Goal: Information Seeking & Learning: Understand process/instructions

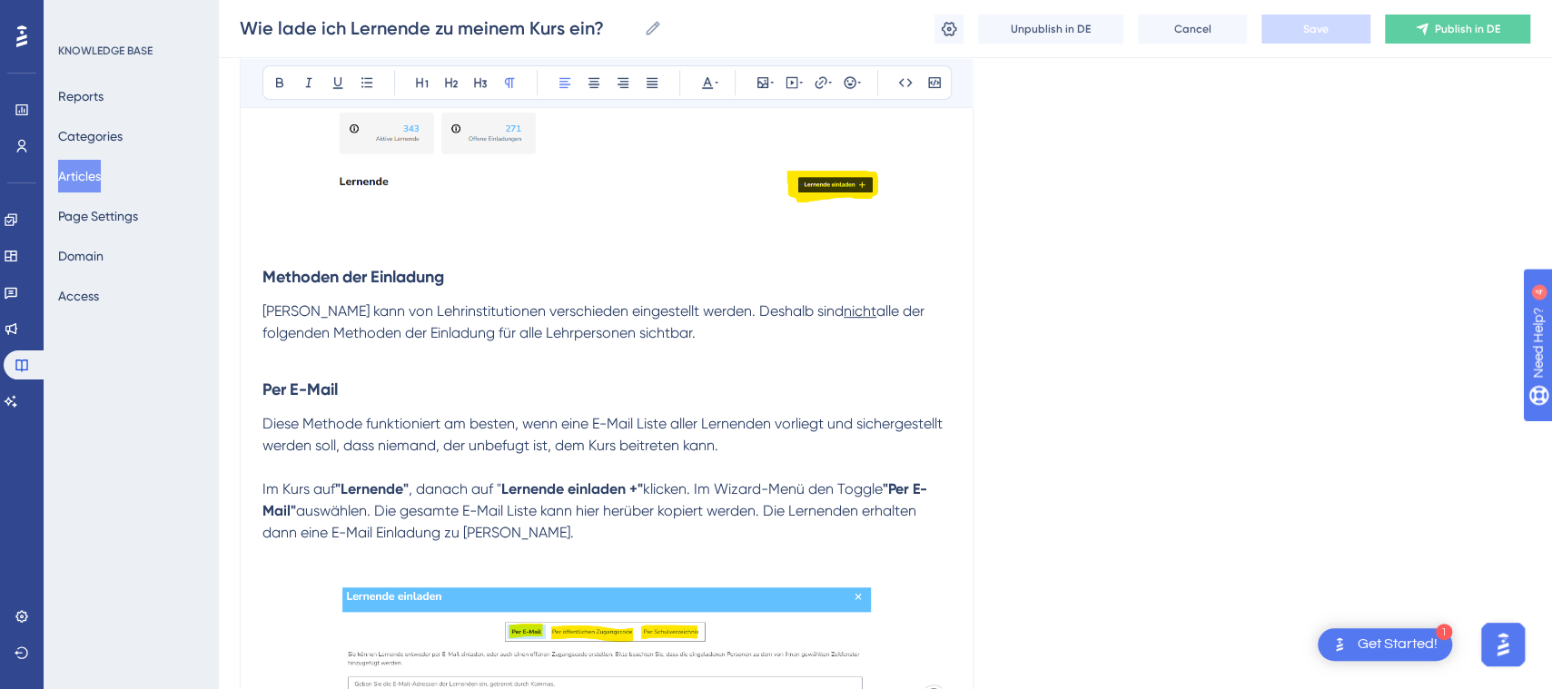
scroll to position [454, 0]
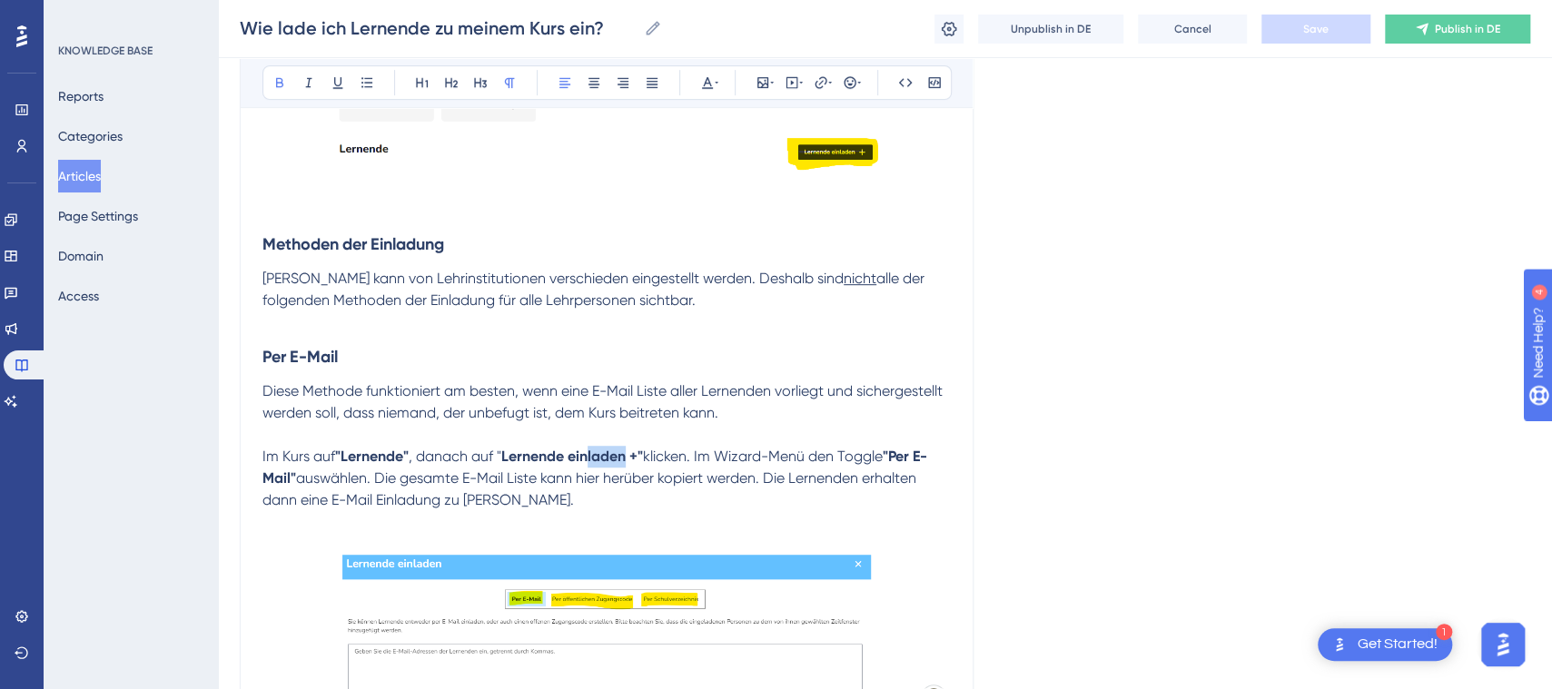
drag, startPoint x: 590, startPoint y: 452, endPoint x: 626, endPoint y: 452, distance: 35.4
click at [626, 452] on strong "Lernende einladen +"" at bounding box center [572, 456] width 142 height 17
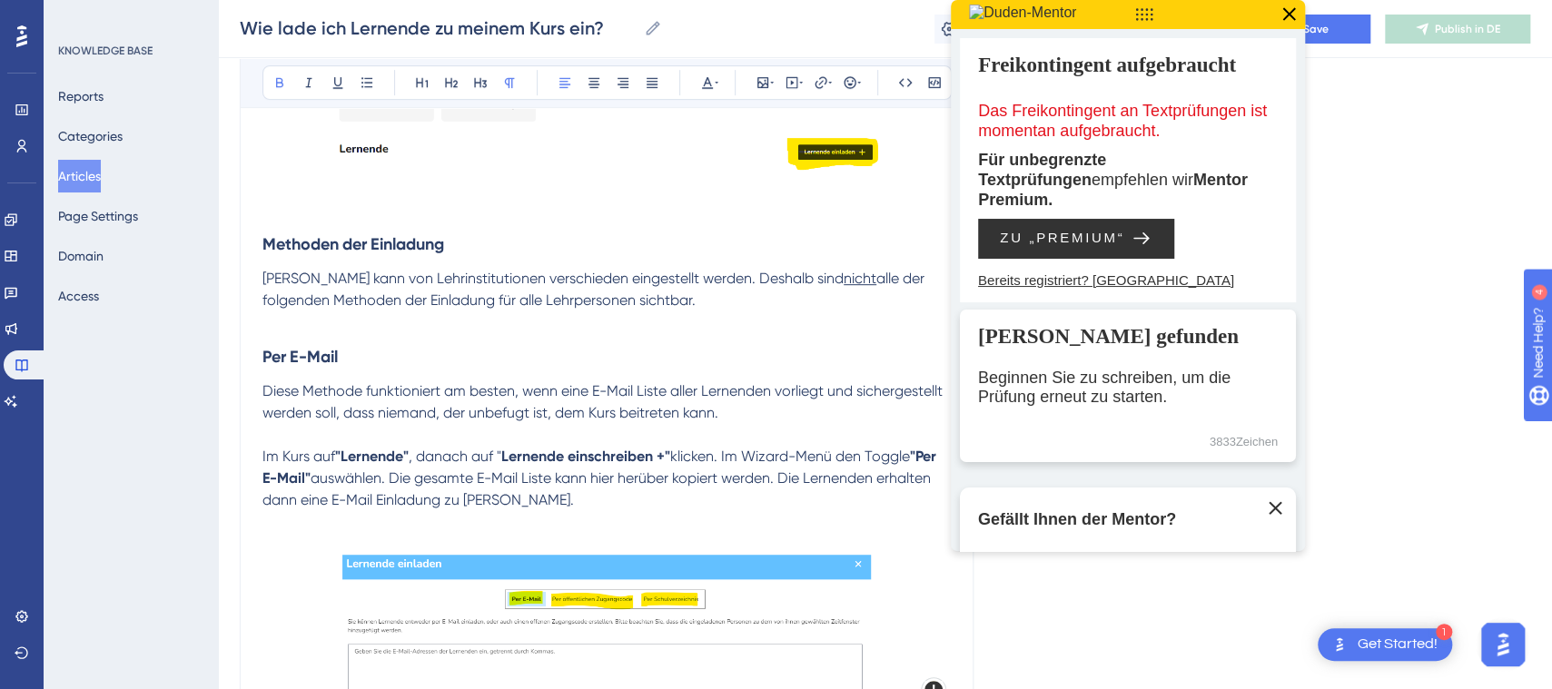
click at [1297, 11] on icon at bounding box center [1289, 15] width 24 height 24
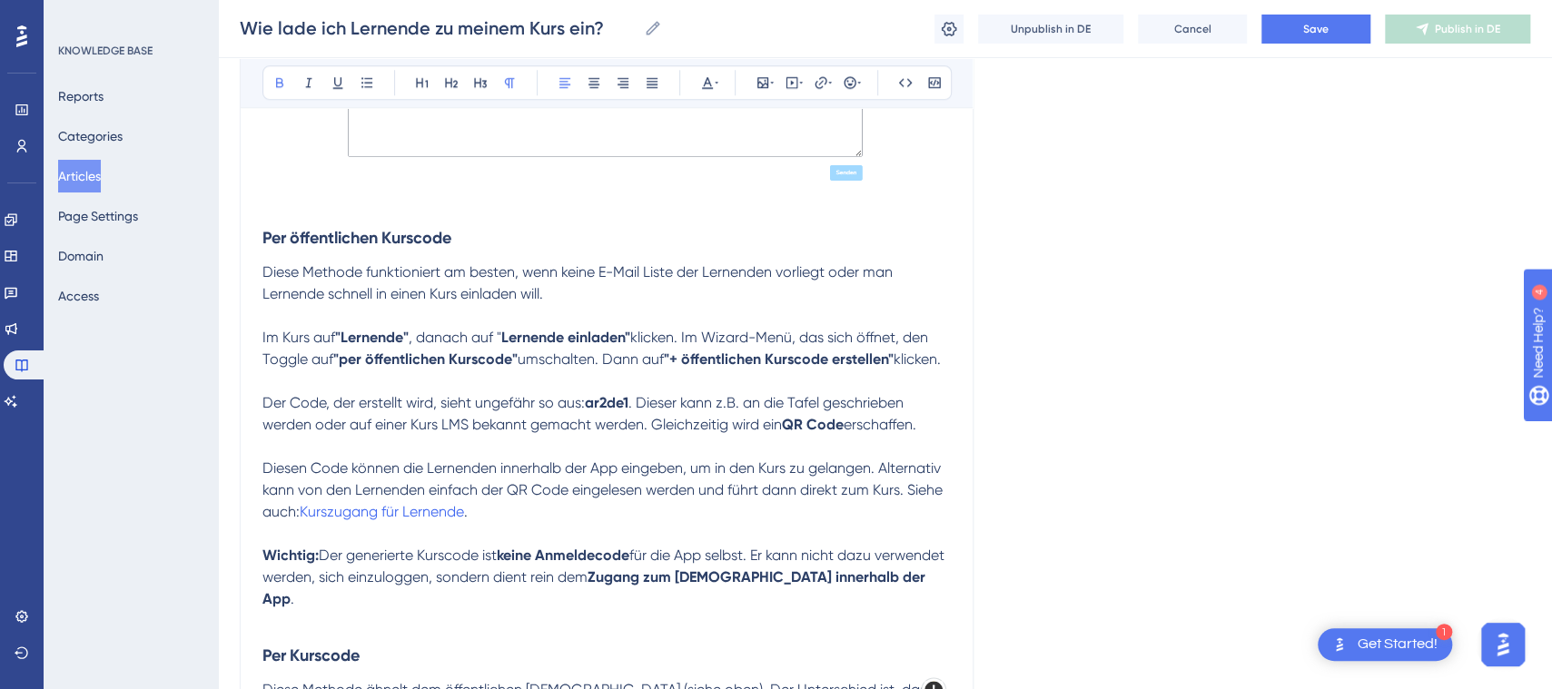
scroll to position [1026, 0]
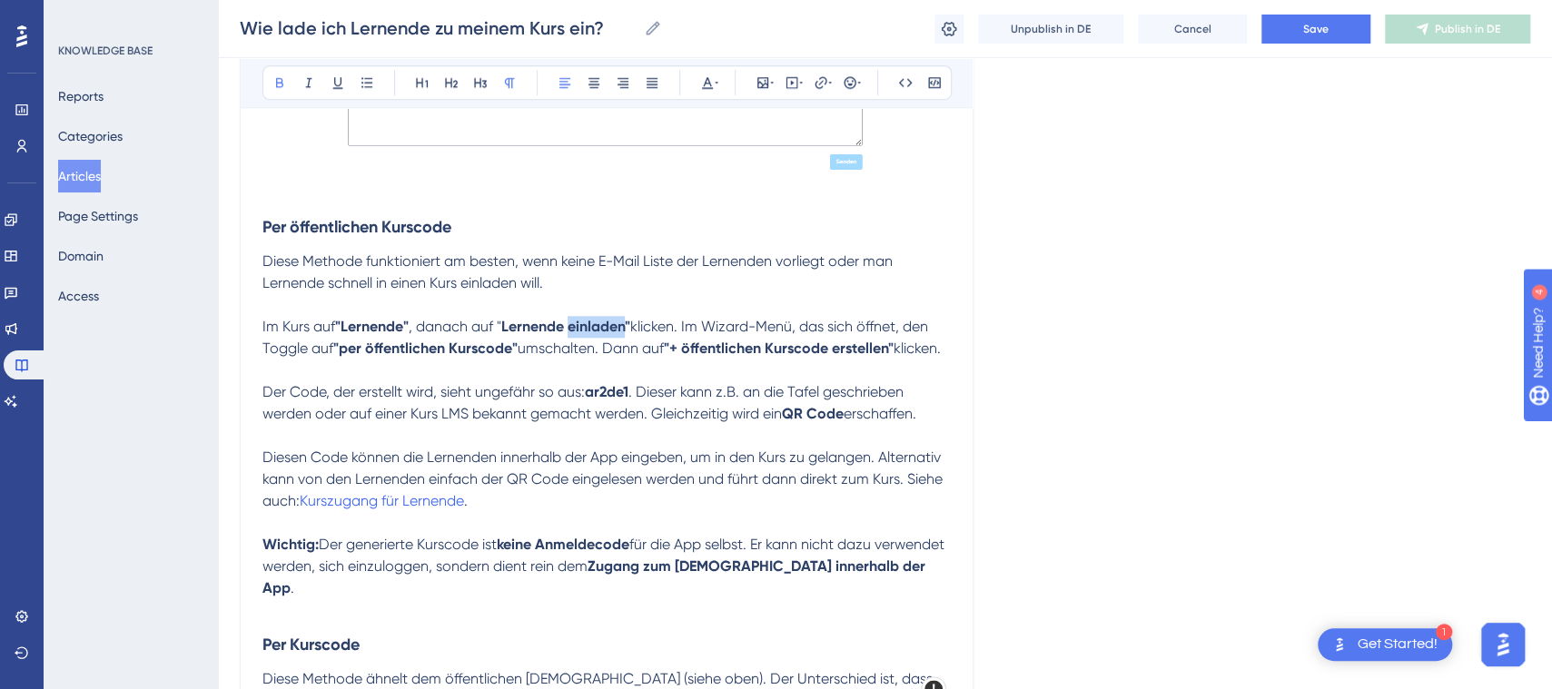
drag, startPoint x: 573, startPoint y: 322, endPoint x: 626, endPoint y: 322, distance: 52.7
click at [626, 322] on strong "Lernende einladen"" at bounding box center [565, 326] width 129 height 17
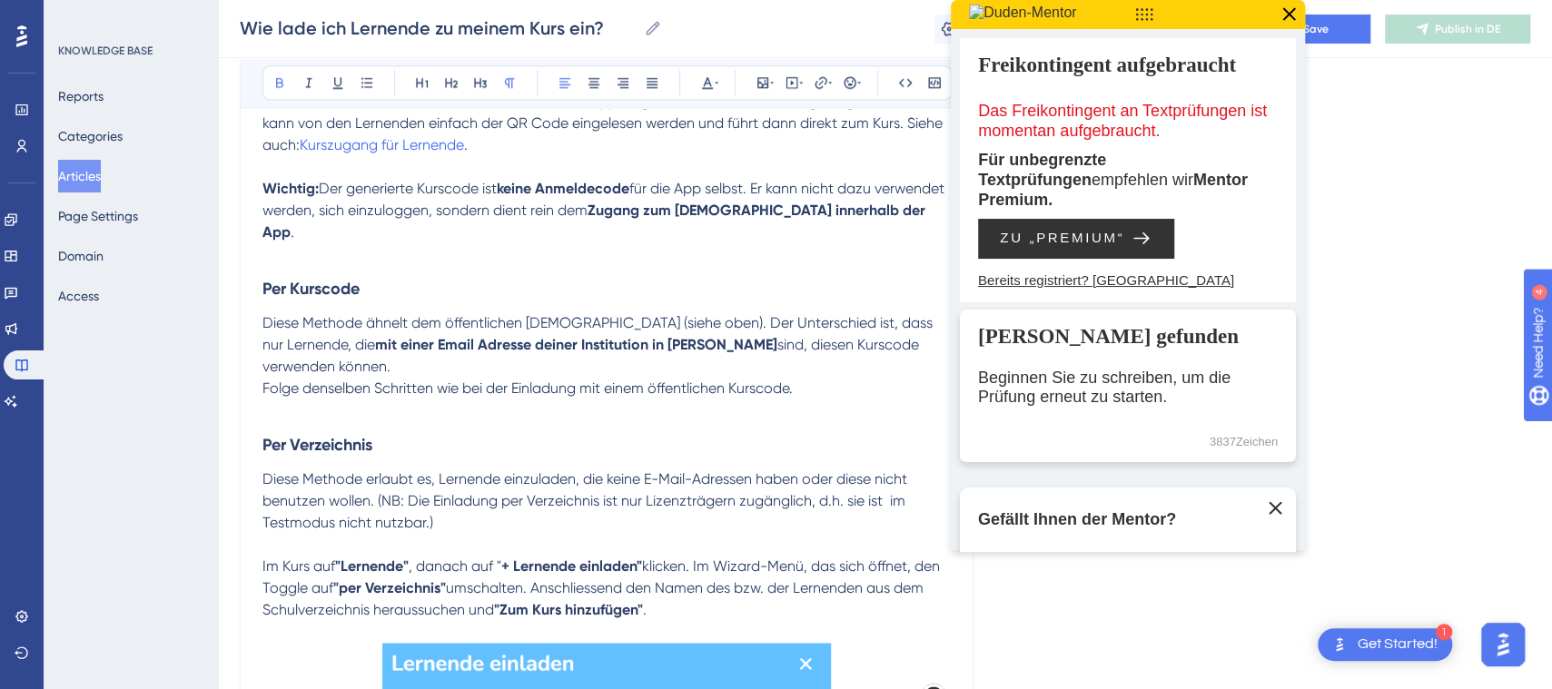
scroll to position [1411, 0]
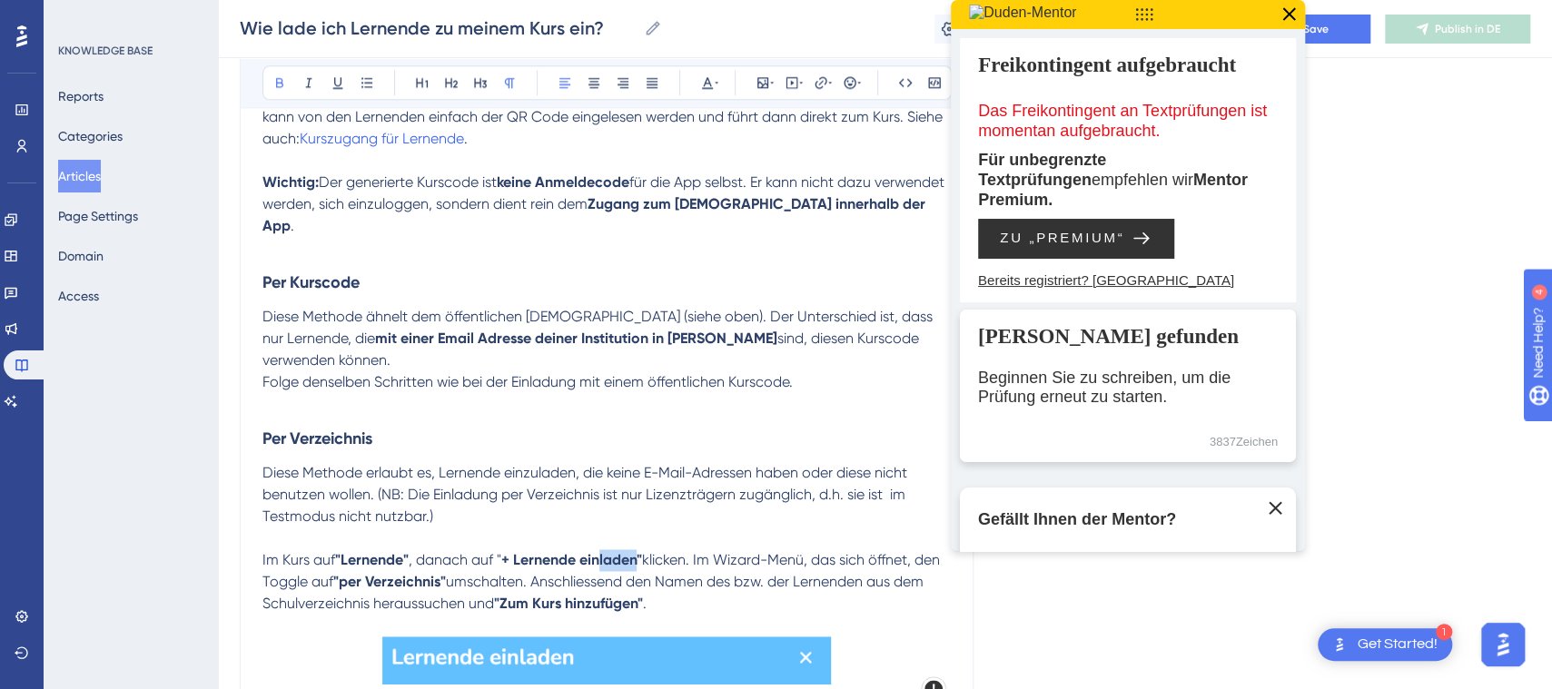
drag, startPoint x: 604, startPoint y: 536, endPoint x: 643, endPoint y: 537, distance: 39.1
click at [642, 551] on strong "Lernende einladen"" at bounding box center [577, 559] width 129 height 17
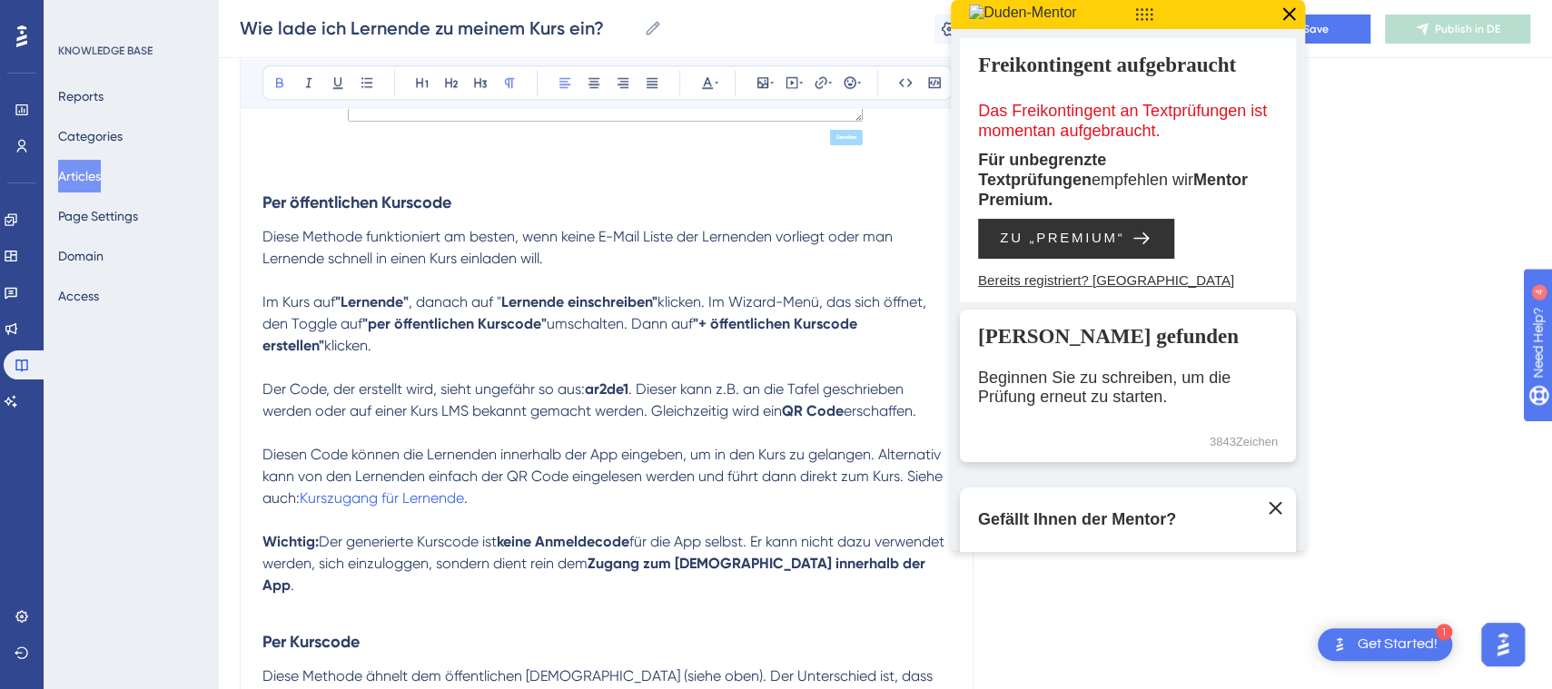
scroll to position [1045, 0]
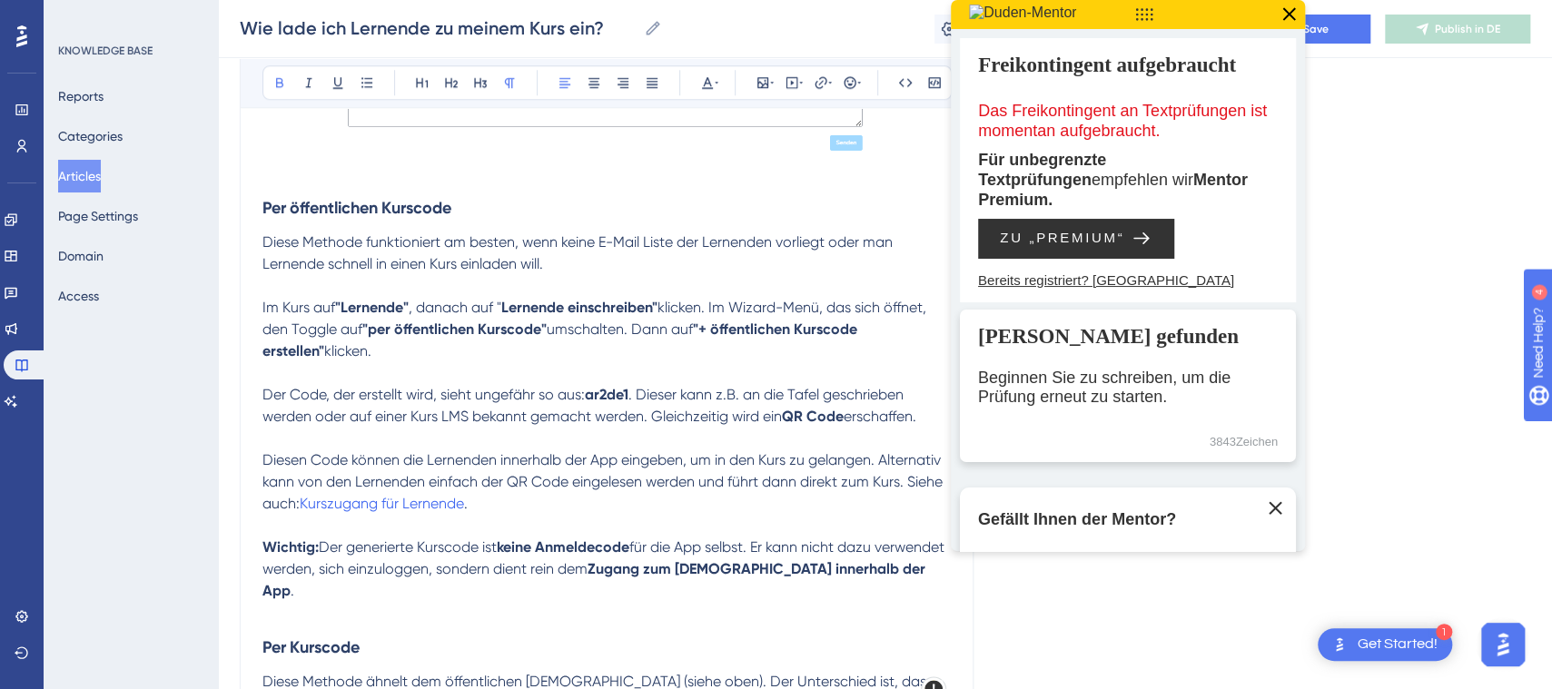
click at [655, 306] on strong "Lernende einschreiben"" at bounding box center [579, 307] width 156 height 17
click at [687, 436] on p at bounding box center [606, 439] width 688 height 22
click at [1338, 23] on button "Save" at bounding box center [1316, 29] width 109 height 29
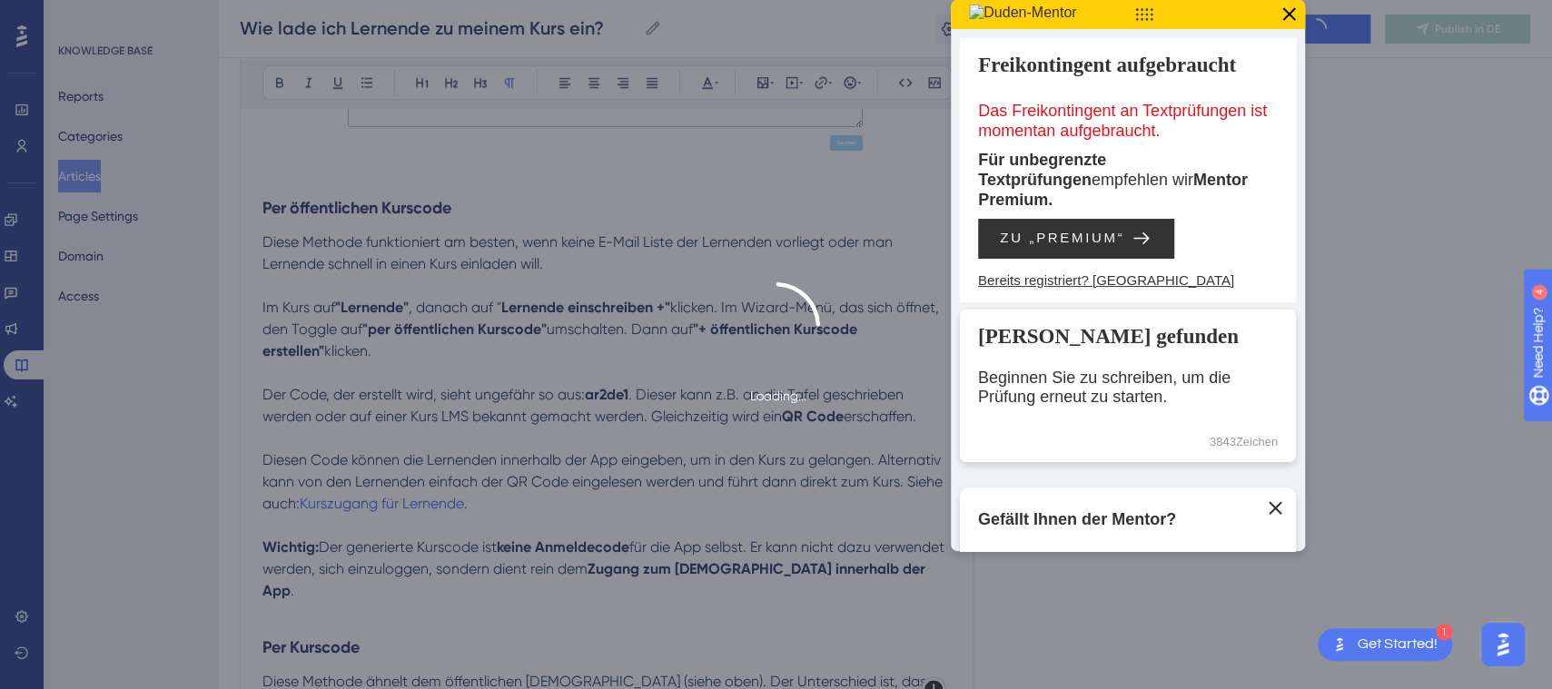
click at [1293, 18] on icon at bounding box center [1289, 14] width 13 height 13
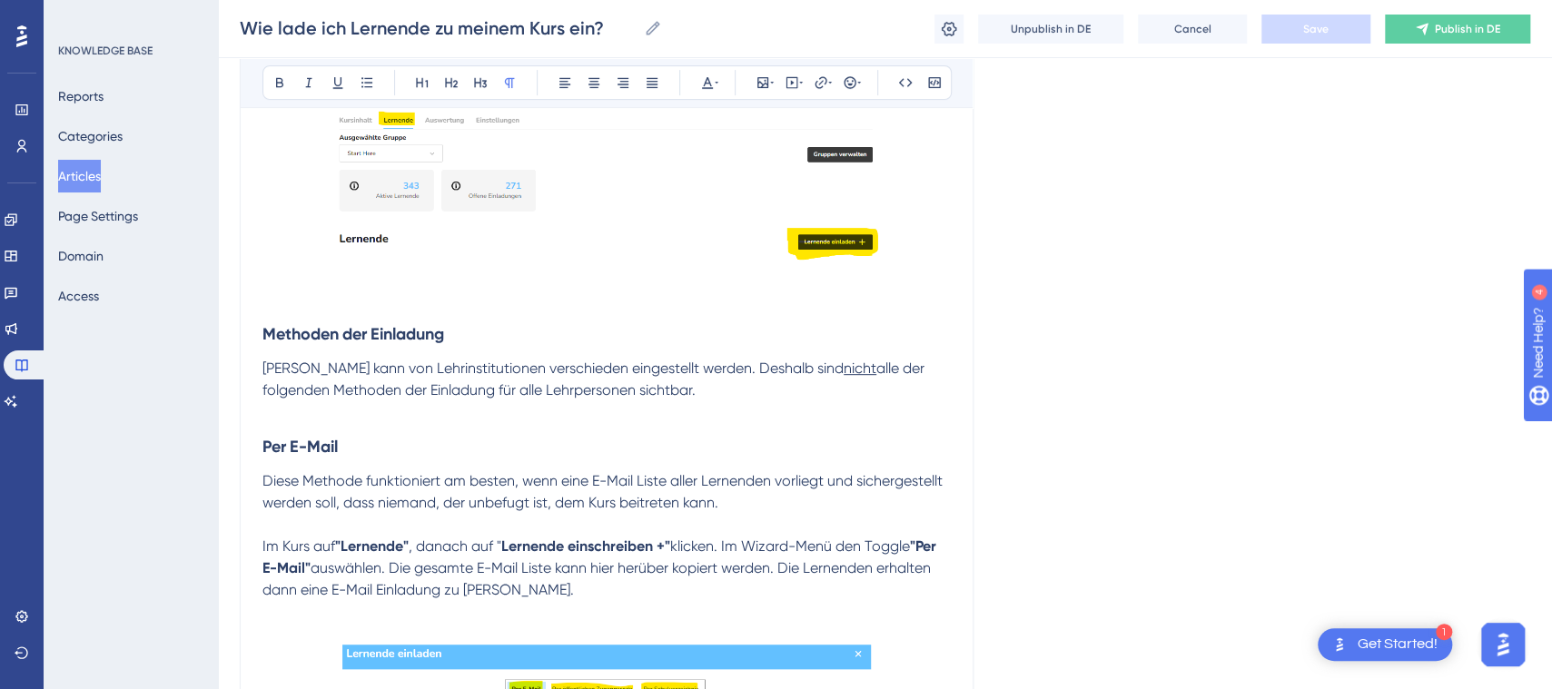
scroll to position [757, 0]
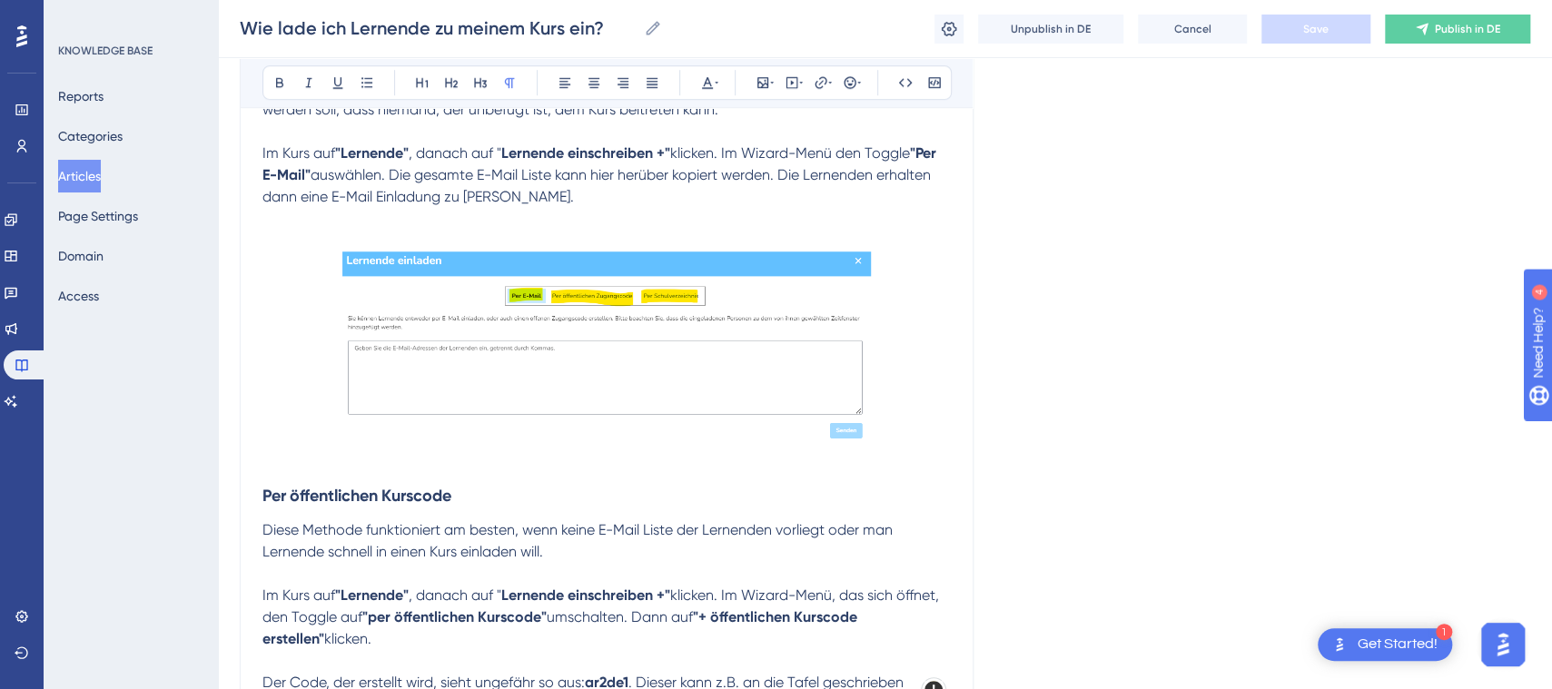
click at [748, 378] on img at bounding box center [607, 348] width 530 height 193
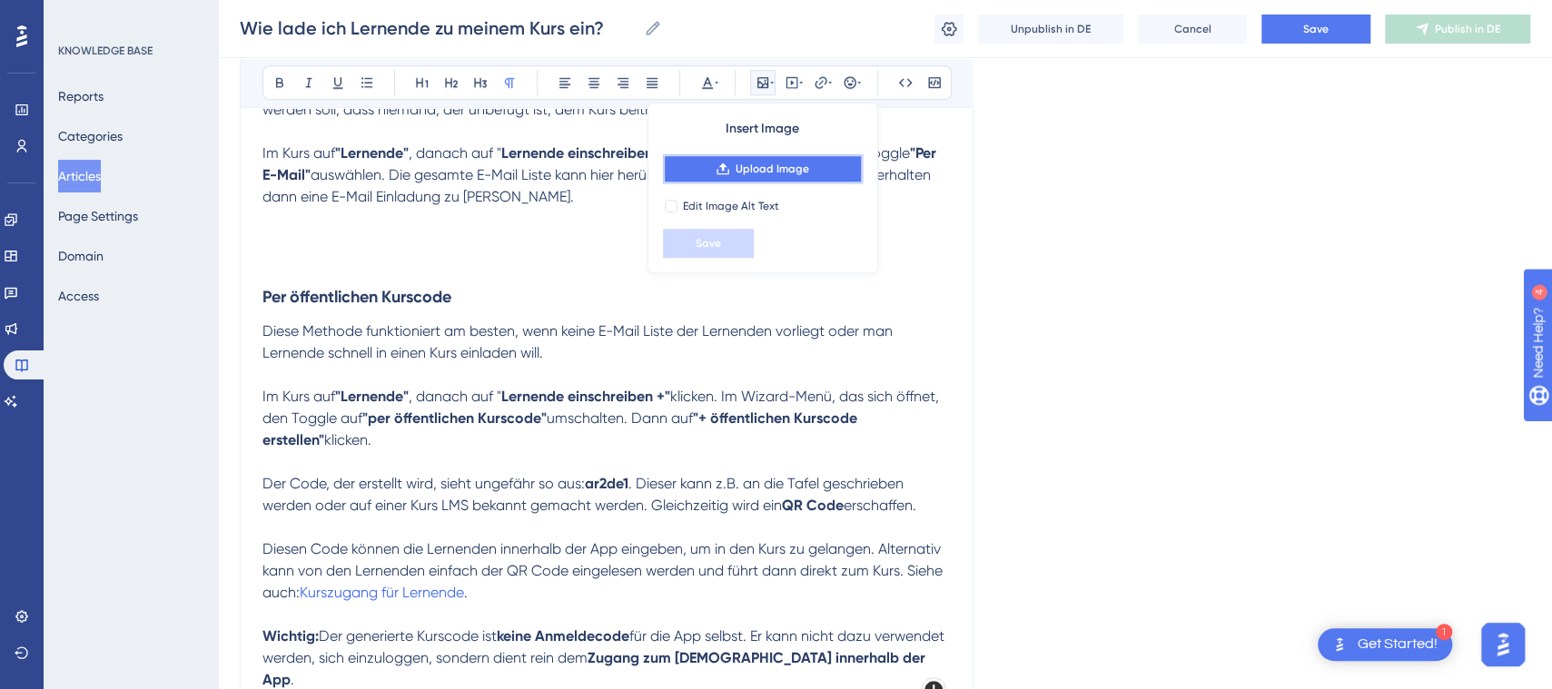
click at [799, 162] on span "Upload Image" at bounding box center [773, 169] width 74 height 15
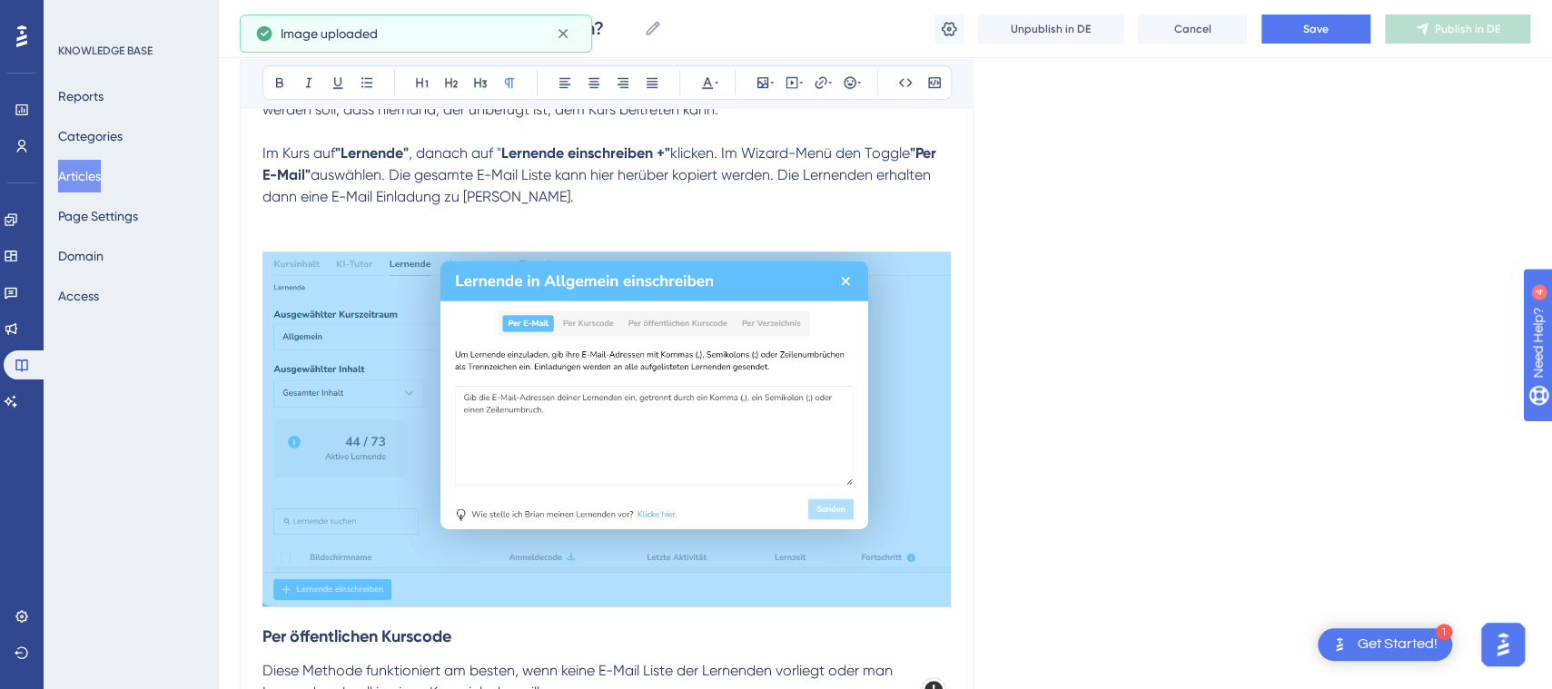
click at [814, 436] on img at bounding box center [606, 429] width 688 height 355
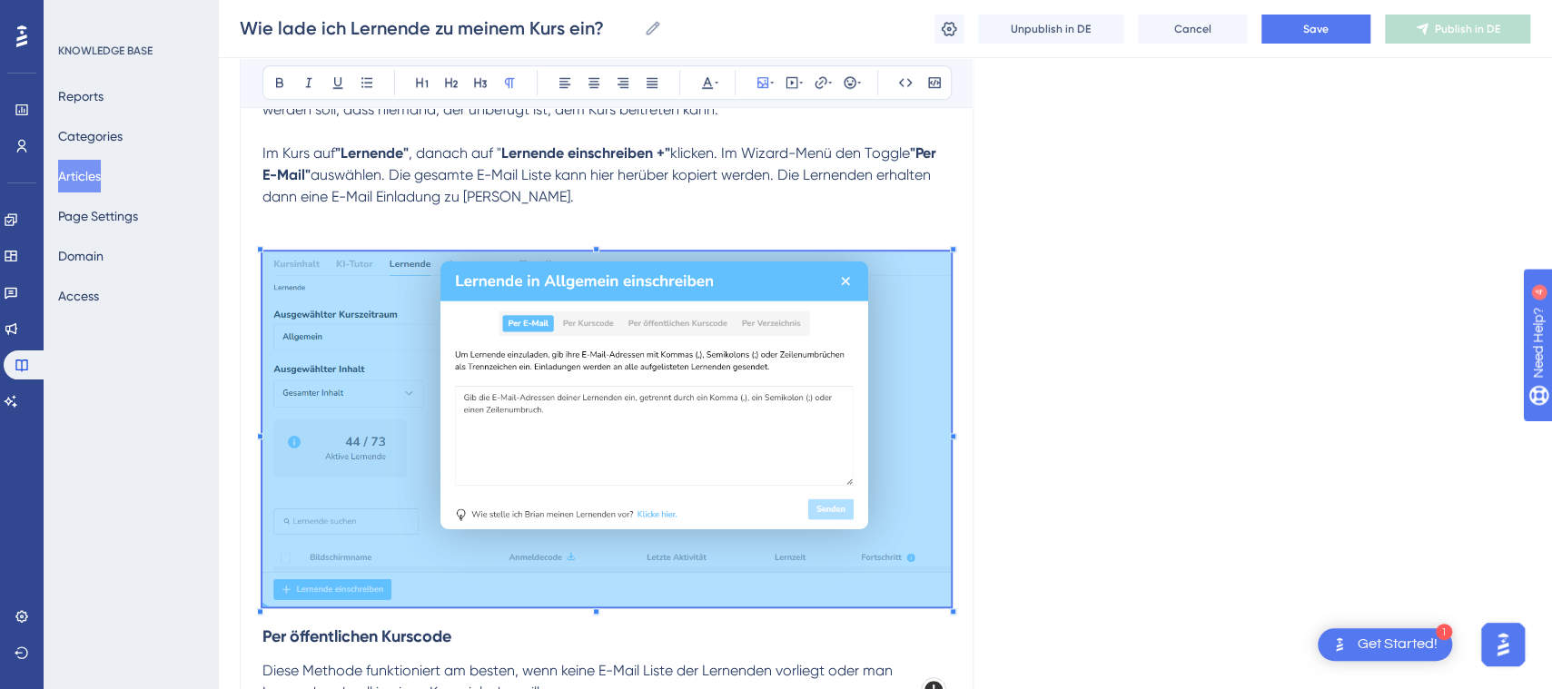
click at [789, 196] on p "Im Kurs auf "Lernende" , danach auf " Lernende einschreiben +" klicken. Im Wiza…" at bounding box center [606, 175] width 688 height 65
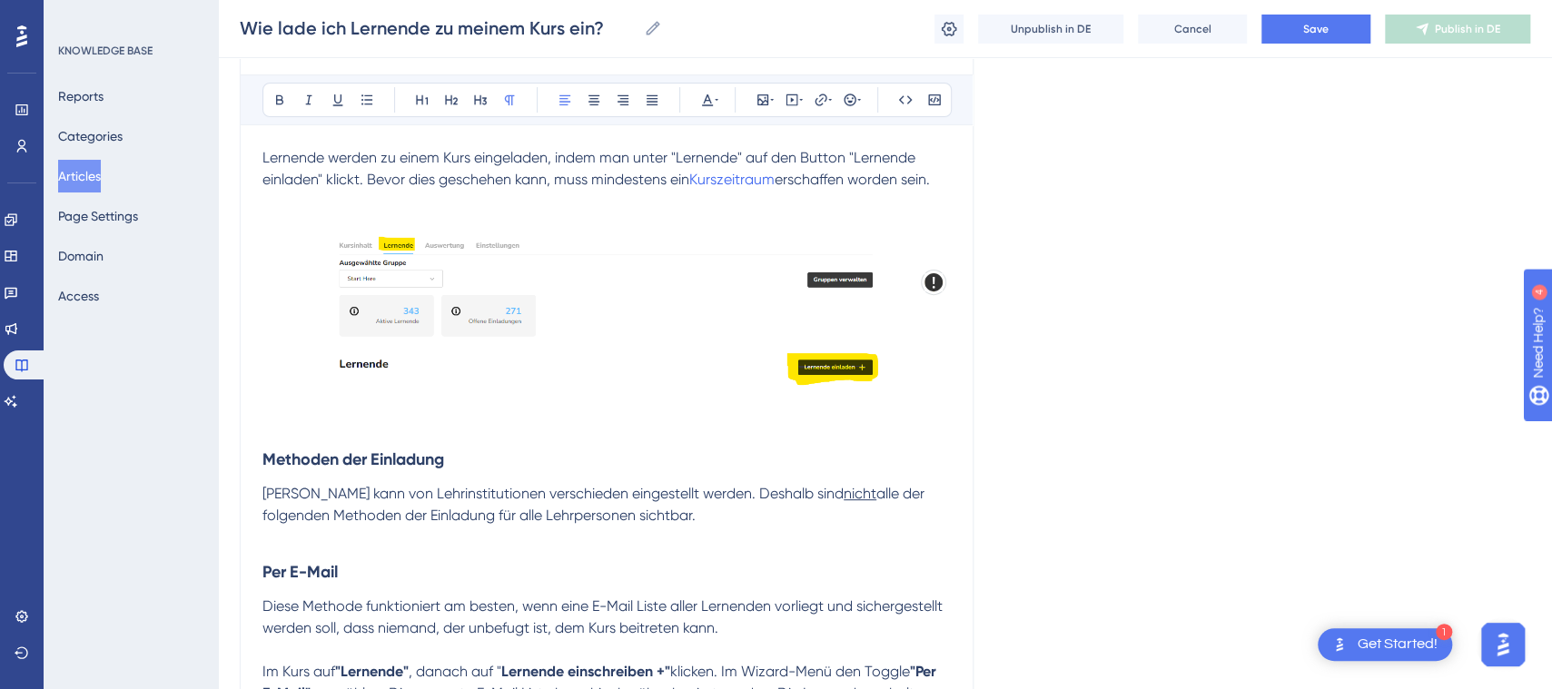
scroll to position [132, 0]
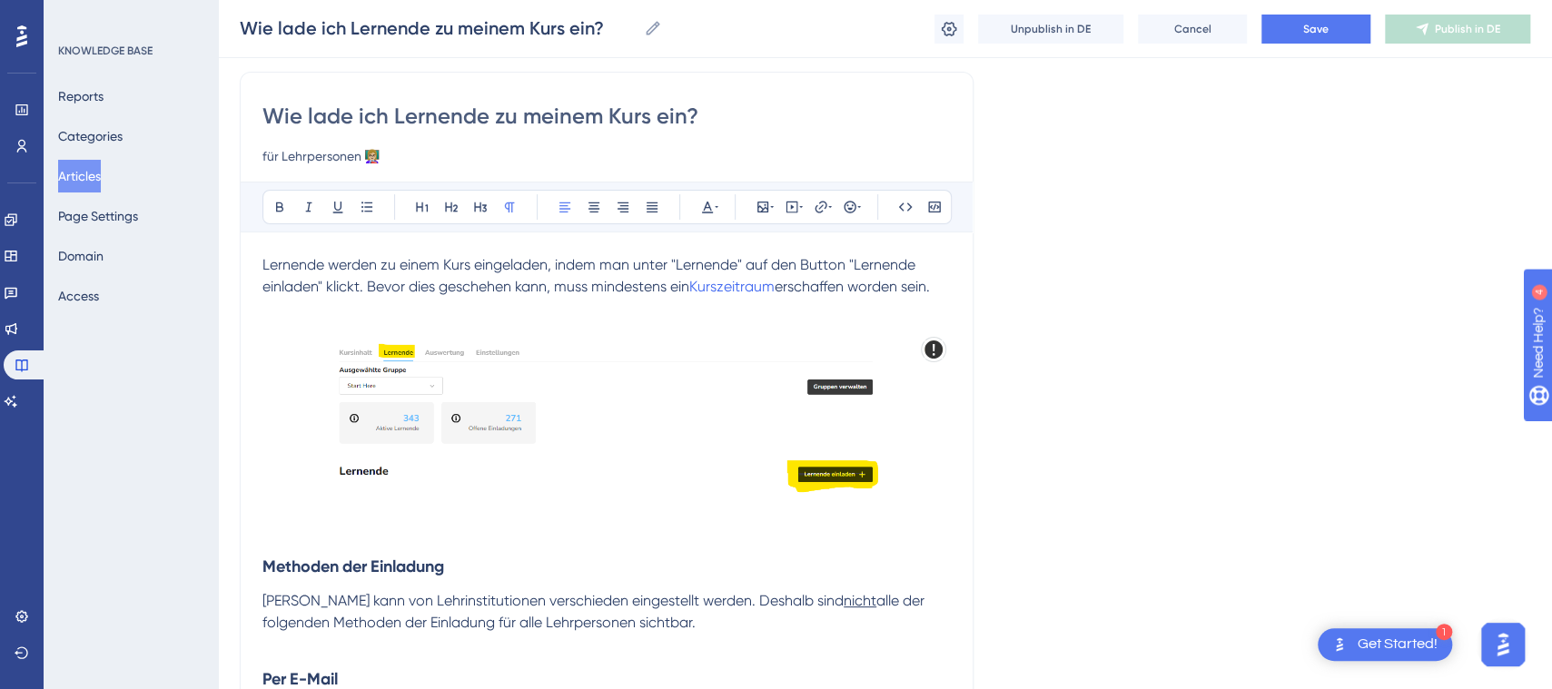
click at [710, 381] on img at bounding box center [607, 418] width 544 height 152
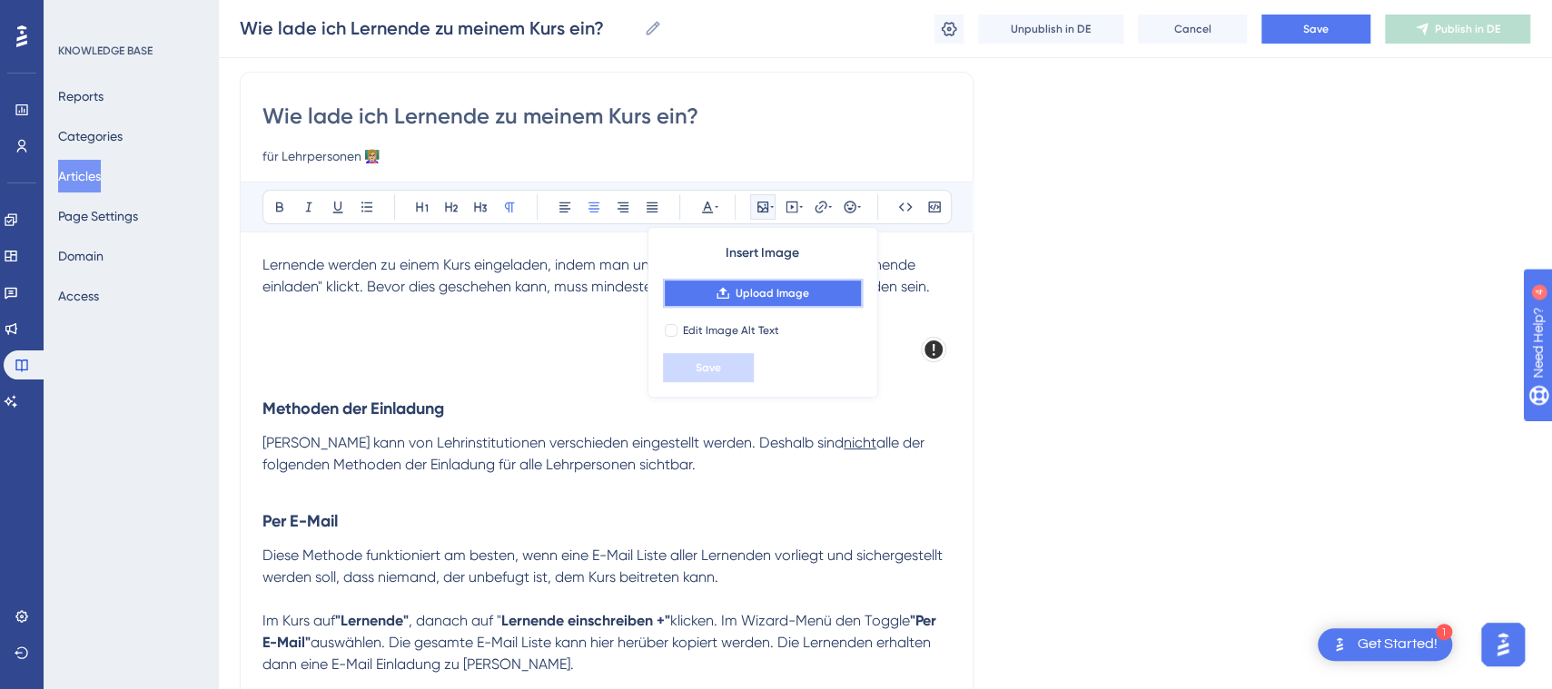
click at [807, 290] on span "Upload Image" at bounding box center [773, 293] width 74 height 15
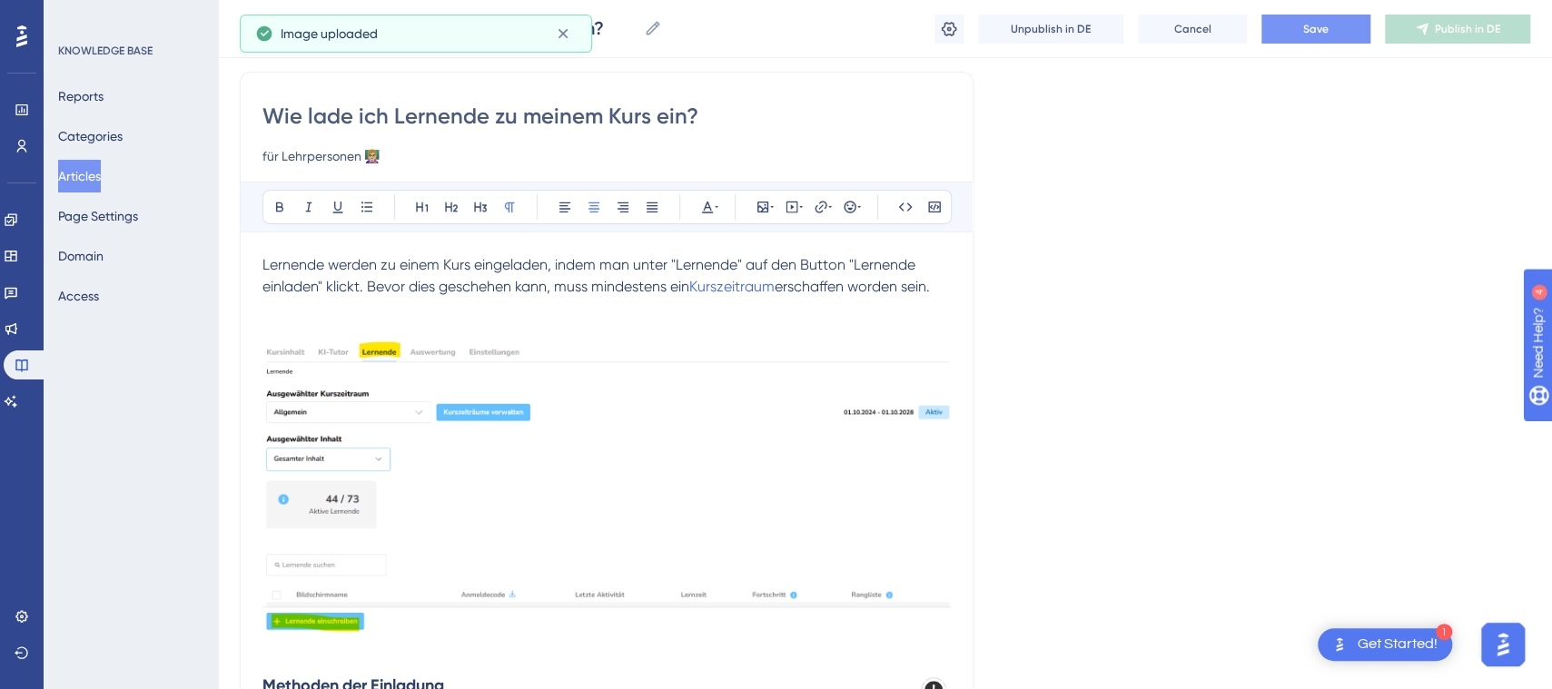
click at [1301, 24] on button "Save" at bounding box center [1316, 29] width 109 height 29
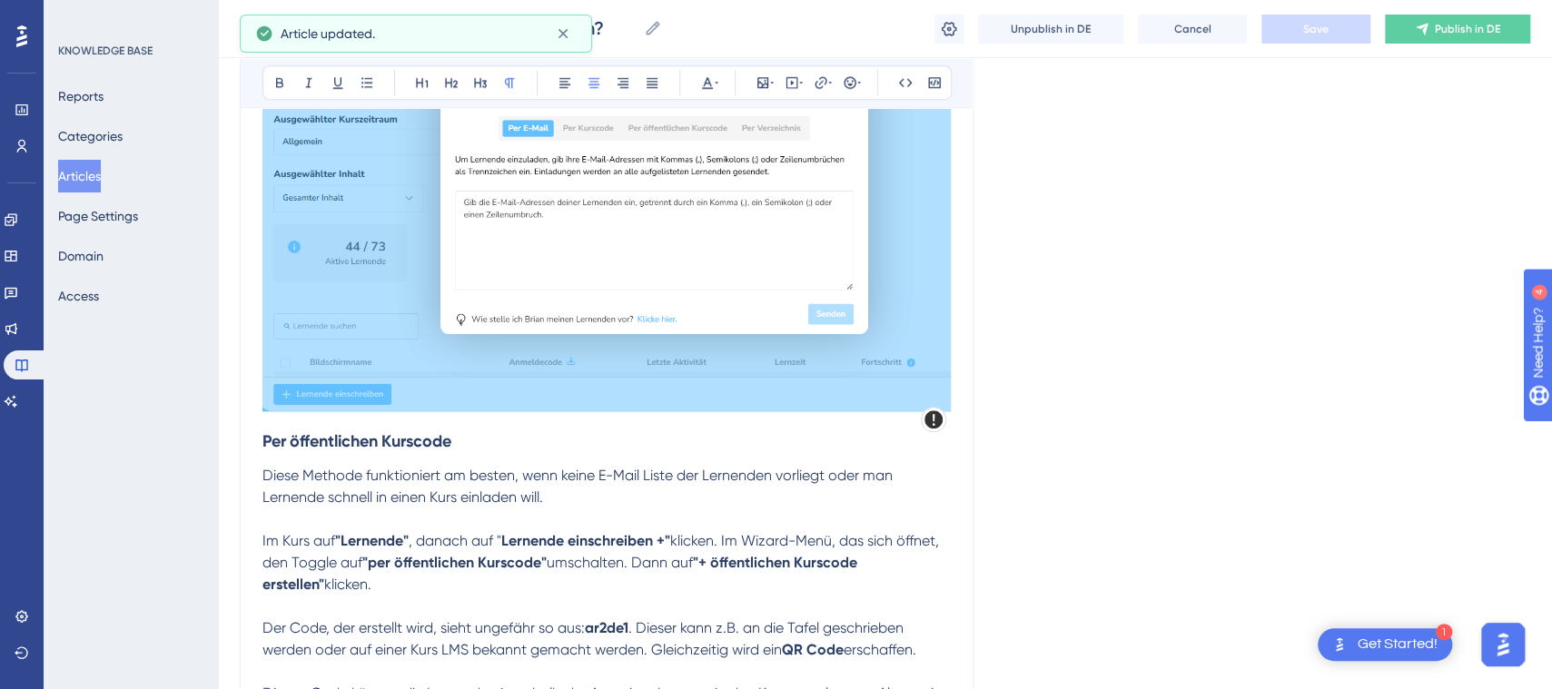
scroll to position [1078, 0]
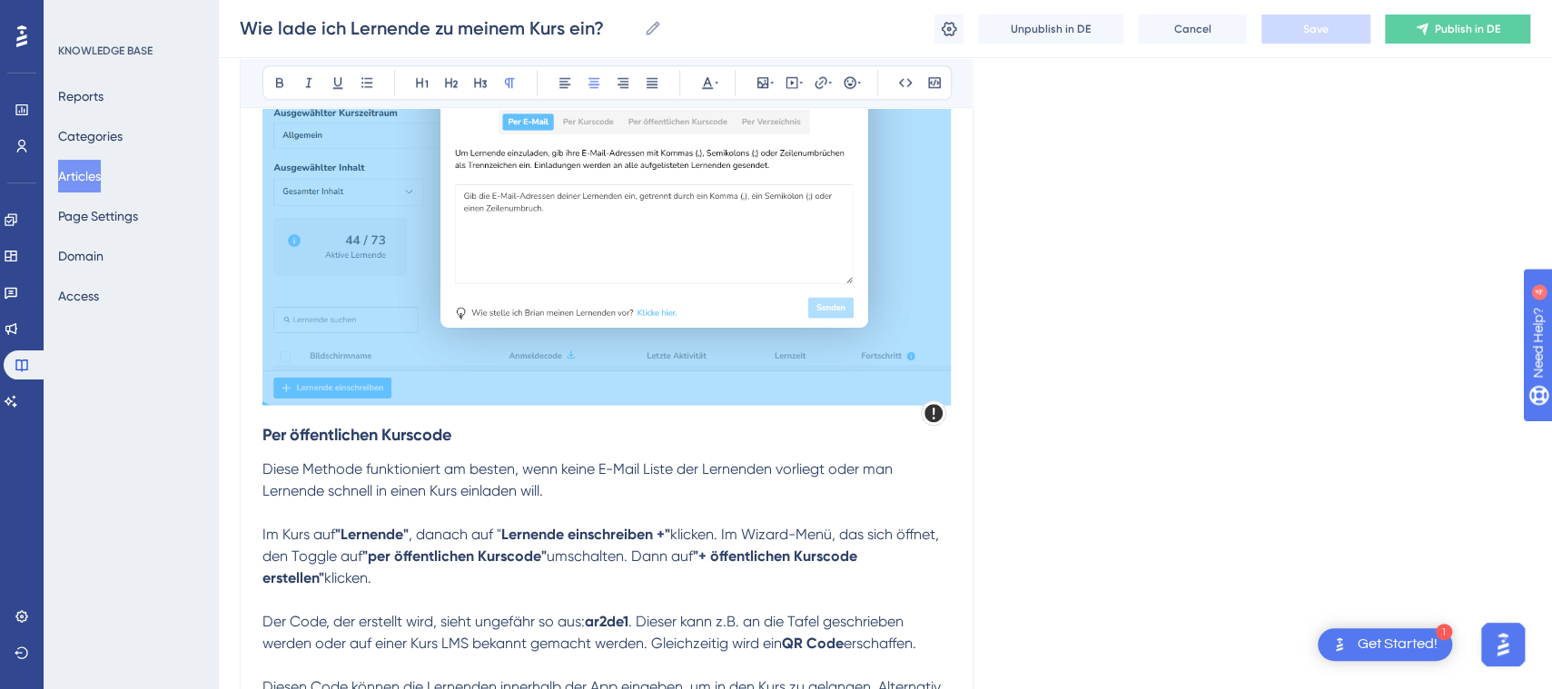
click at [600, 293] on img at bounding box center [606, 227] width 688 height 355
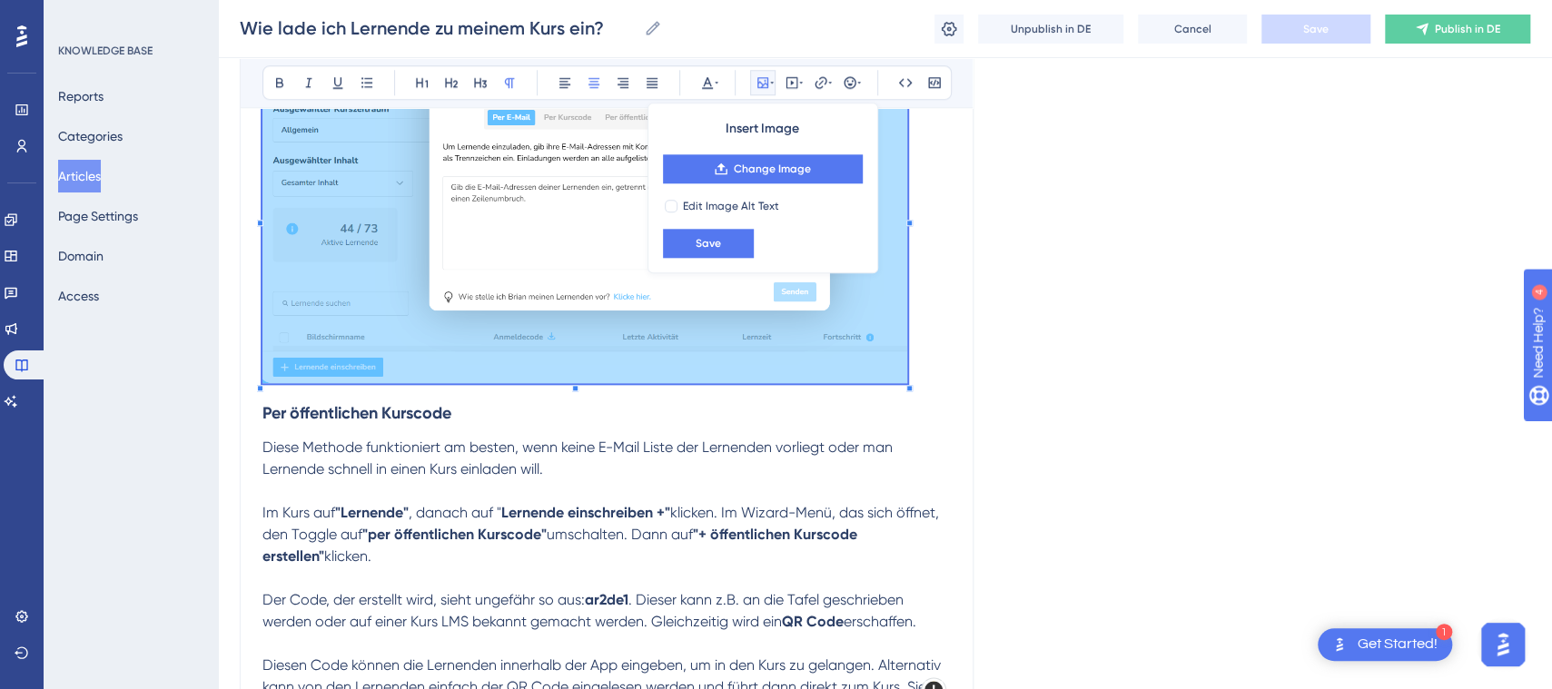
click at [902, 374] on span at bounding box center [584, 219] width 645 height 339
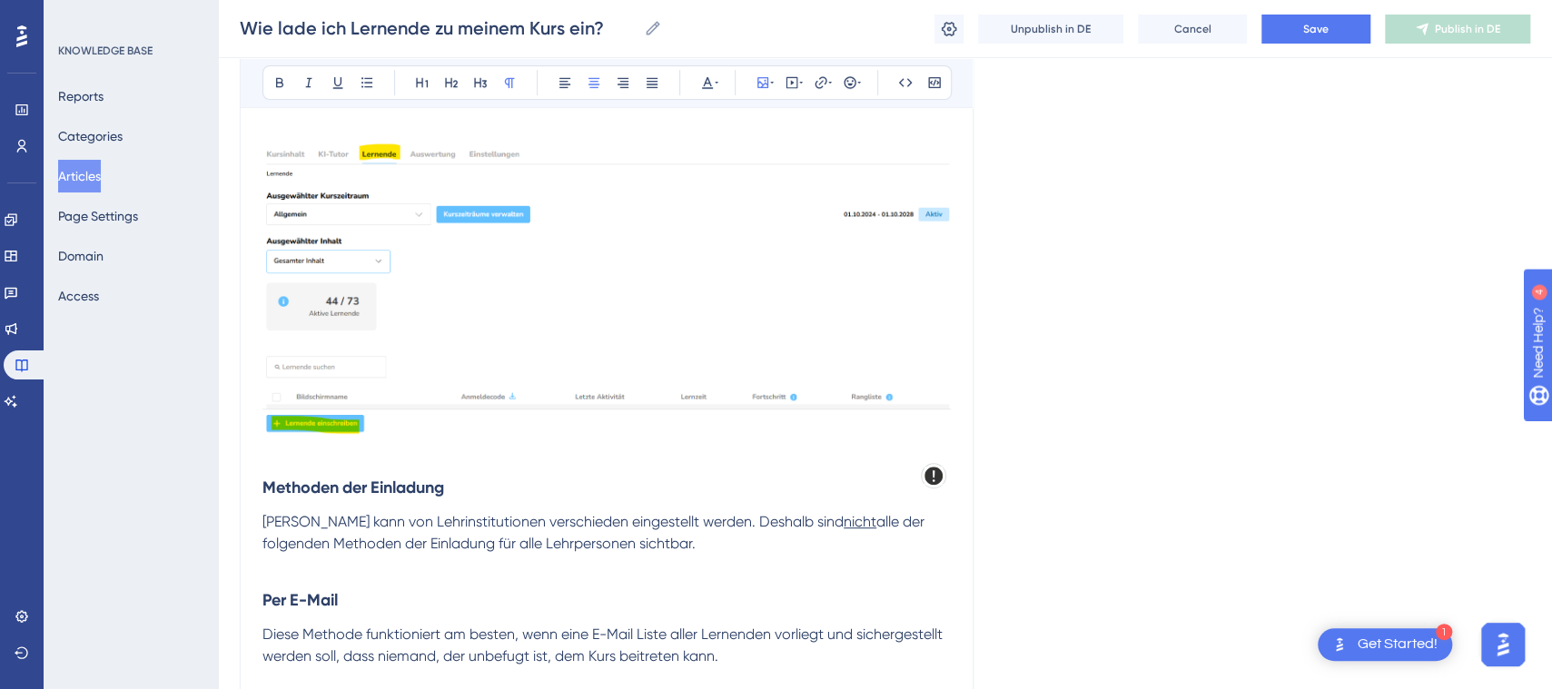
scroll to position [115, 0]
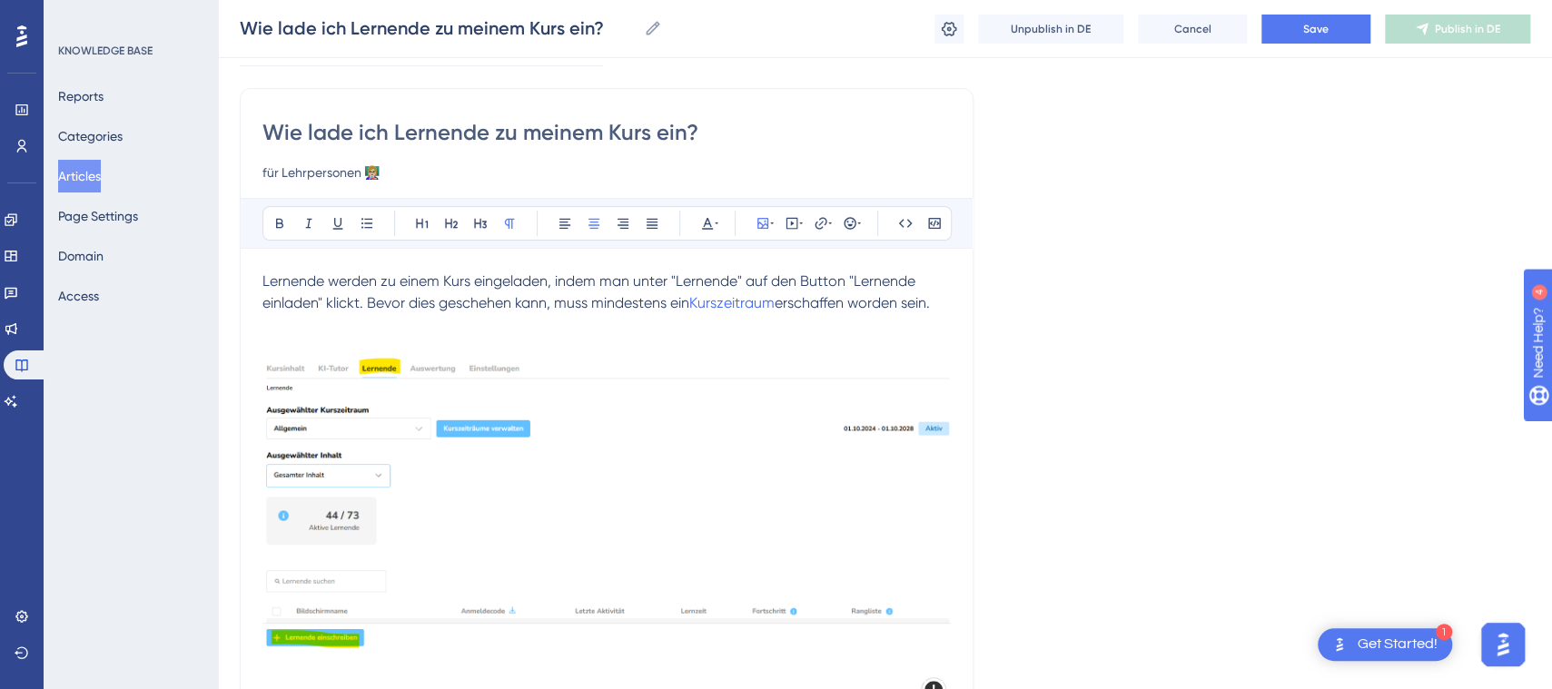
click at [586, 492] on img at bounding box center [606, 504] width 688 height 292
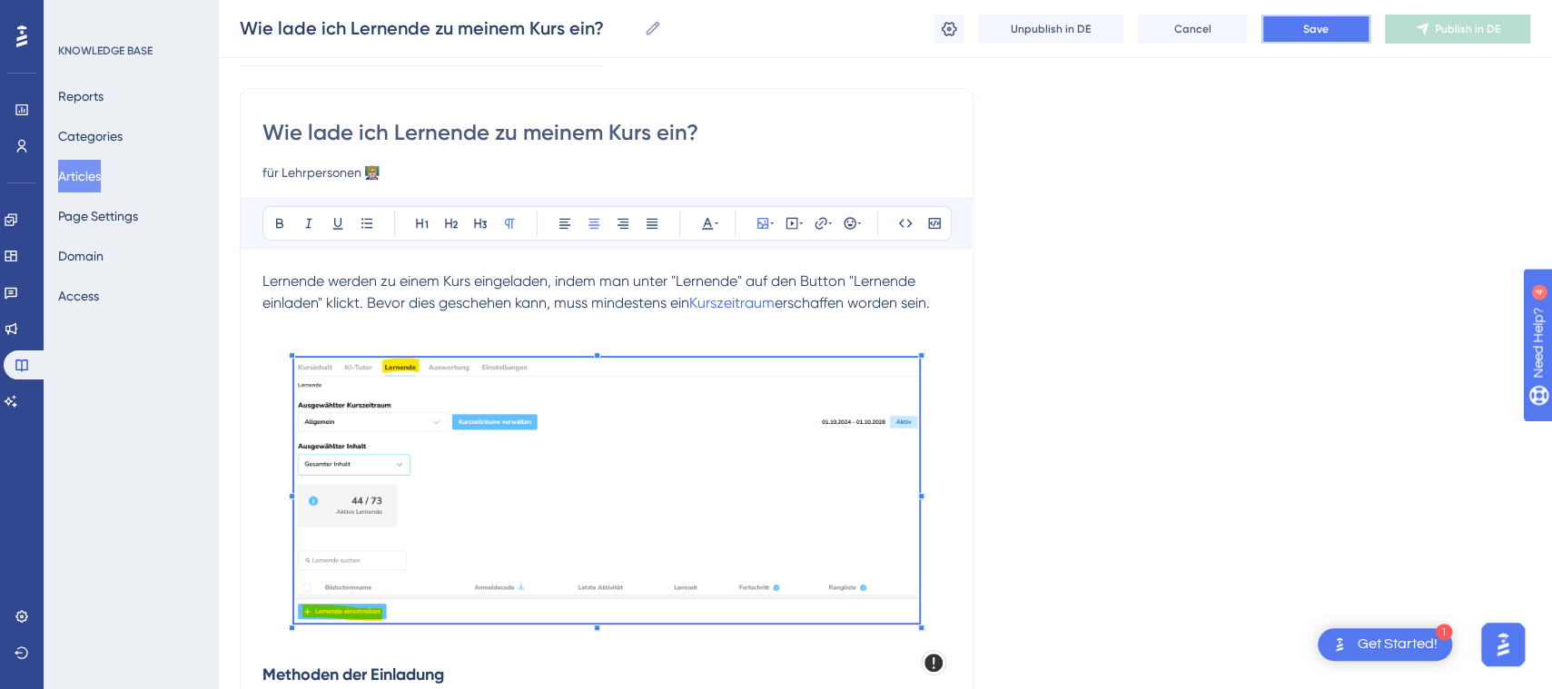
click at [1342, 23] on button "Save" at bounding box center [1316, 29] width 109 height 29
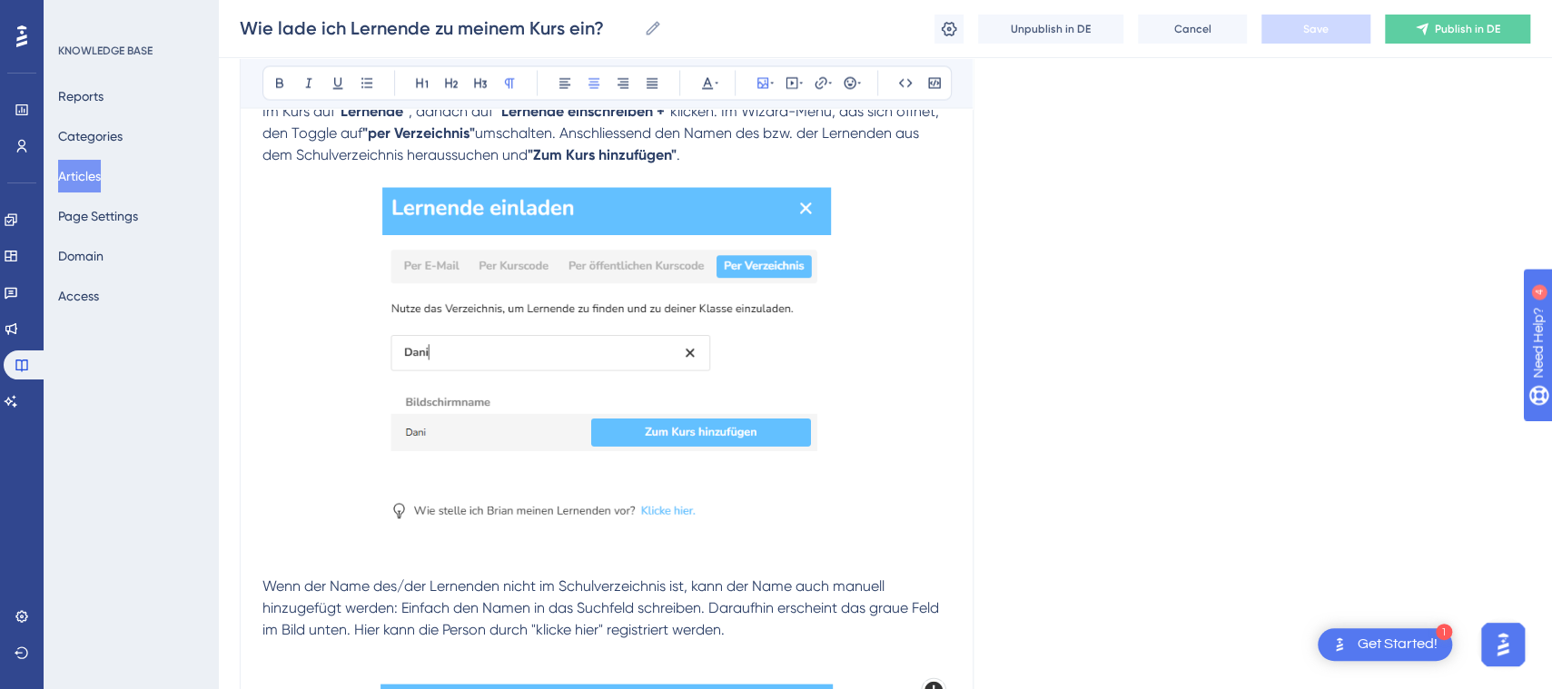
scroll to position [2097, 0]
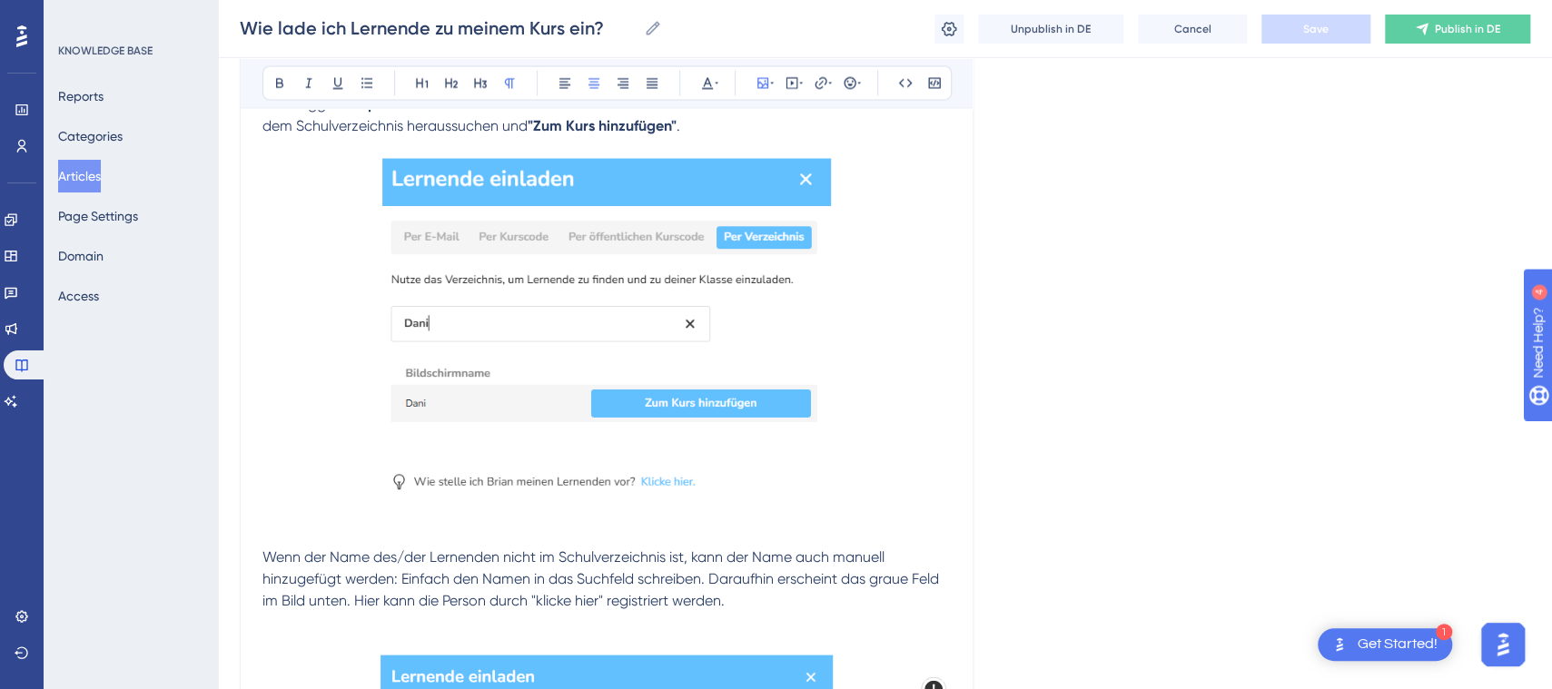
click at [569, 524] on p at bounding box center [606, 535] width 688 height 22
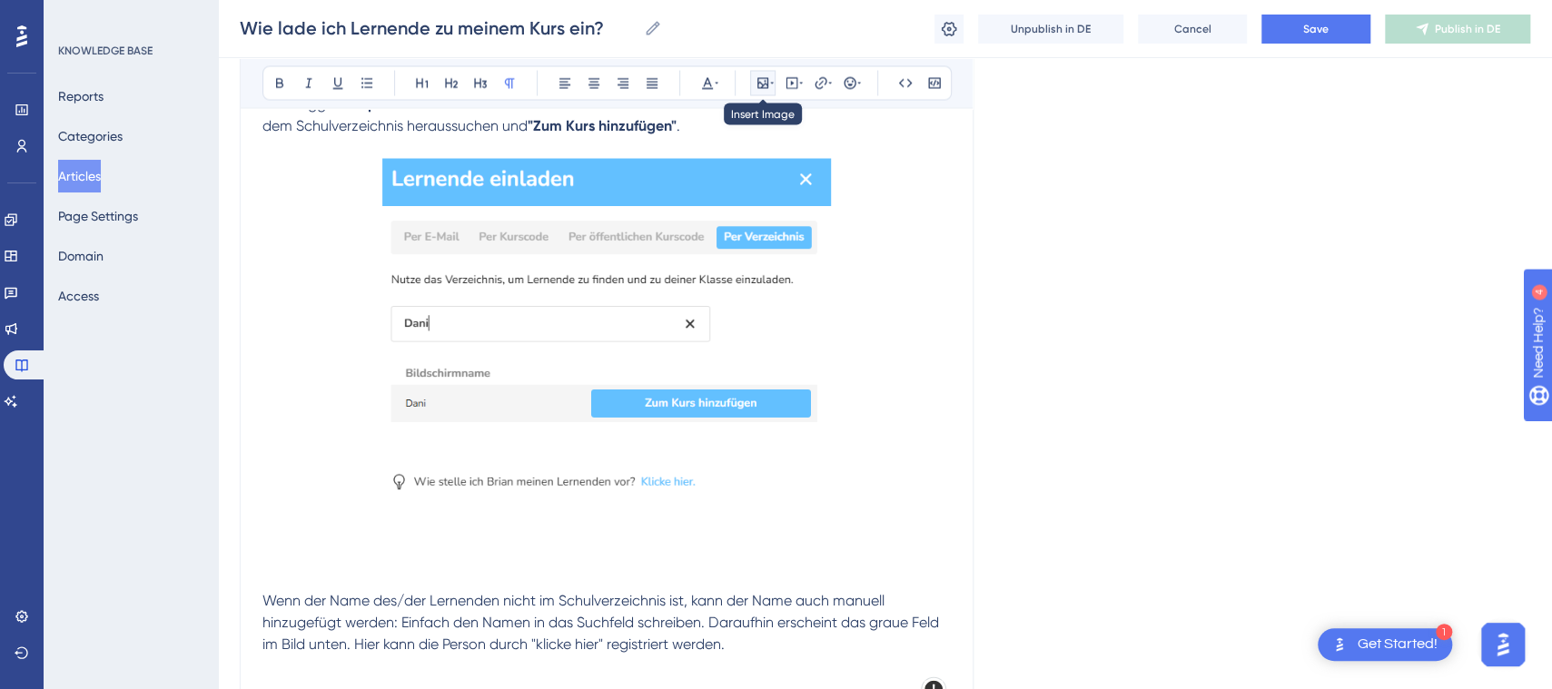
click at [759, 85] on icon at bounding box center [763, 82] width 15 height 15
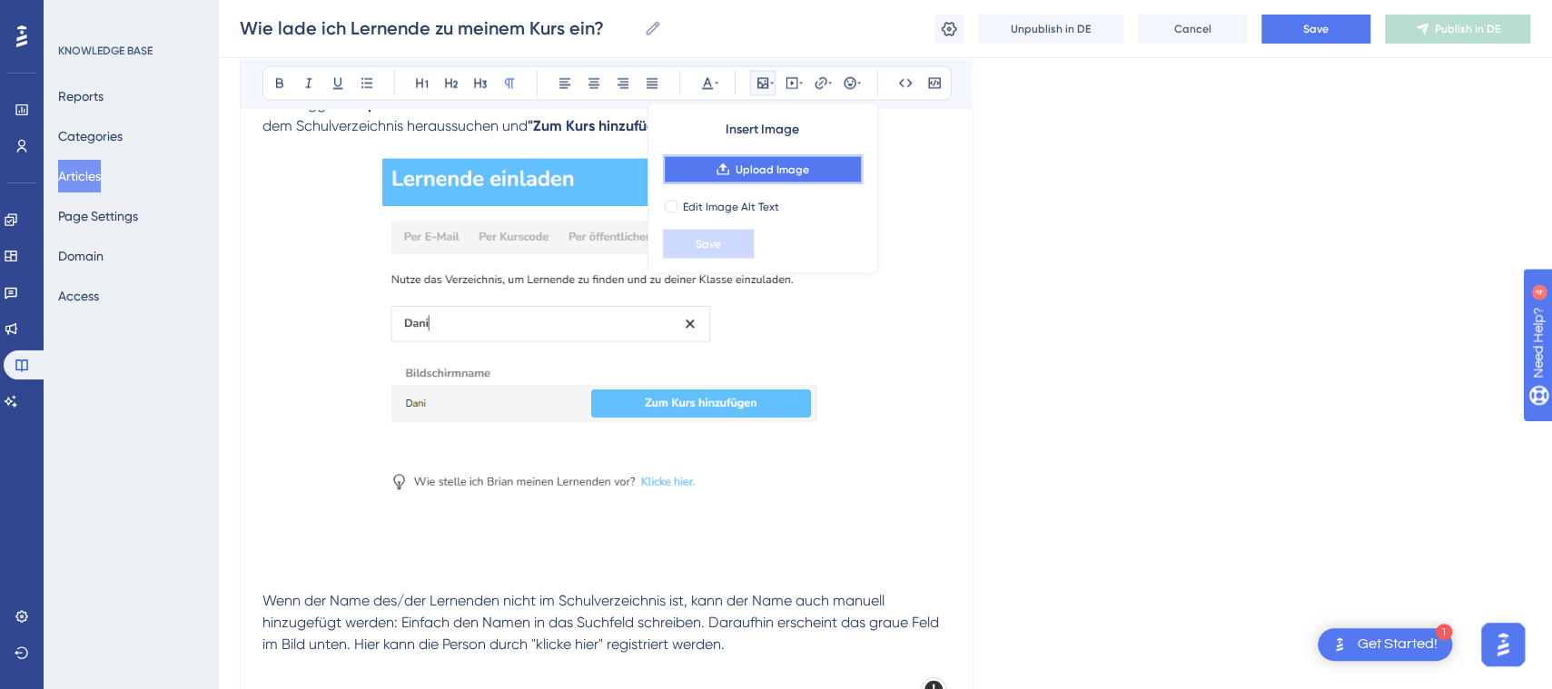
click at [783, 166] on span "Upload Image" at bounding box center [773, 169] width 74 height 15
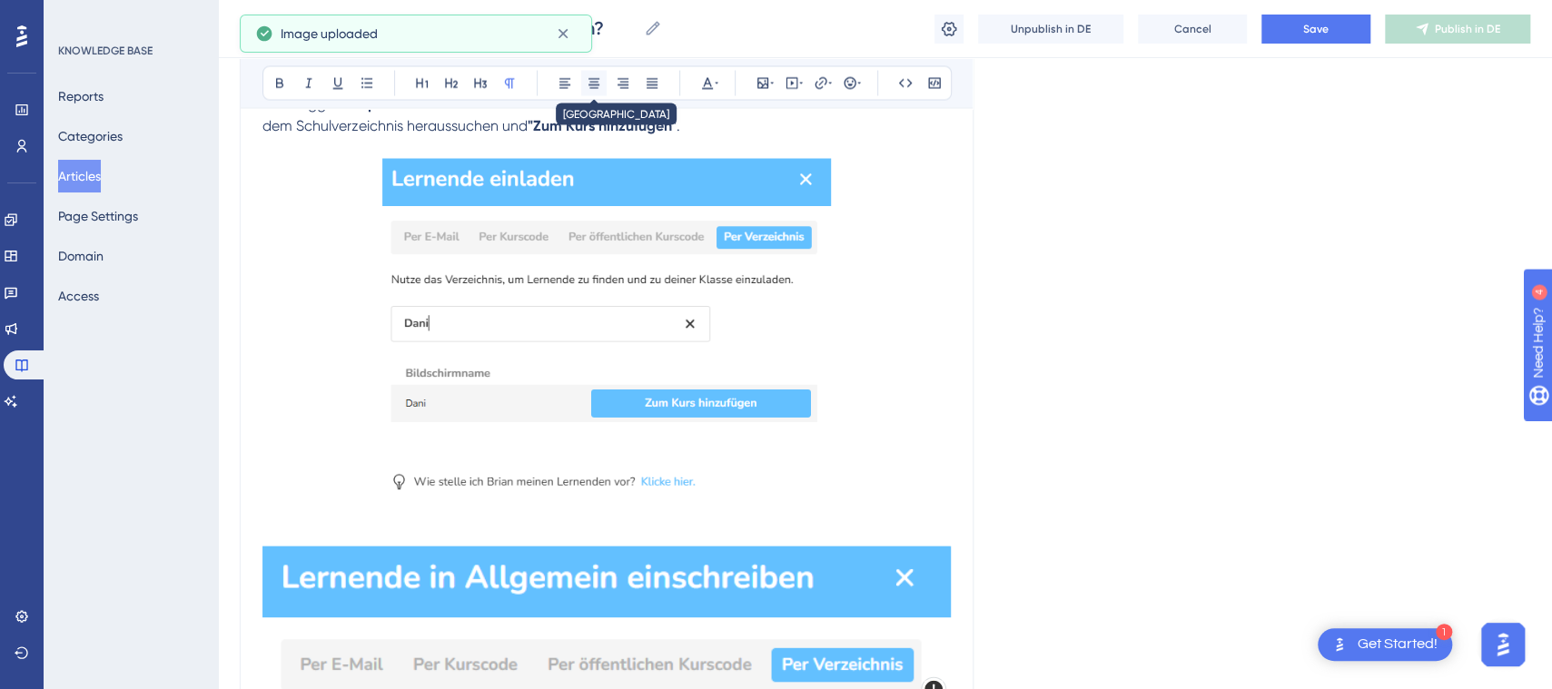
click at [599, 86] on icon at bounding box center [594, 82] width 15 height 15
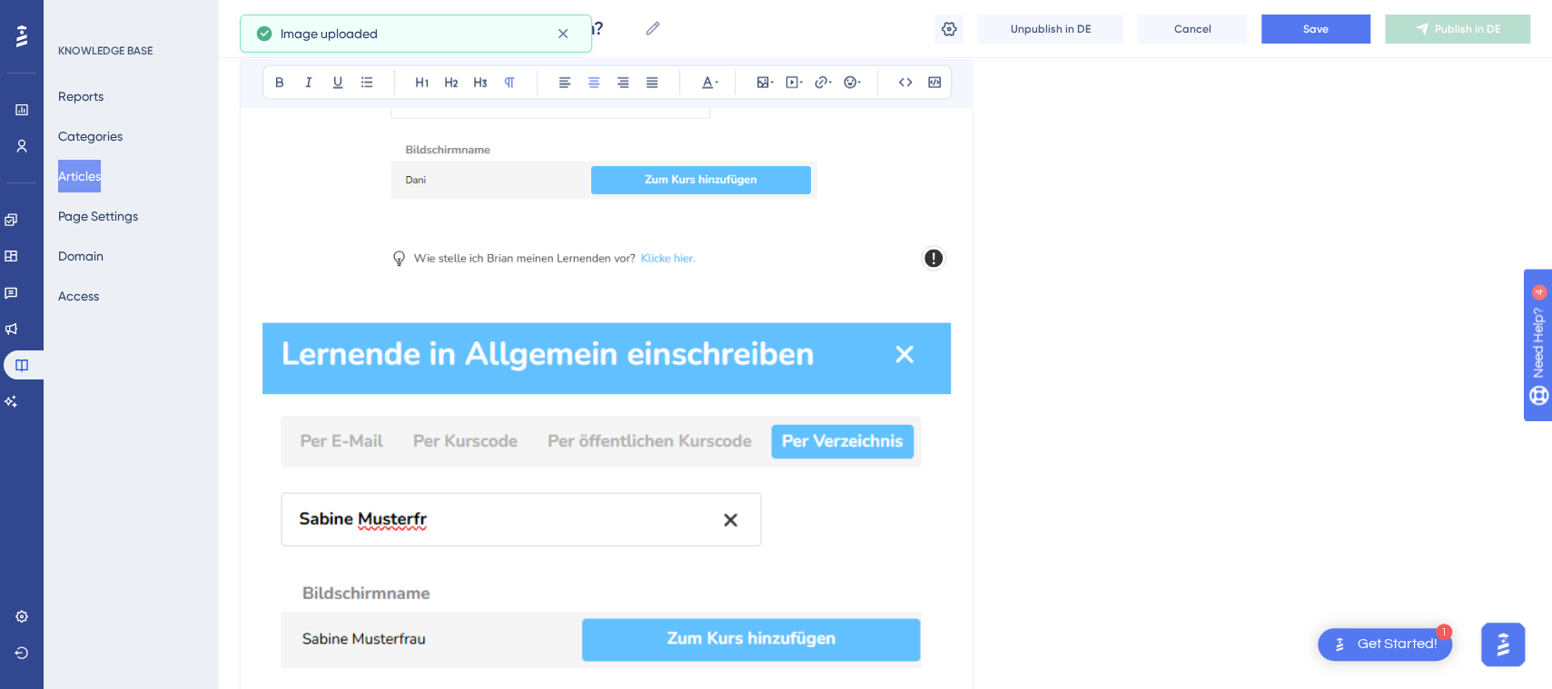
click at [755, 323] on img at bounding box center [606, 524] width 688 height 402
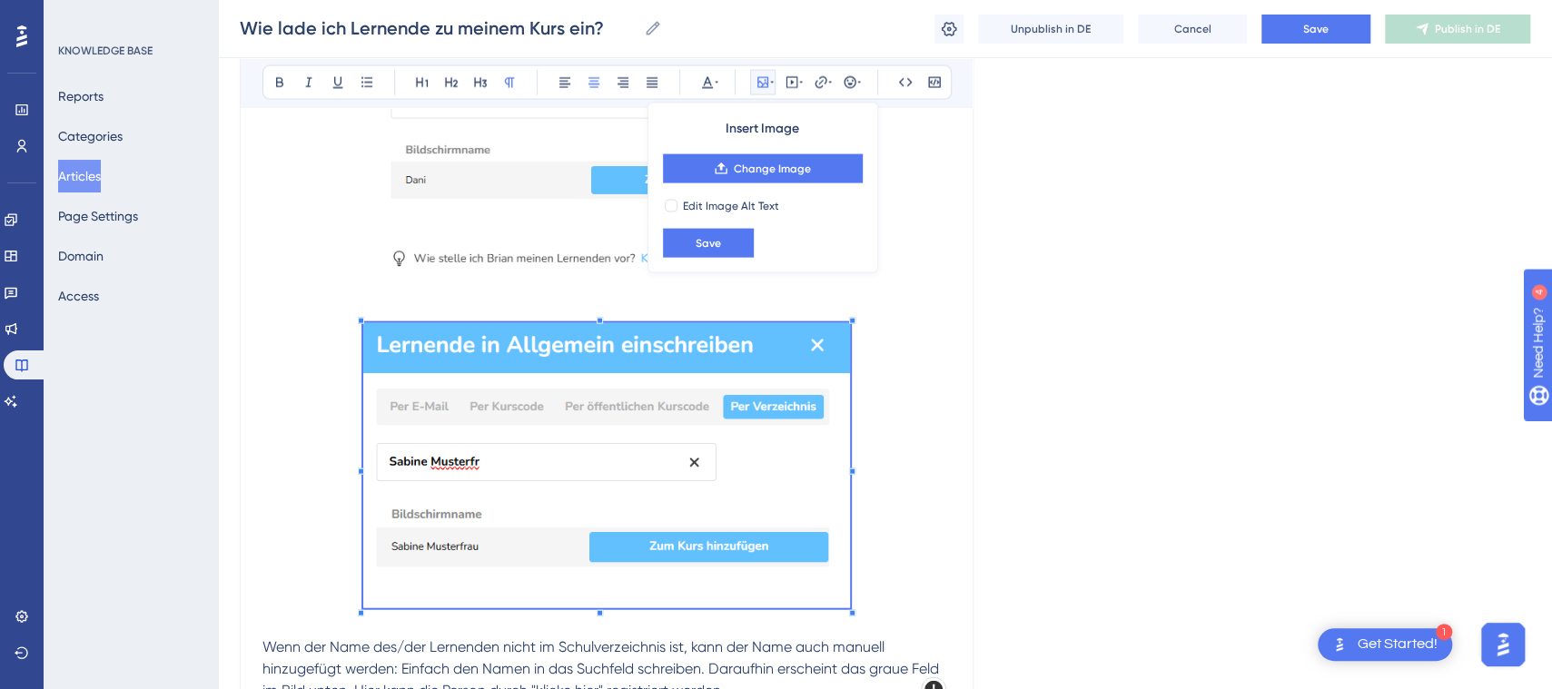
click at [748, 420] on span at bounding box center [606, 469] width 487 height 292
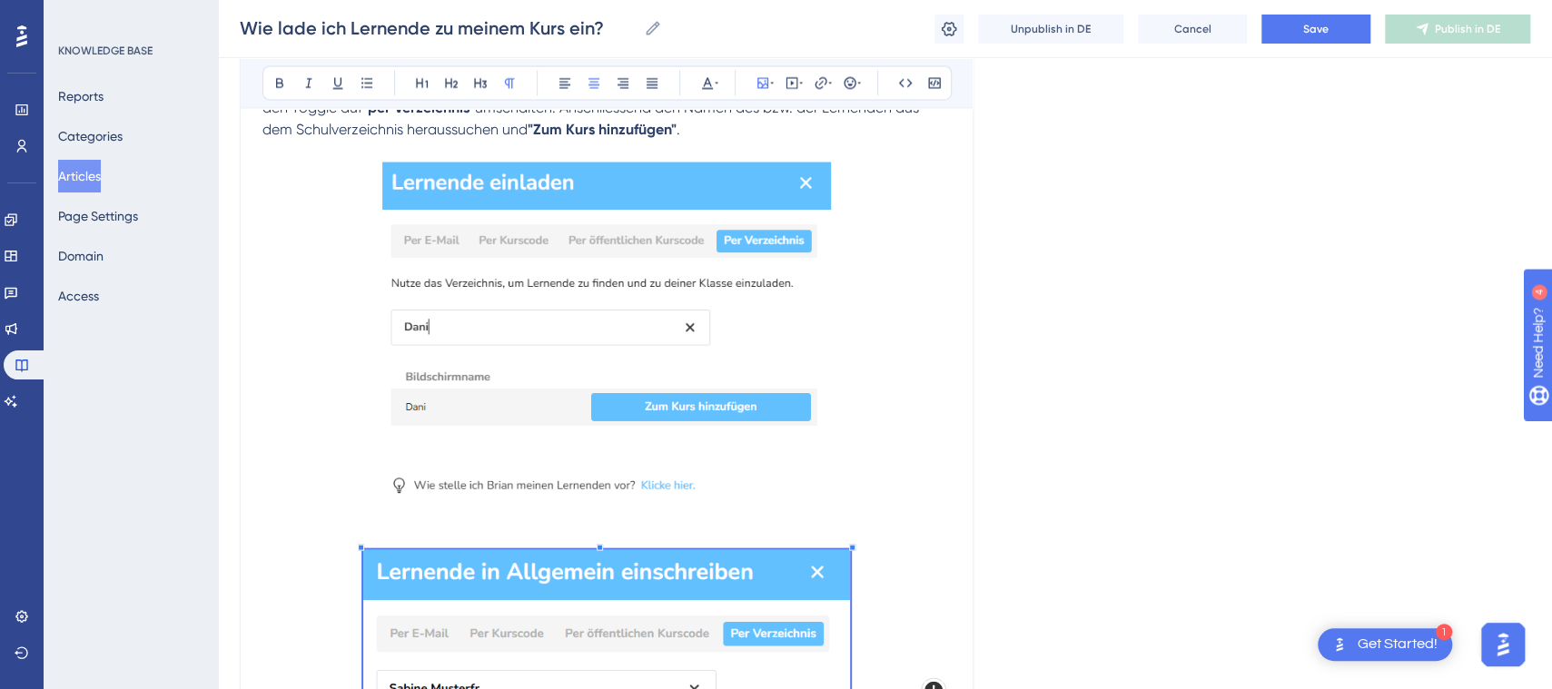
scroll to position [2088, 0]
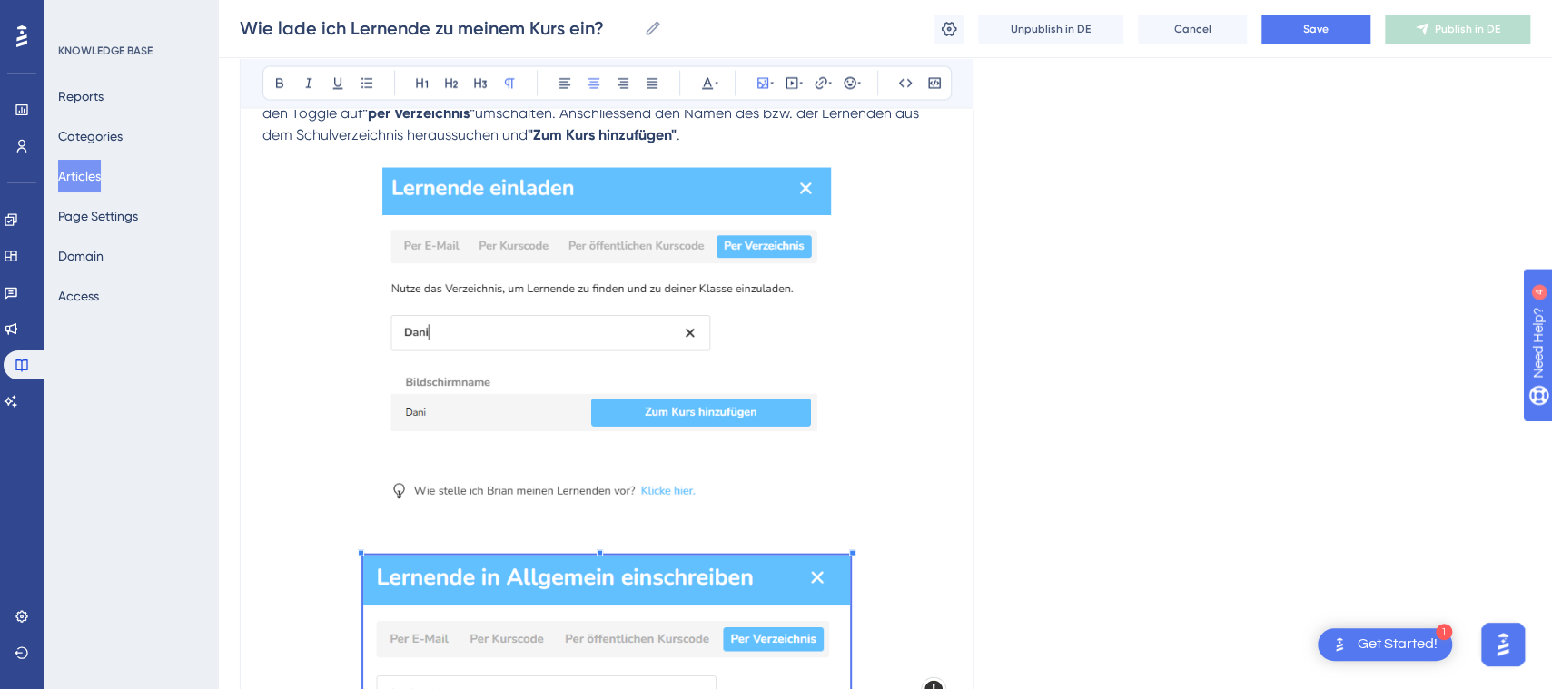
drag, startPoint x: 1559, startPoint y: 369, endPoint x: 81, endPoint y: 15, distance: 1519.6
click at [718, 340] on img at bounding box center [607, 336] width 450 height 338
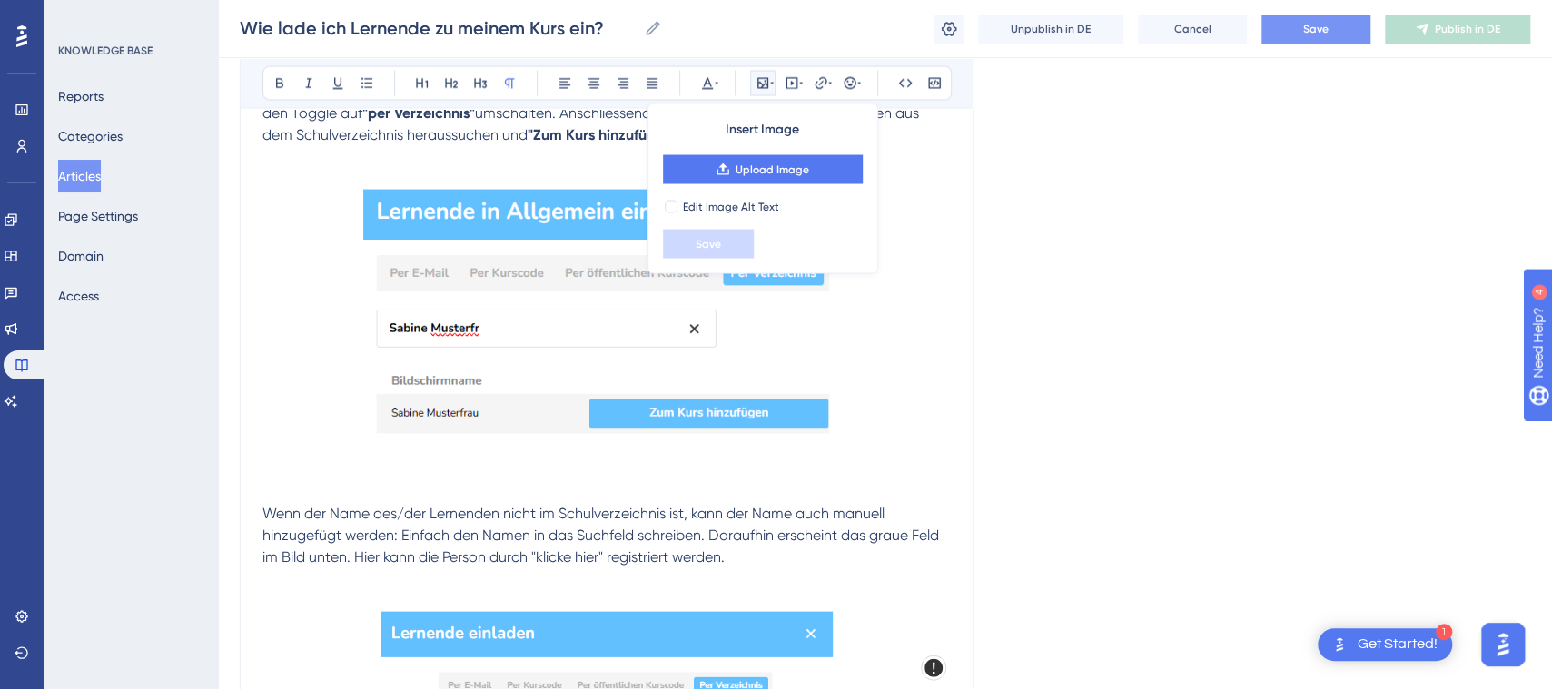
click at [1335, 34] on button "Save" at bounding box center [1316, 29] width 109 height 29
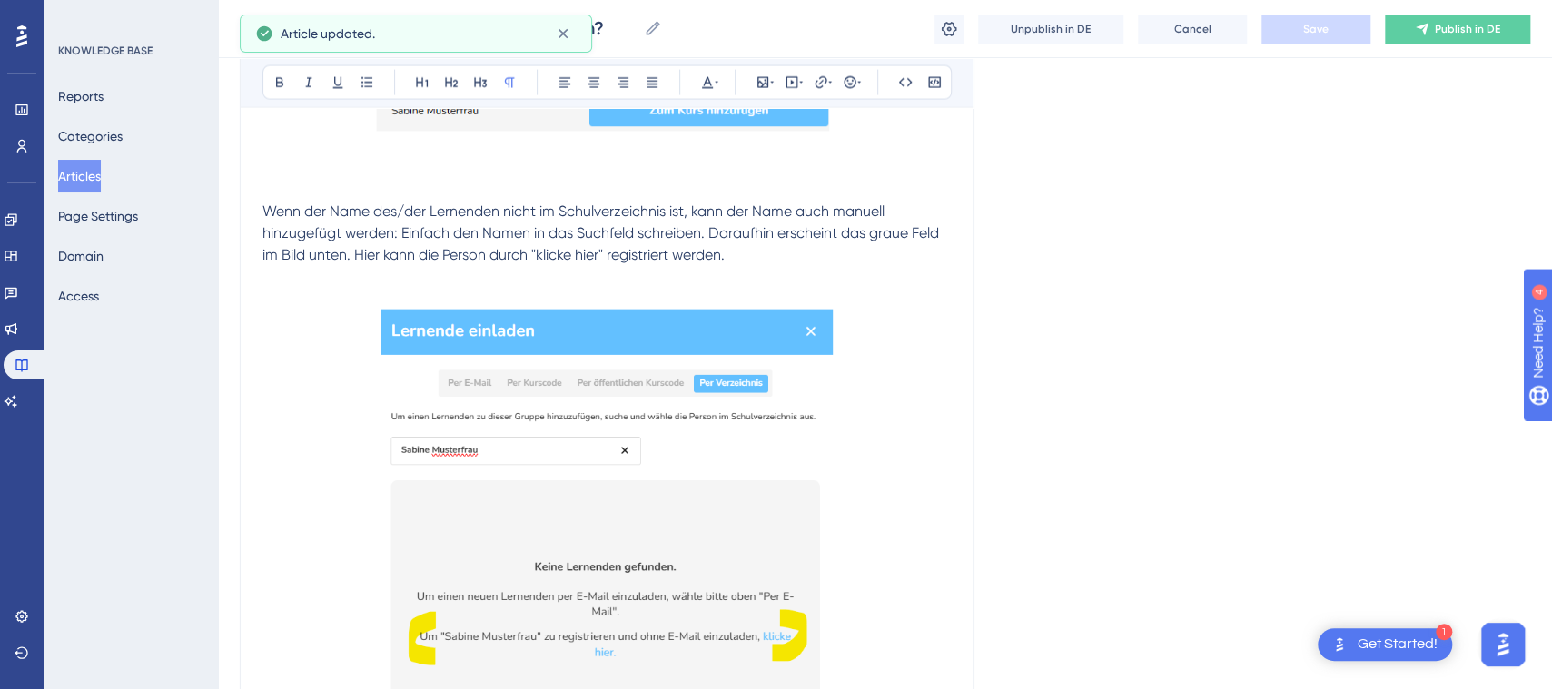
scroll to position [2548, 0]
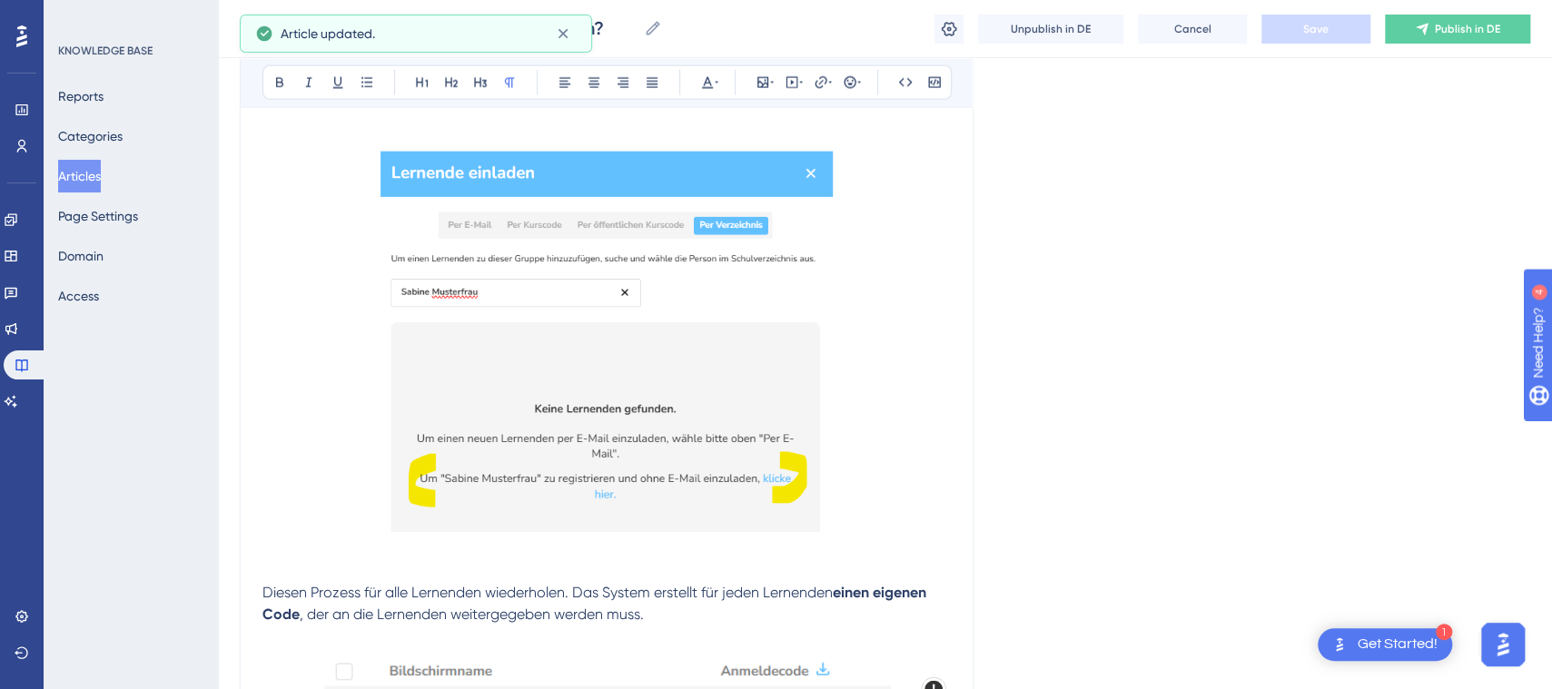
click at [570, 539] on p at bounding box center [606, 550] width 688 height 22
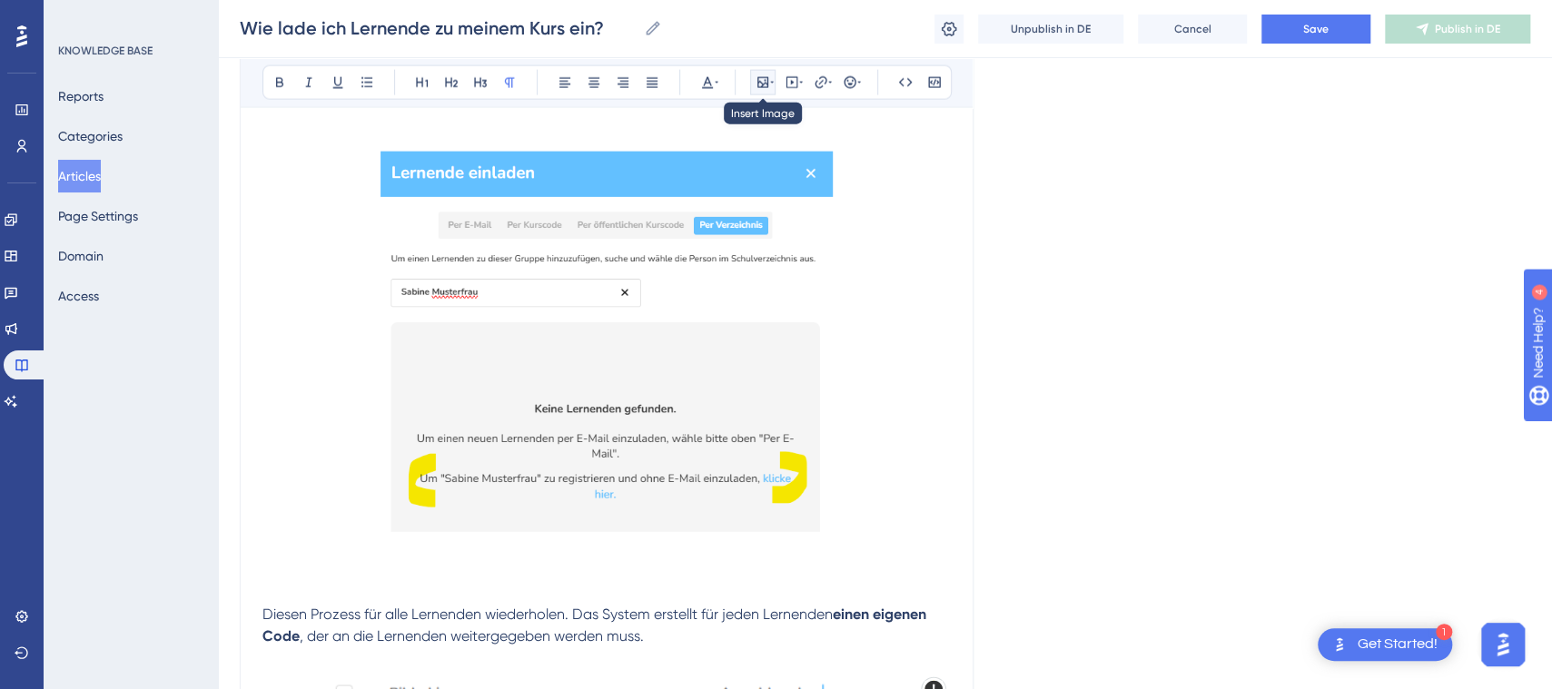
click at [766, 87] on icon at bounding box center [763, 82] width 15 height 15
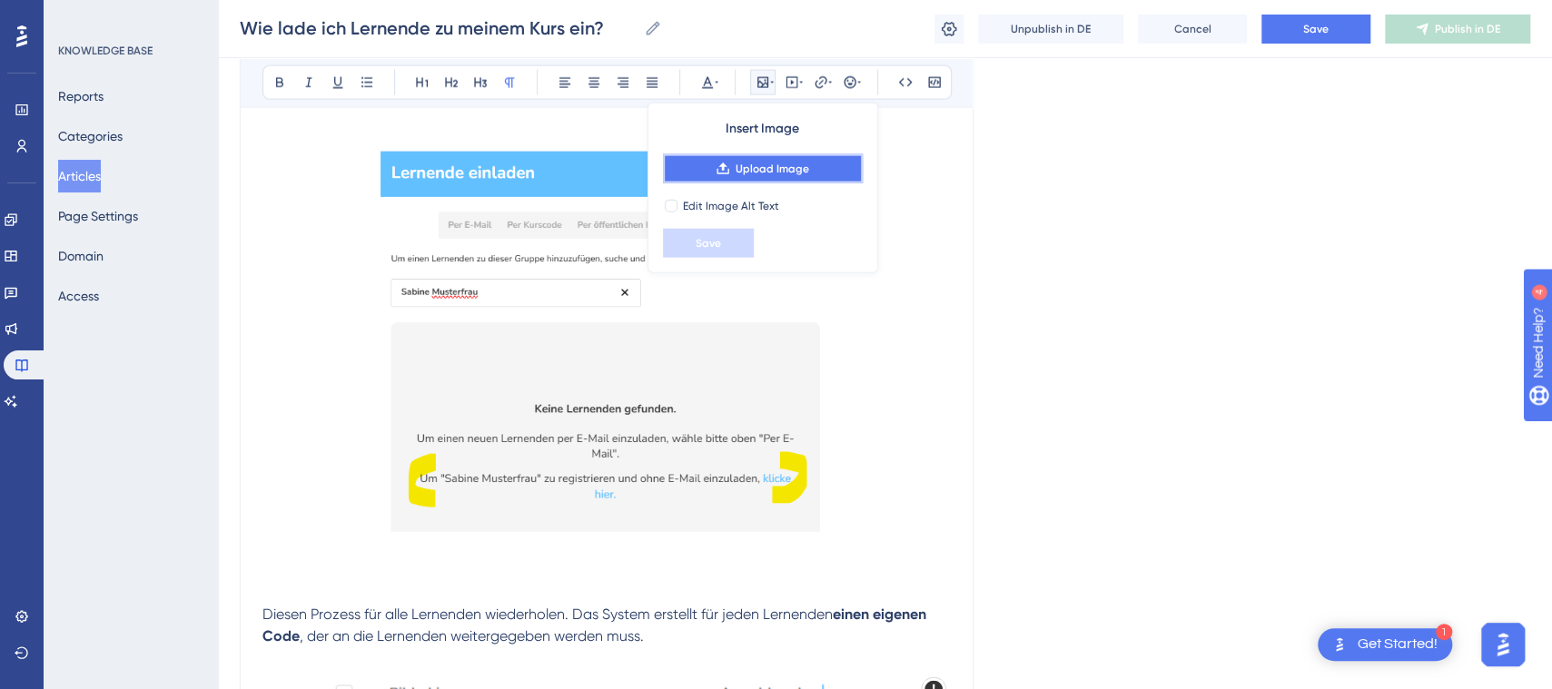
click at [775, 165] on span "Upload Image" at bounding box center [773, 169] width 74 height 15
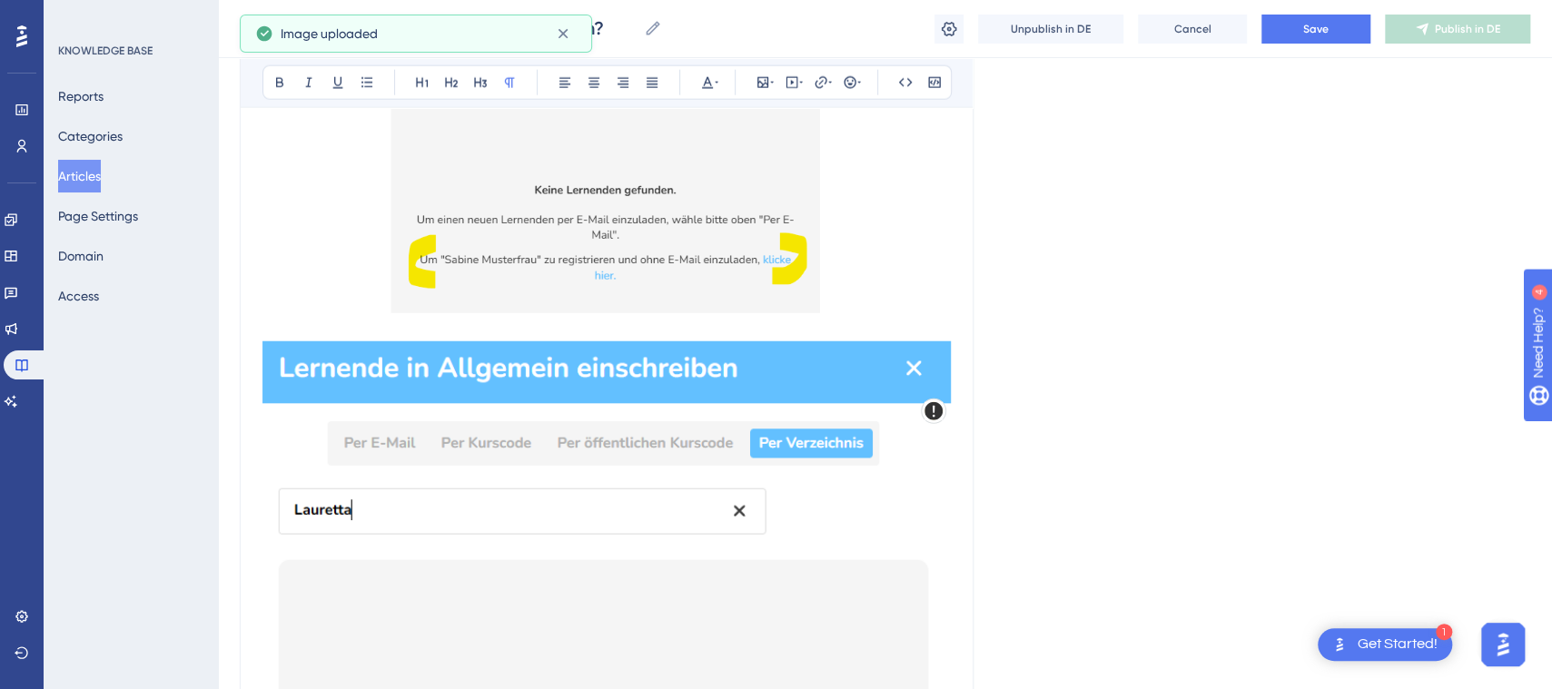
scroll to position [2607, 0]
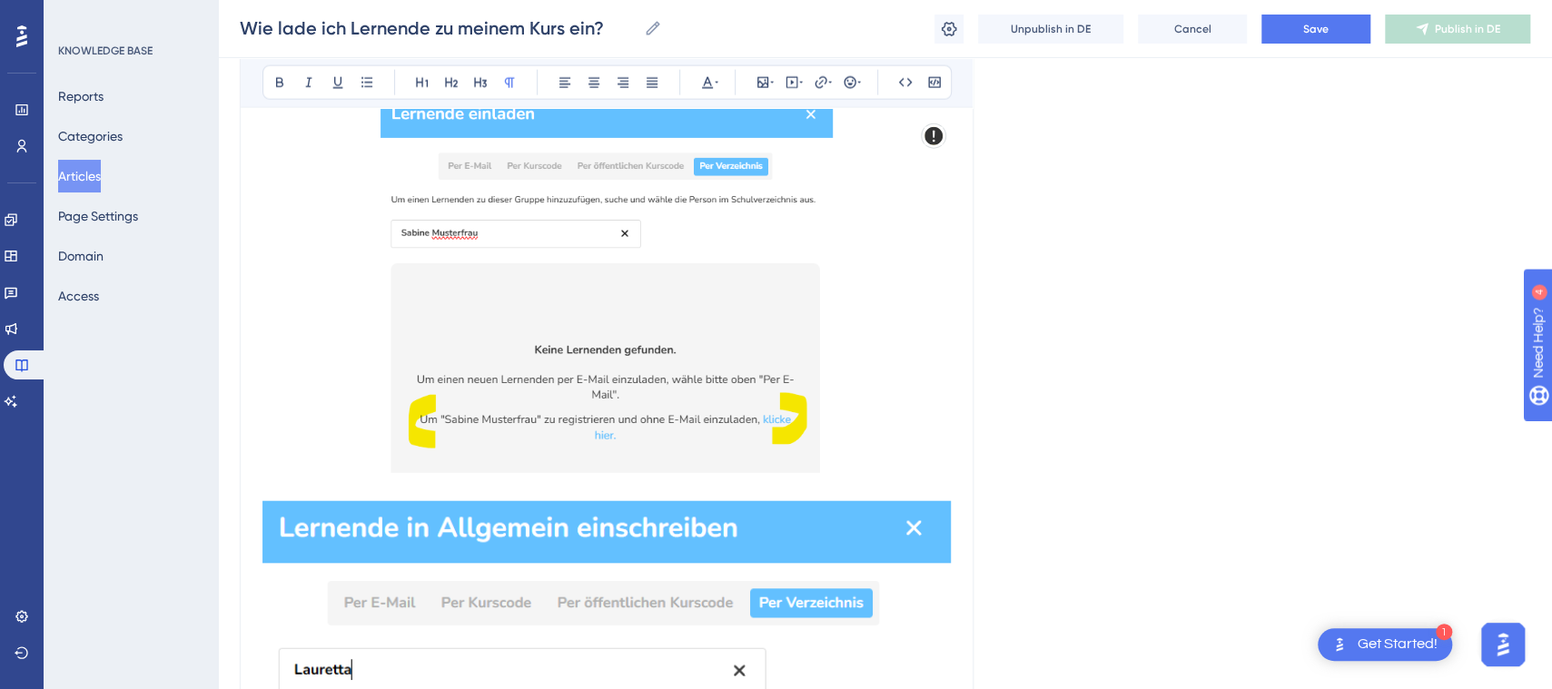
click at [718, 411] on img at bounding box center [607, 283] width 453 height 381
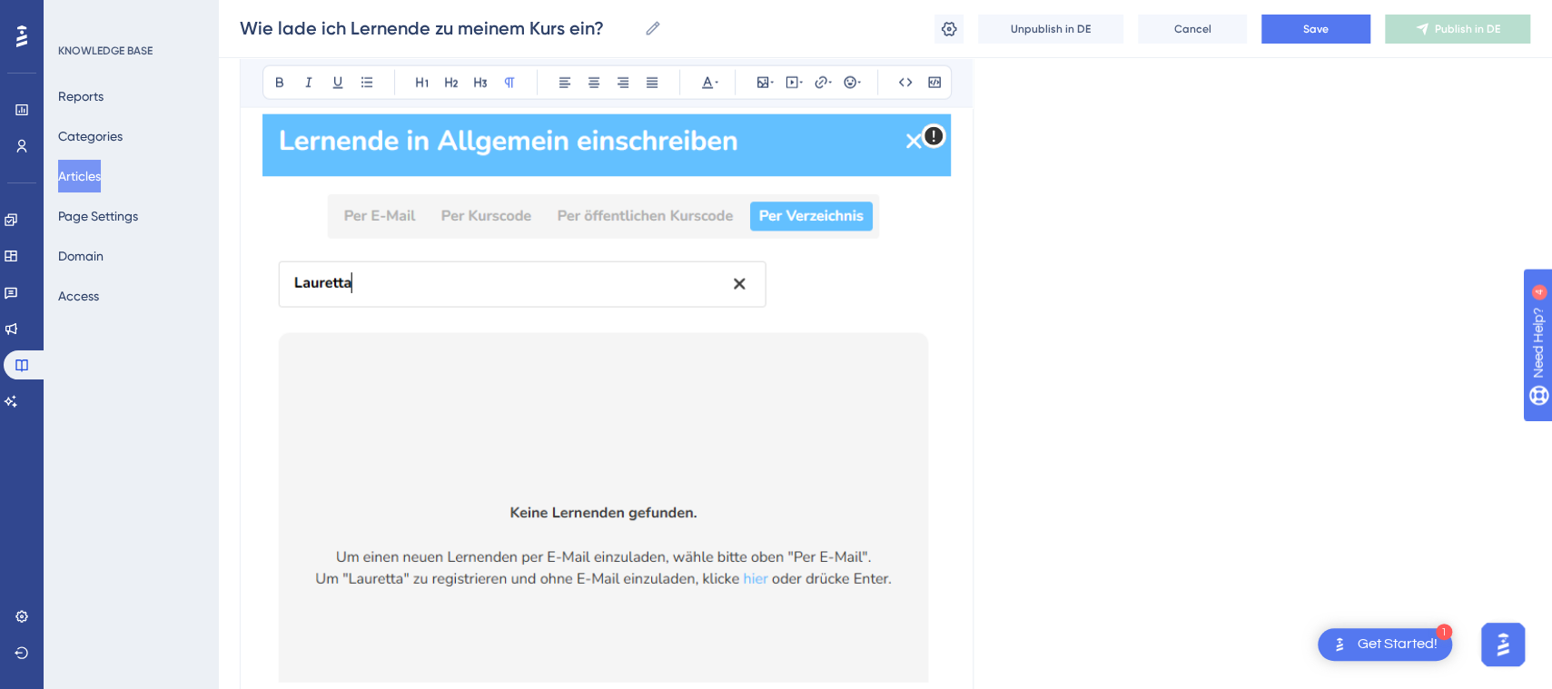
click at [802, 399] on img at bounding box center [606, 398] width 688 height 569
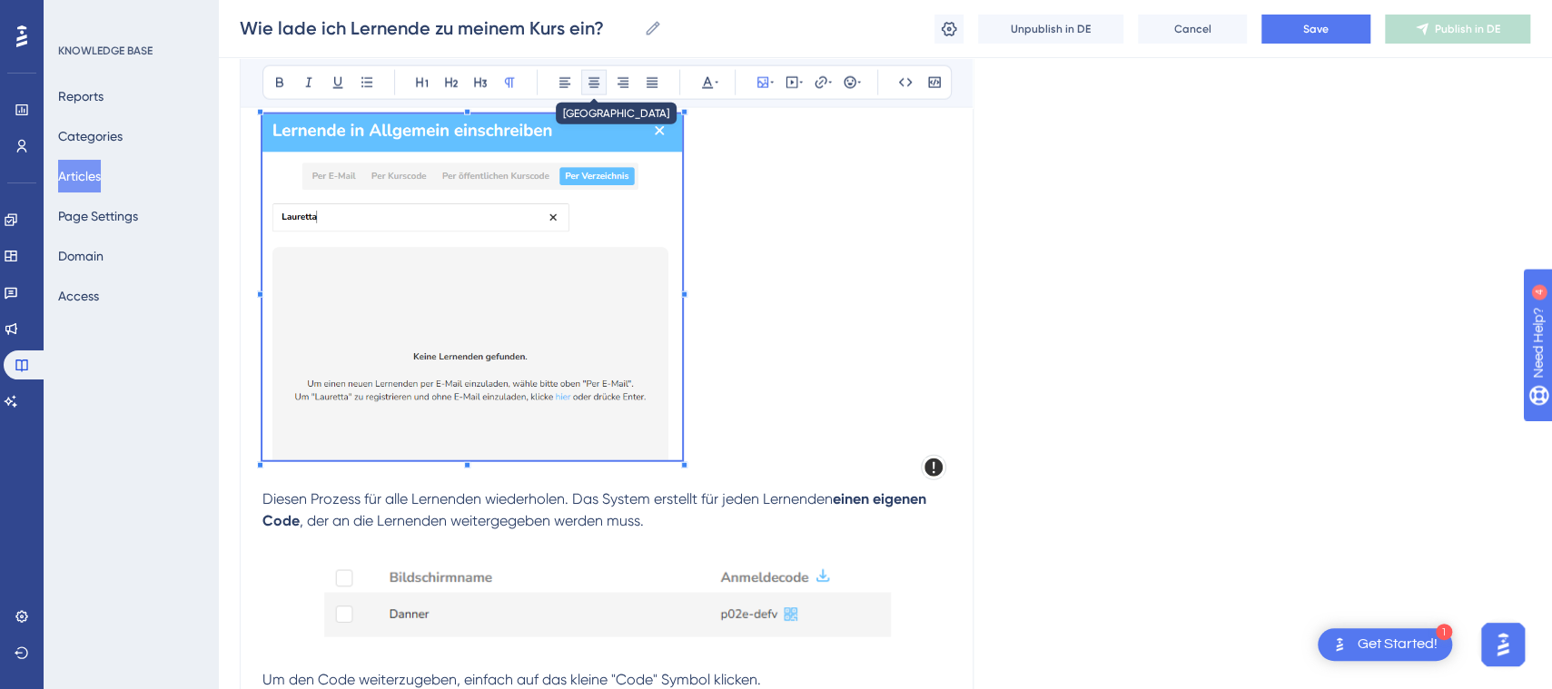
click at [591, 85] on icon at bounding box center [594, 82] width 15 height 15
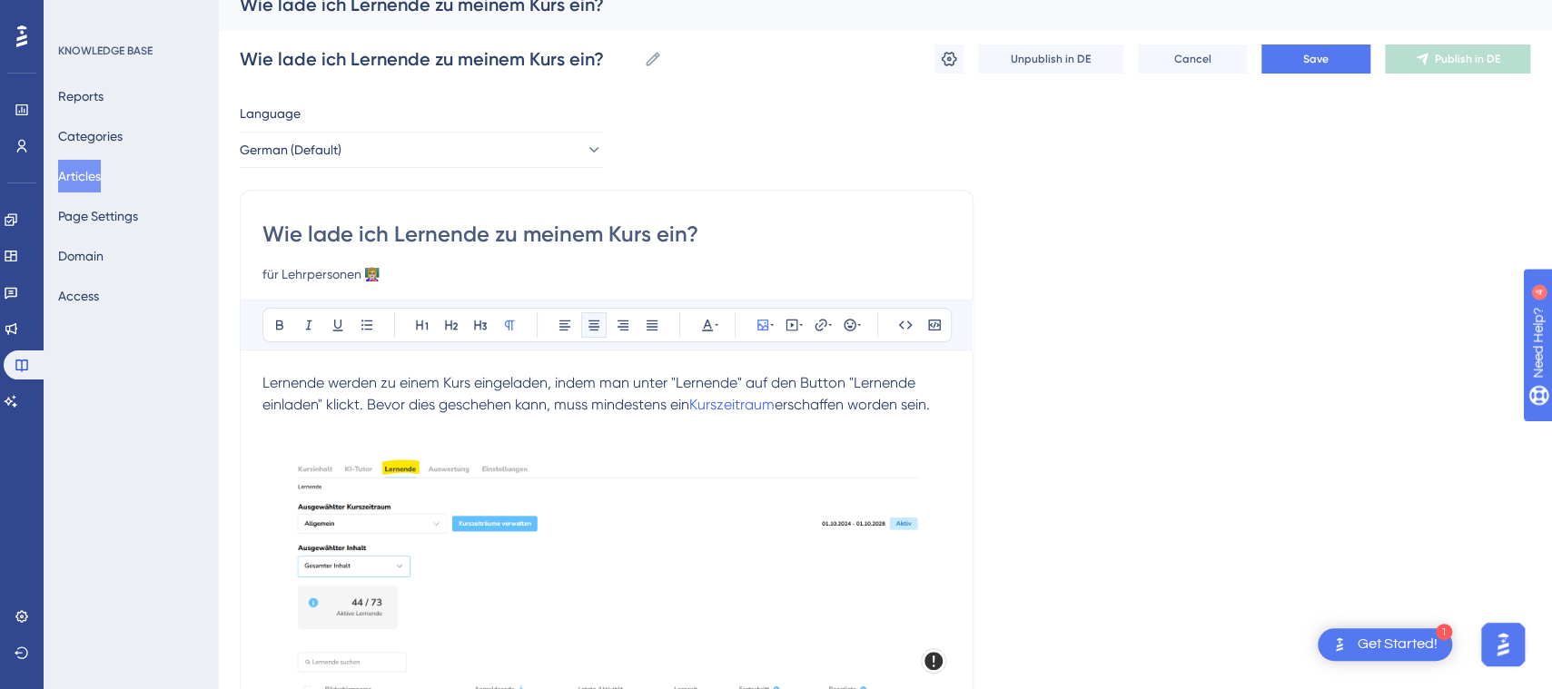
scroll to position [0, 0]
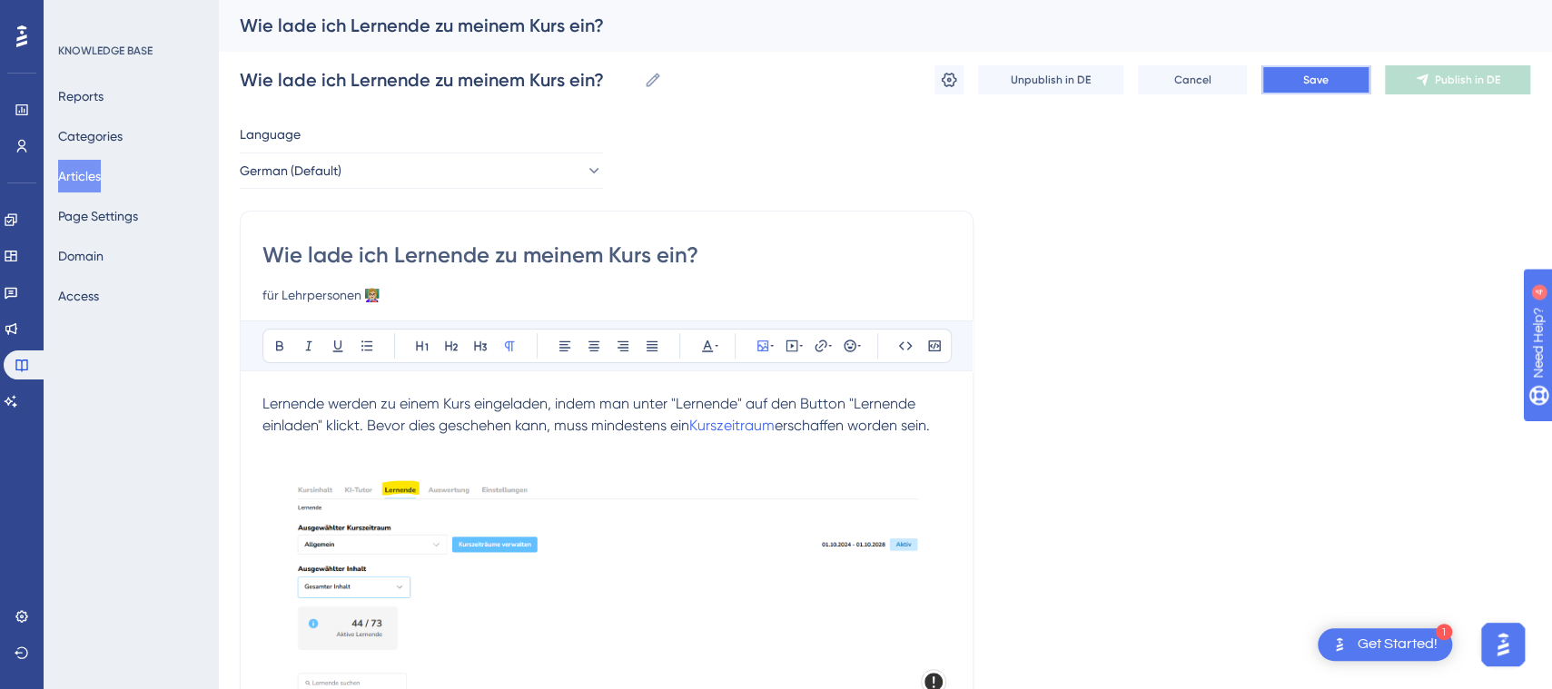
click at [1315, 84] on span "Save" at bounding box center [1315, 80] width 25 height 15
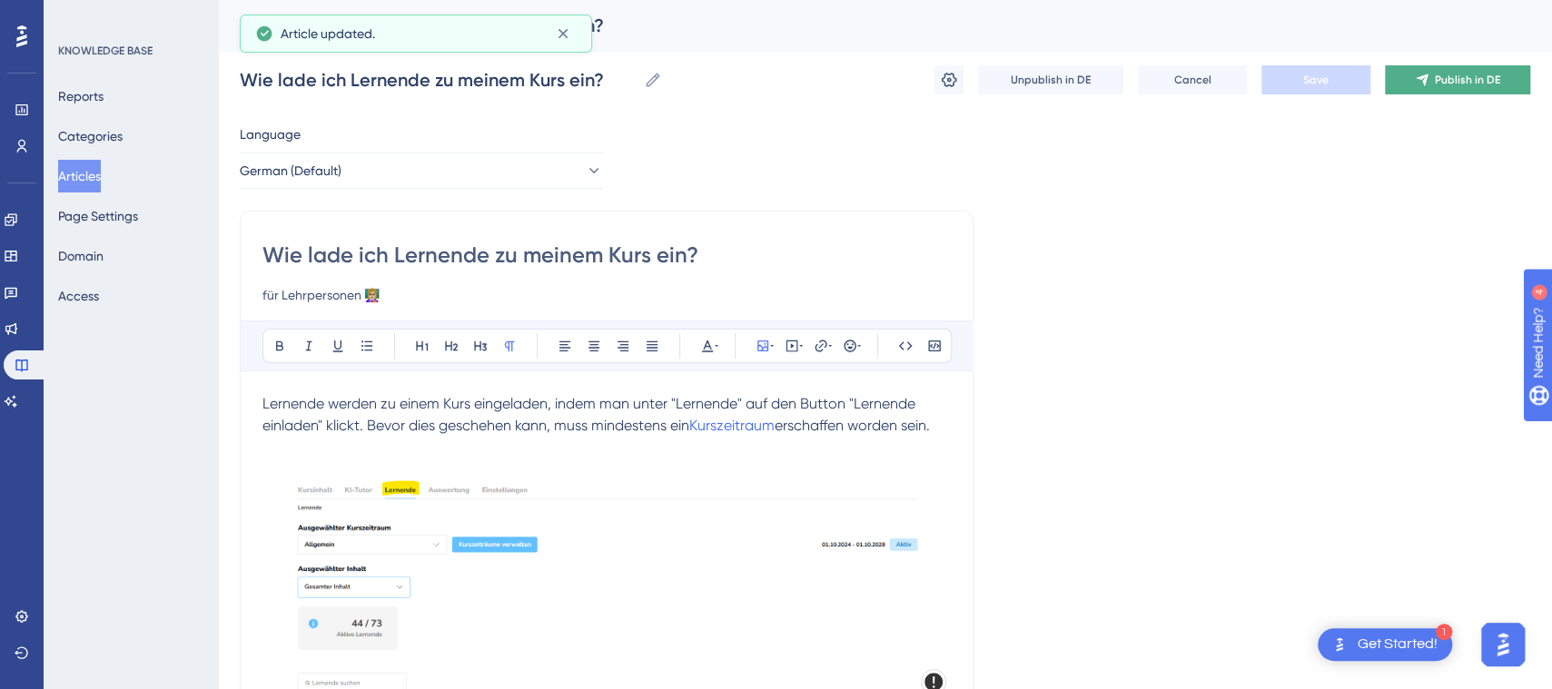
click at [1458, 87] on button "Publish in DE" at bounding box center [1457, 79] width 145 height 29
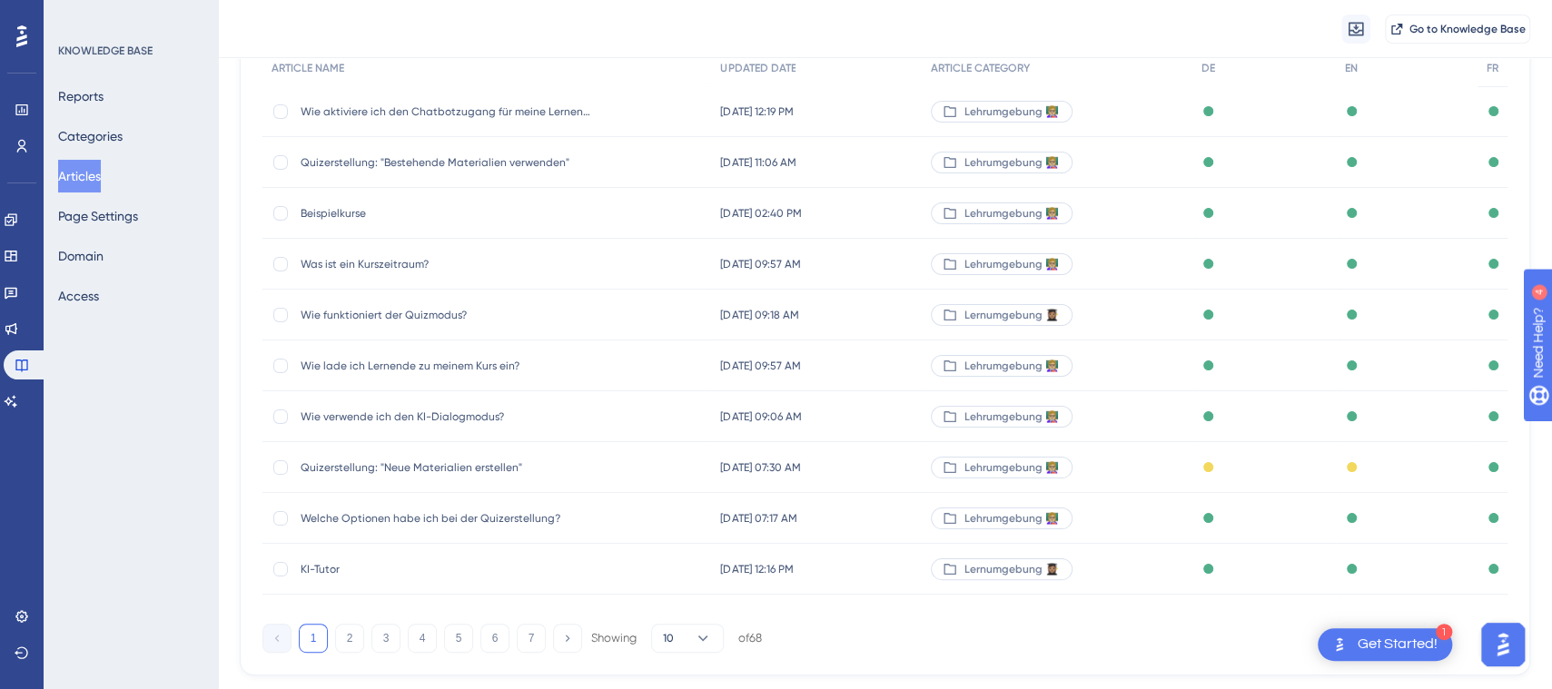
click at [1253, 457] on div "Published with pending draft" at bounding box center [1264, 467] width 143 height 51
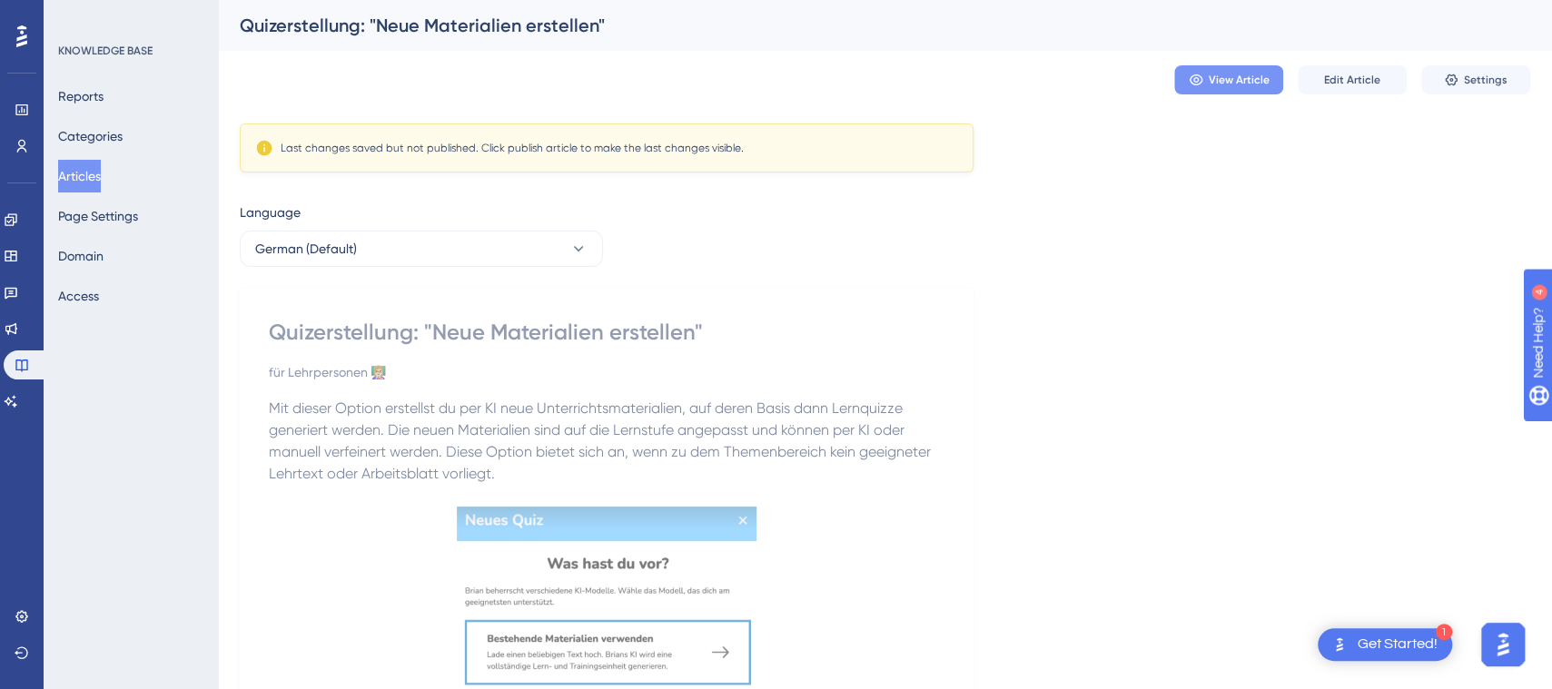
click at [1220, 65] on button "View Article" at bounding box center [1228, 79] width 109 height 29
click at [1366, 82] on span "Edit Article" at bounding box center [1352, 80] width 56 height 15
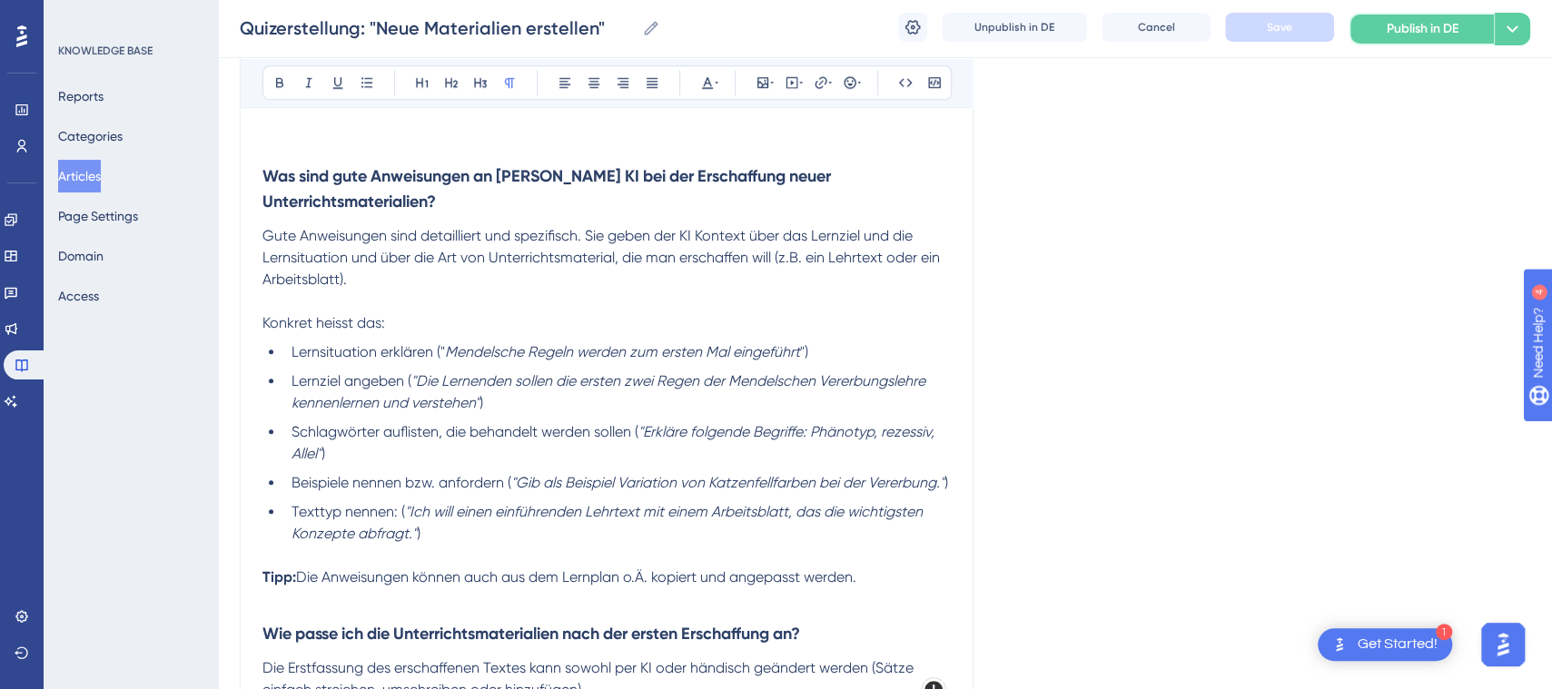
click at [1425, 23] on span "Publish in DE" at bounding box center [1423, 29] width 72 height 22
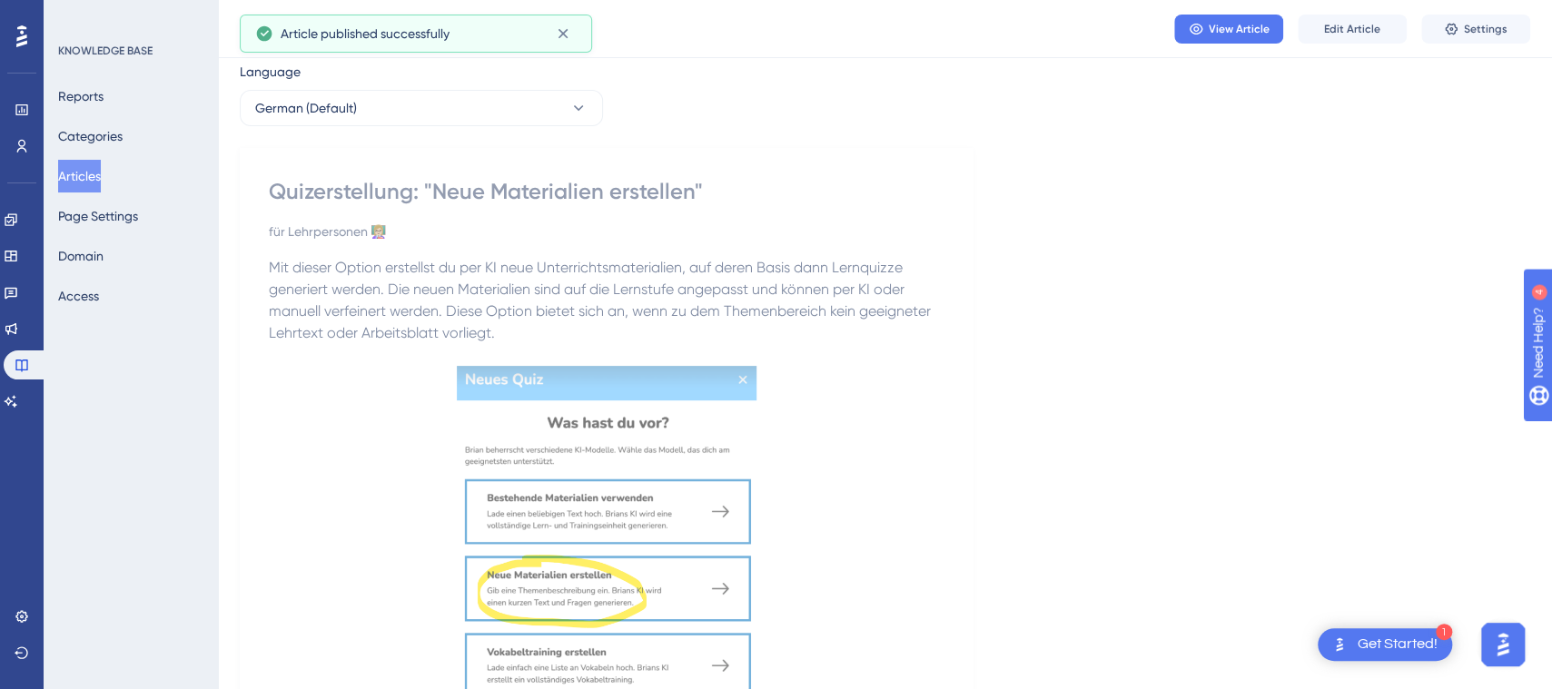
scroll to position [0, 0]
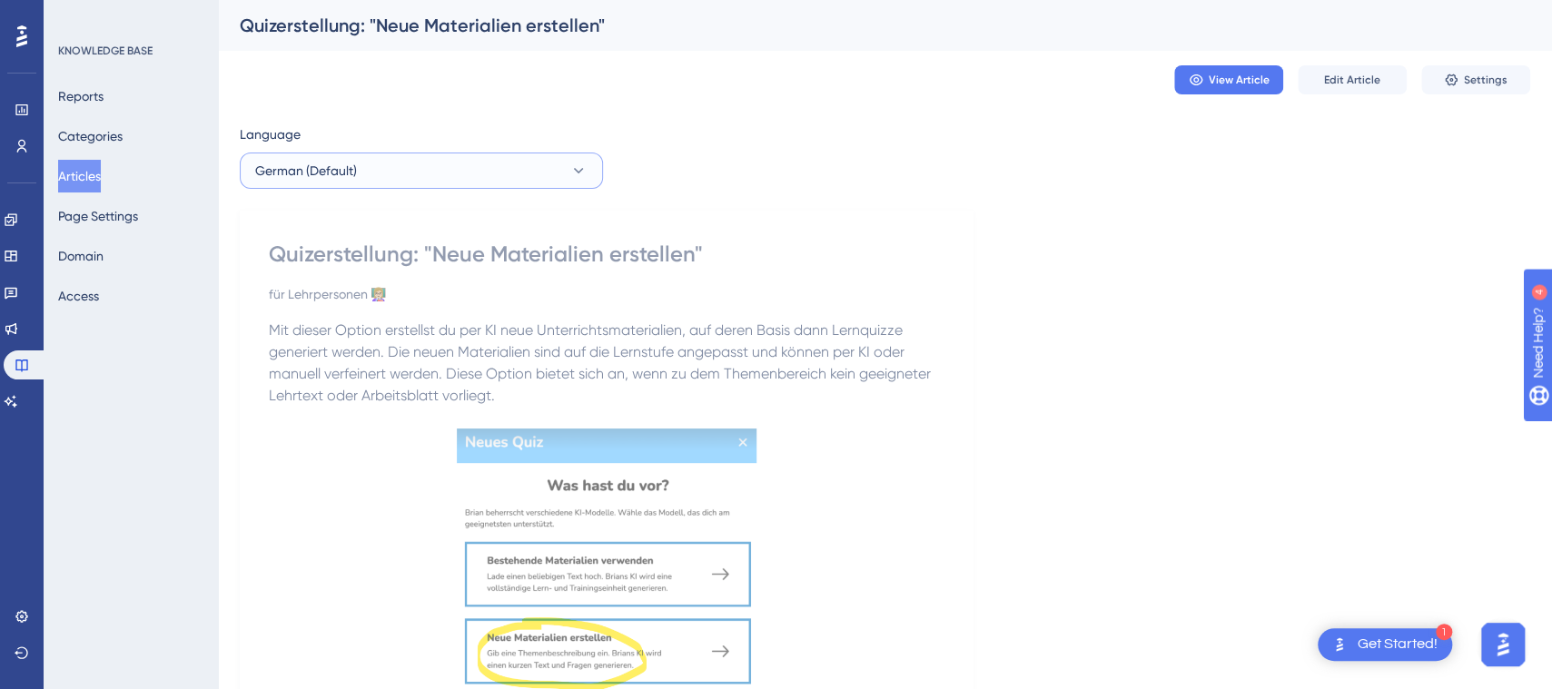
click at [586, 173] on icon at bounding box center [578, 171] width 18 height 18
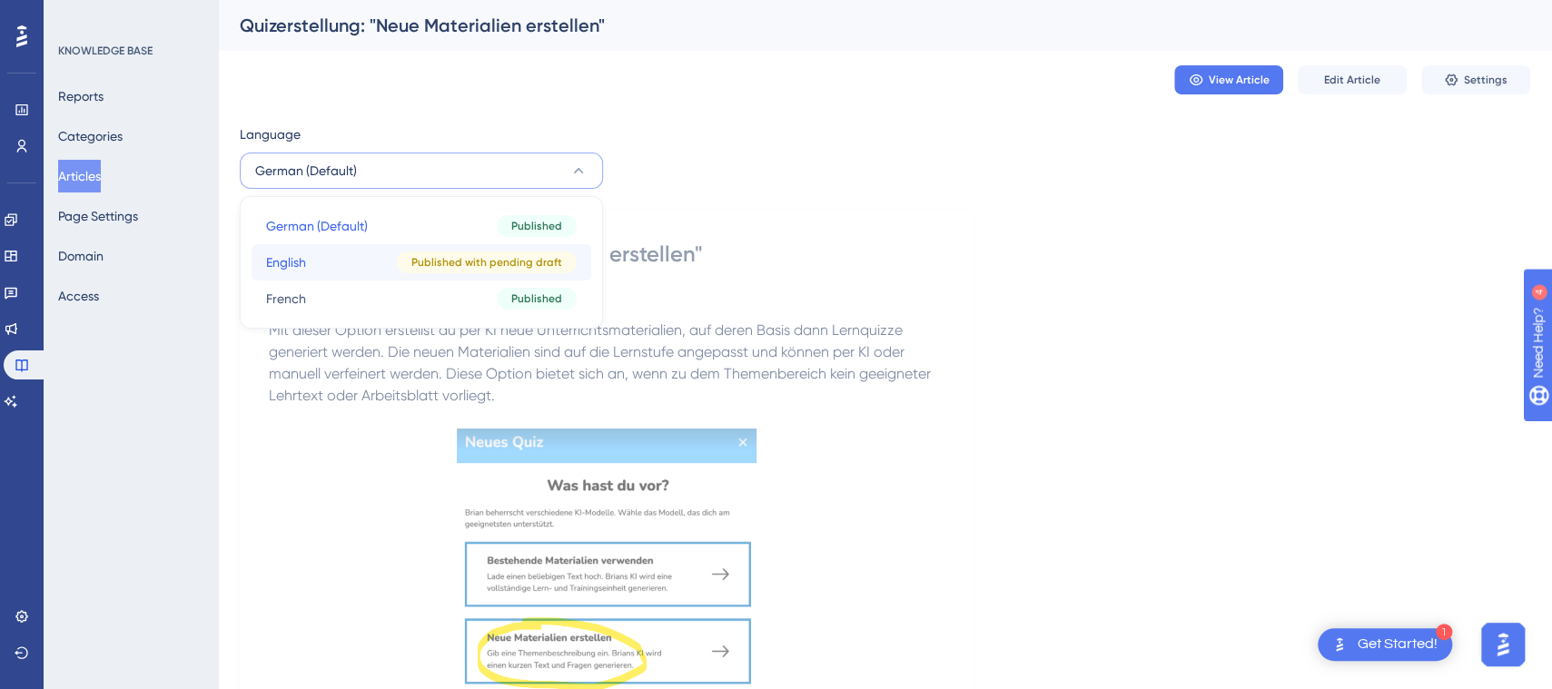
click at [530, 266] on span "Published with pending draft" at bounding box center [486, 262] width 151 height 15
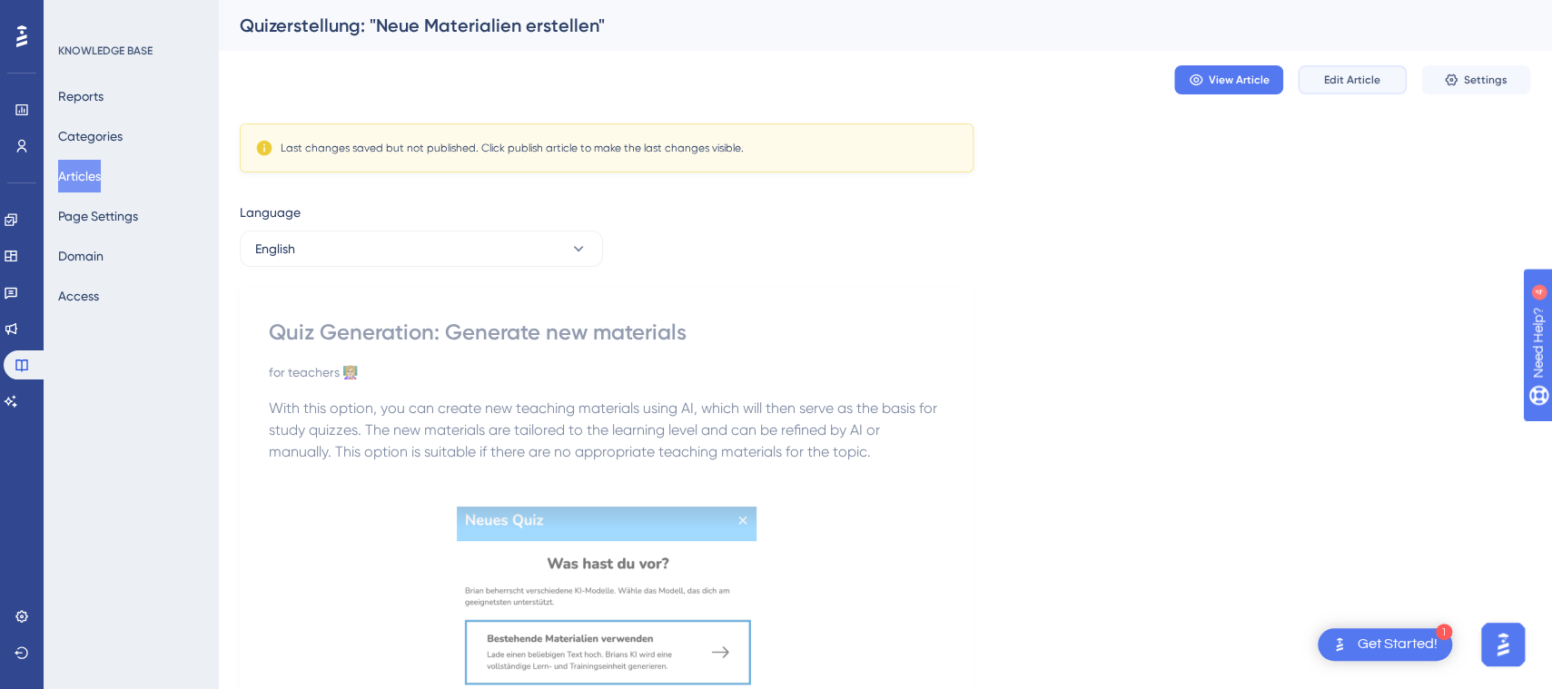
click at [1318, 74] on button "Edit Article" at bounding box center [1352, 79] width 109 height 29
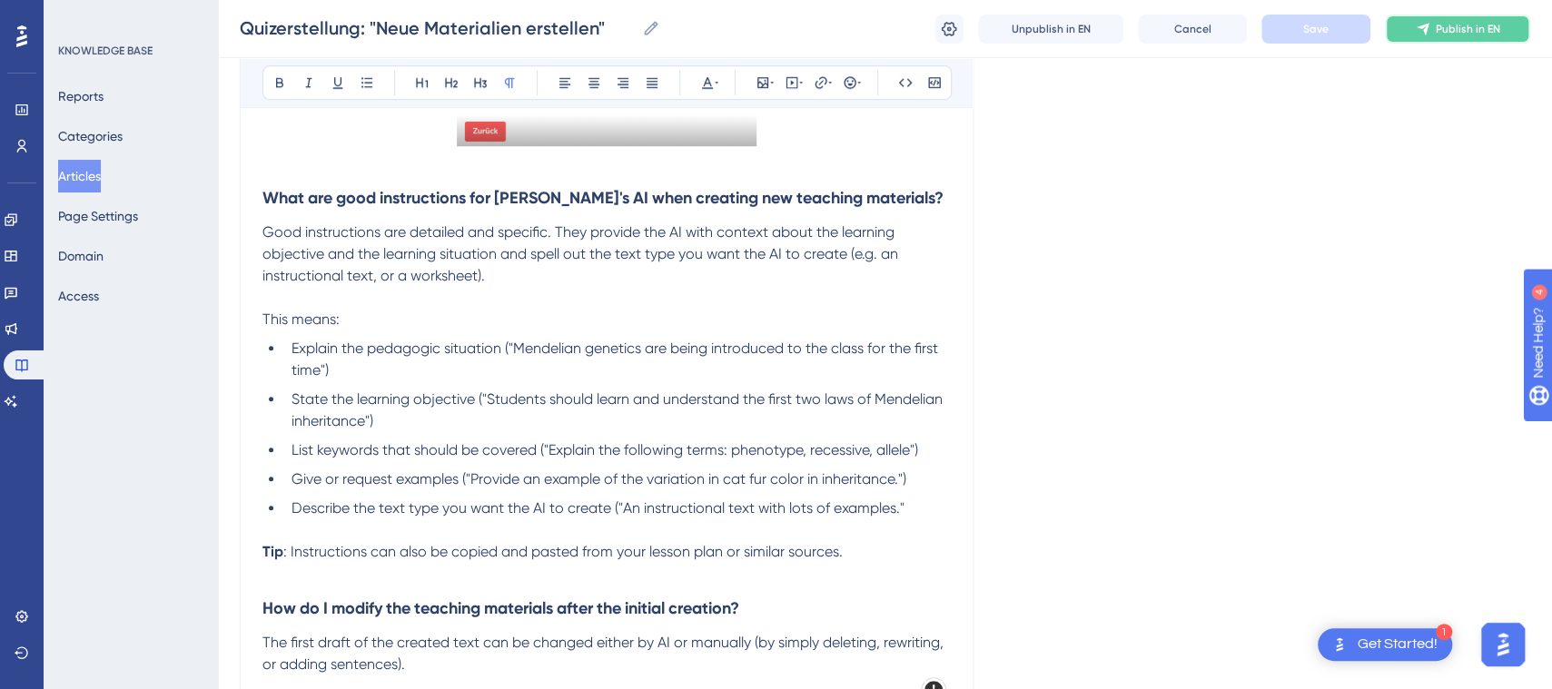
click at [1470, 31] on span "Publish in EN" at bounding box center [1468, 29] width 64 height 15
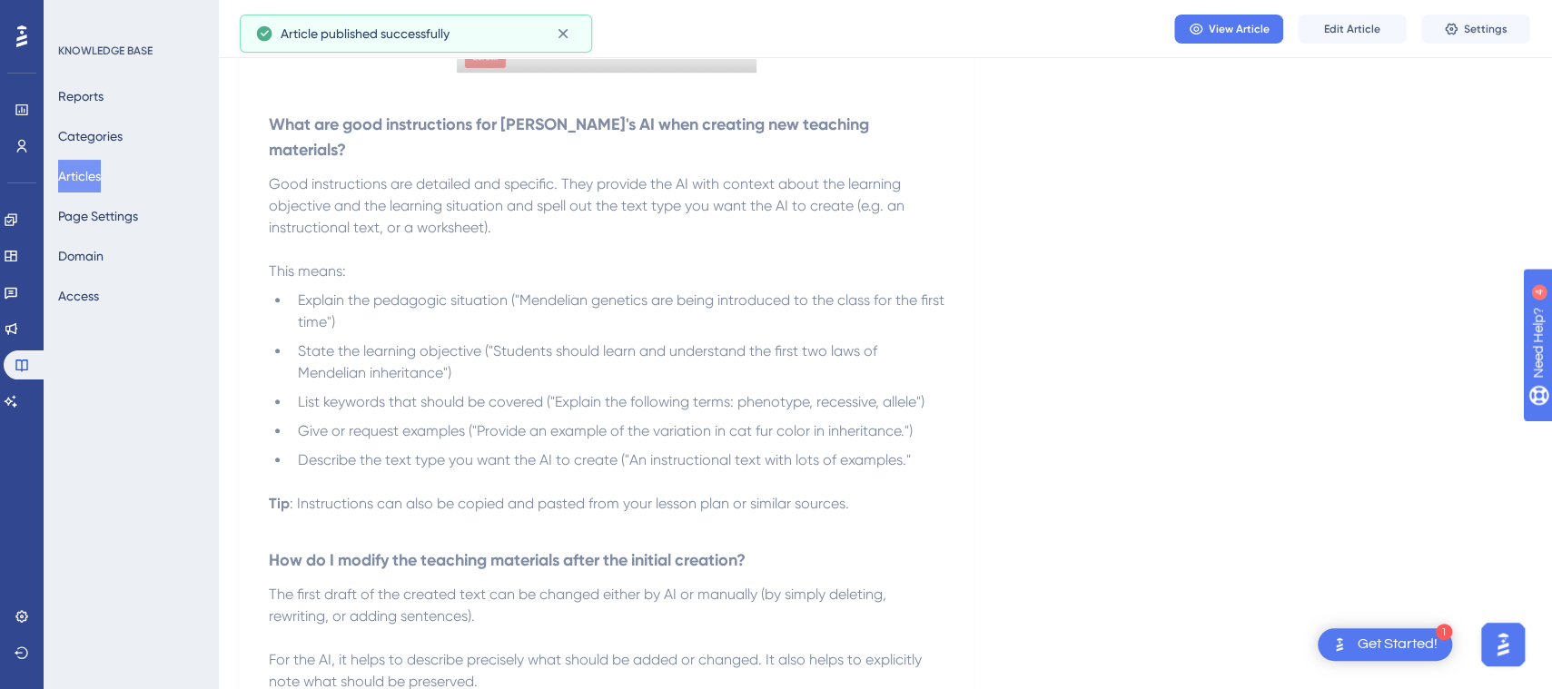
click at [77, 163] on button "Articles" at bounding box center [79, 176] width 43 height 33
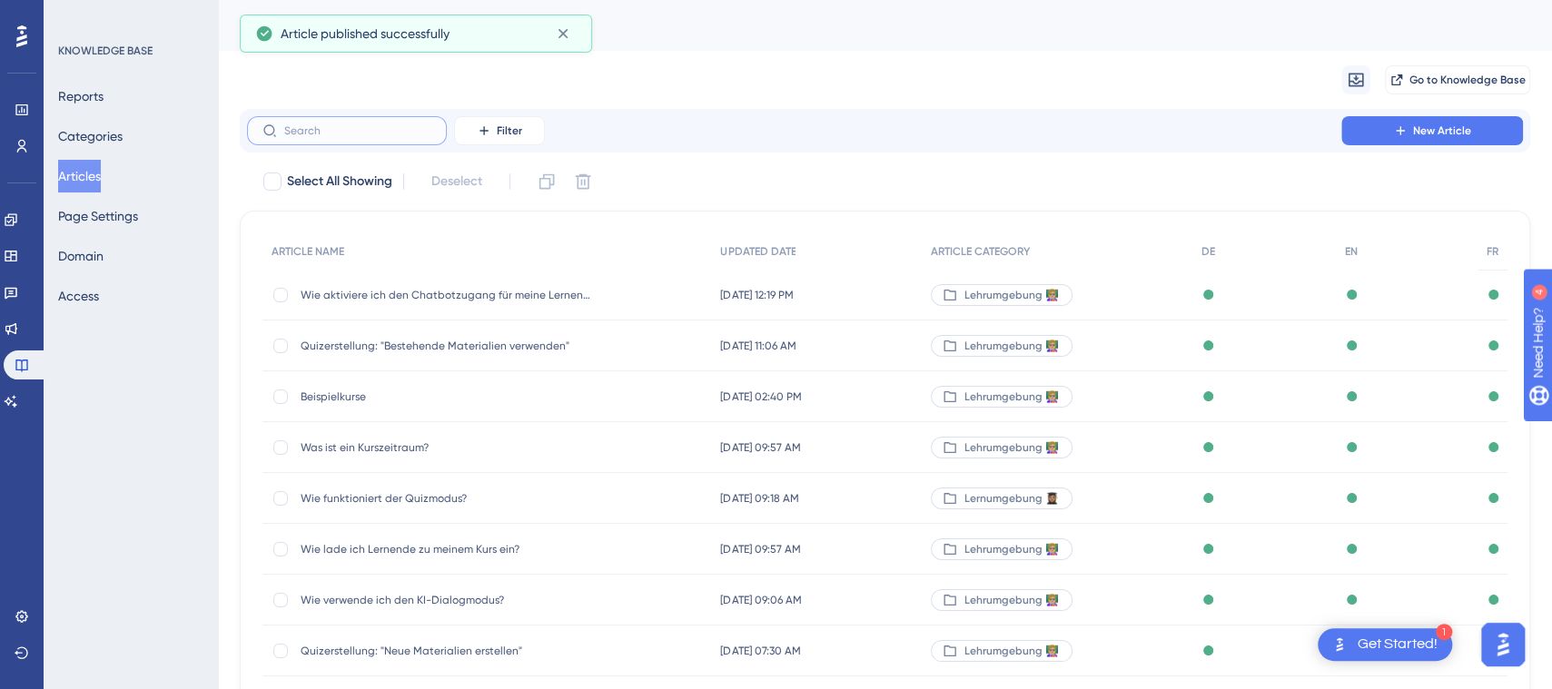
click at [317, 127] on input "text" at bounding box center [357, 130] width 147 height 13
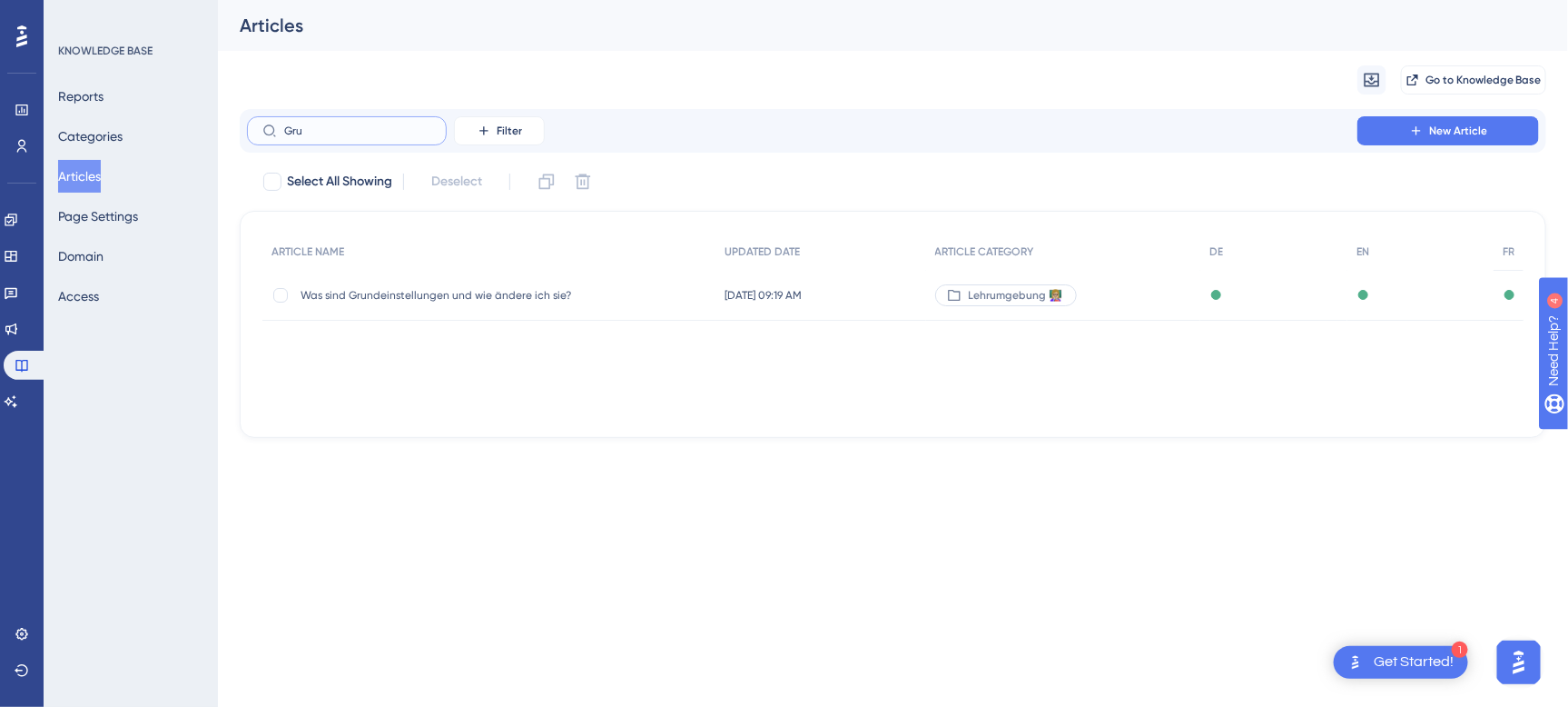
type input "Grup"
checkbox input "true"
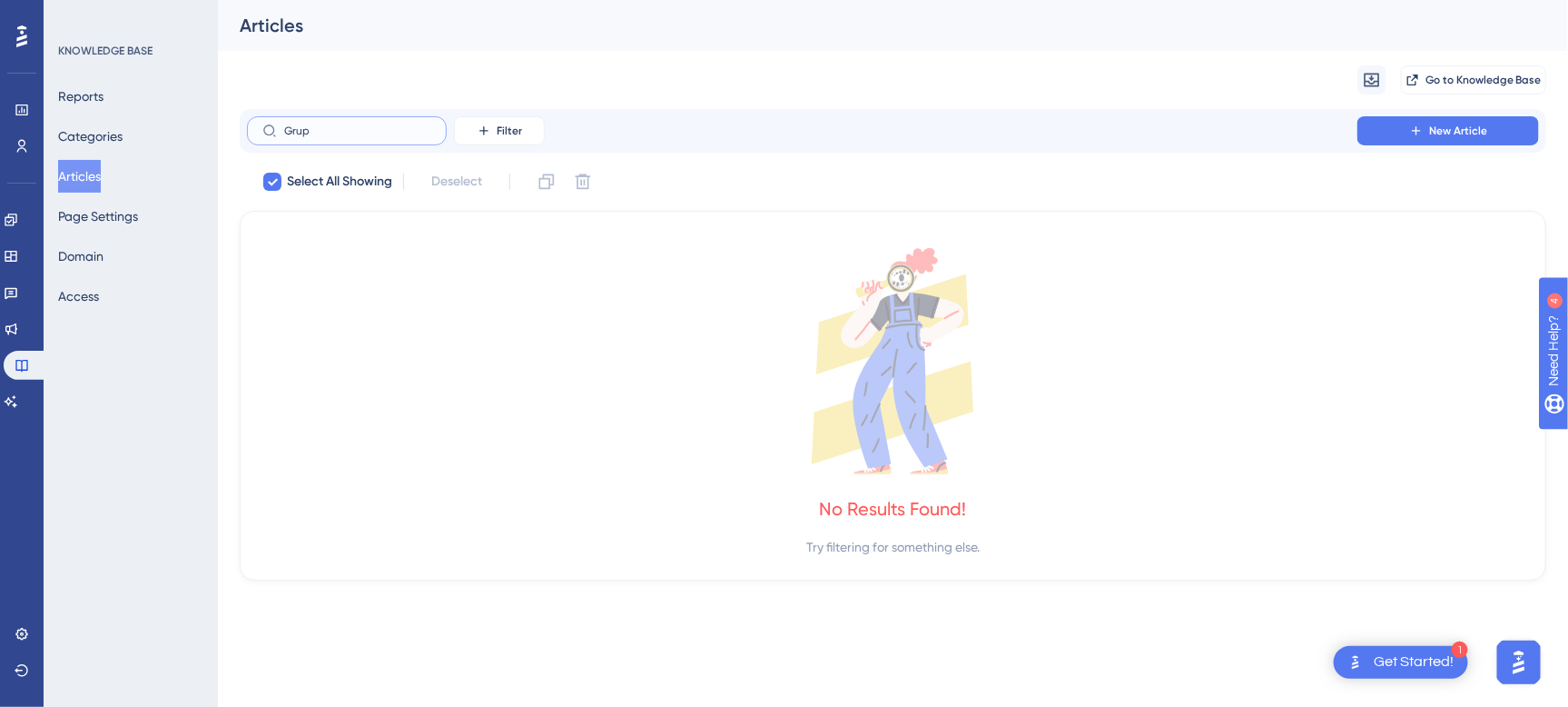
type input "Gru"
checkbox input "false"
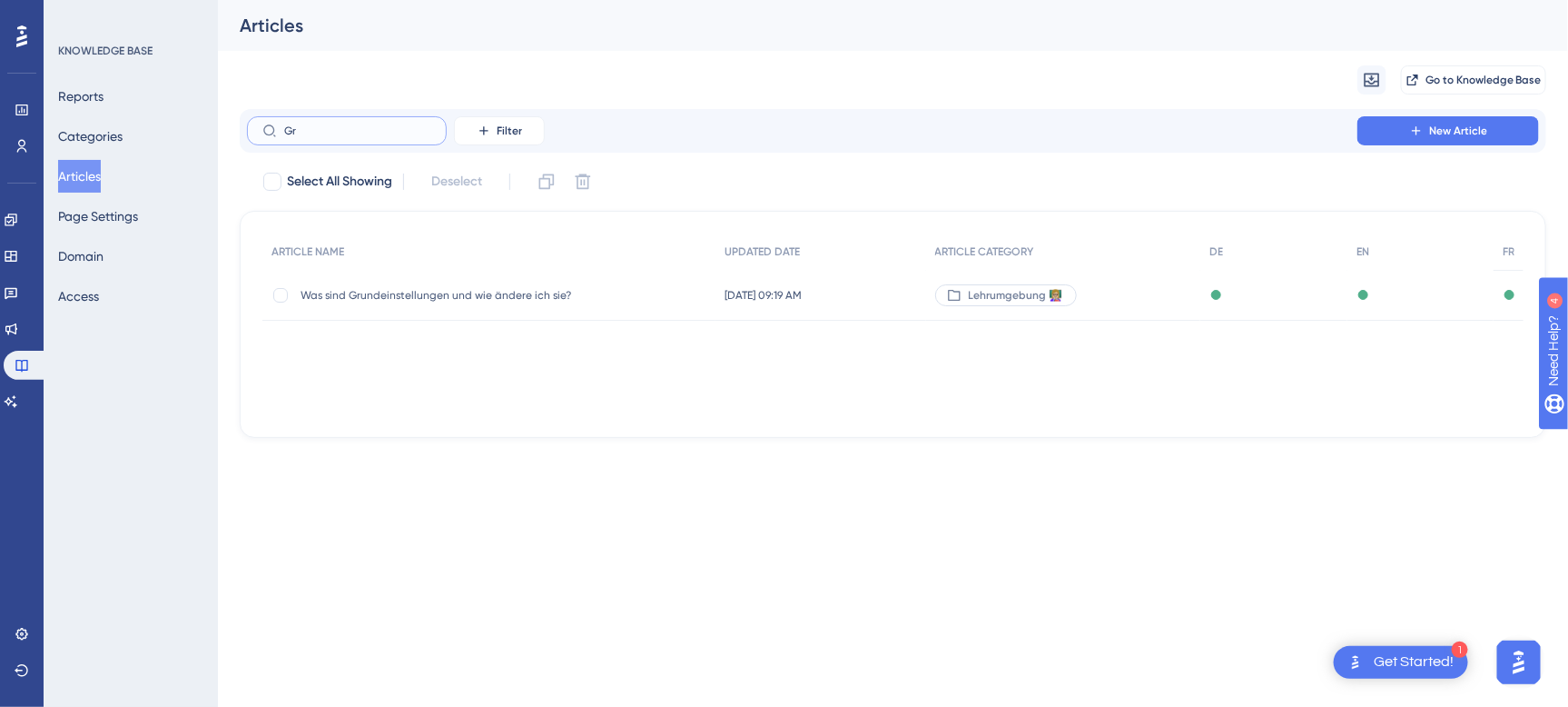
type input "G"
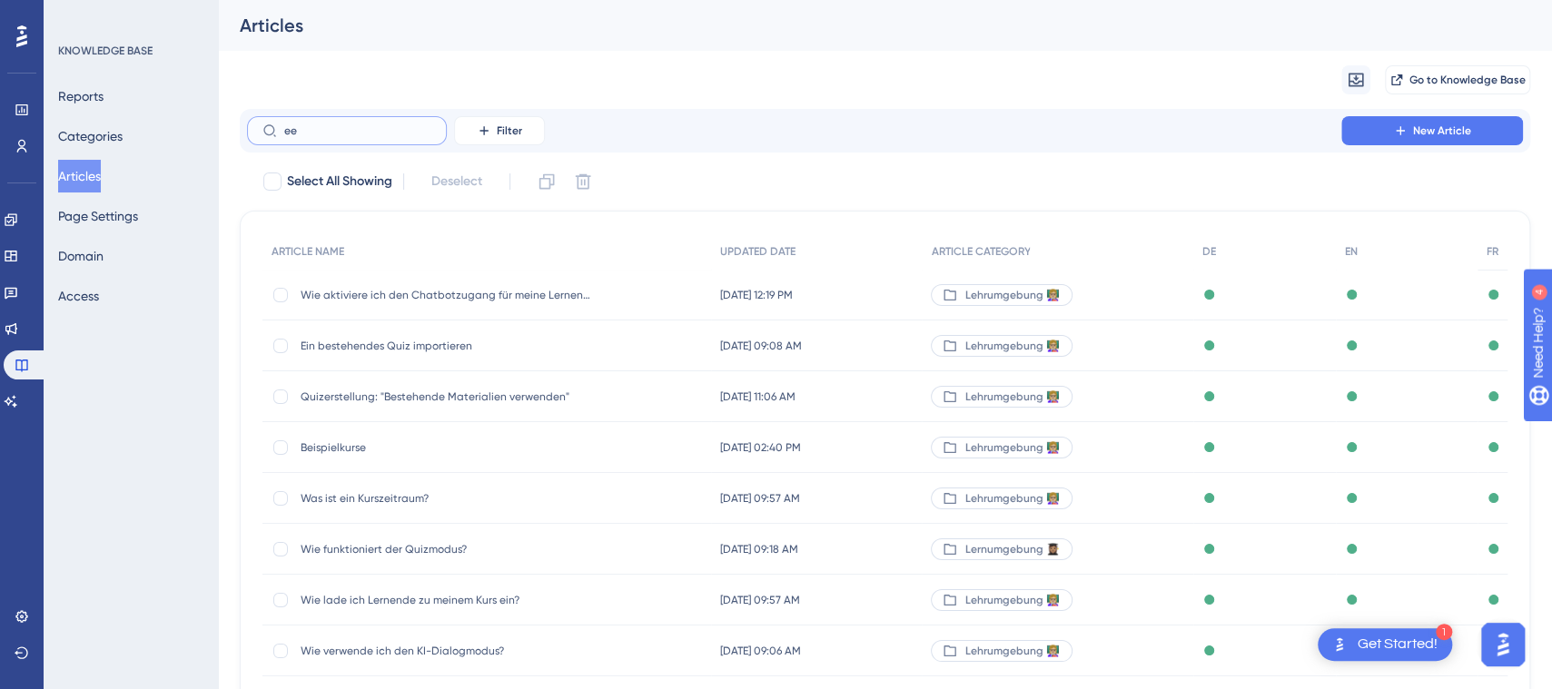
type input "eei"
checkbox input "true"
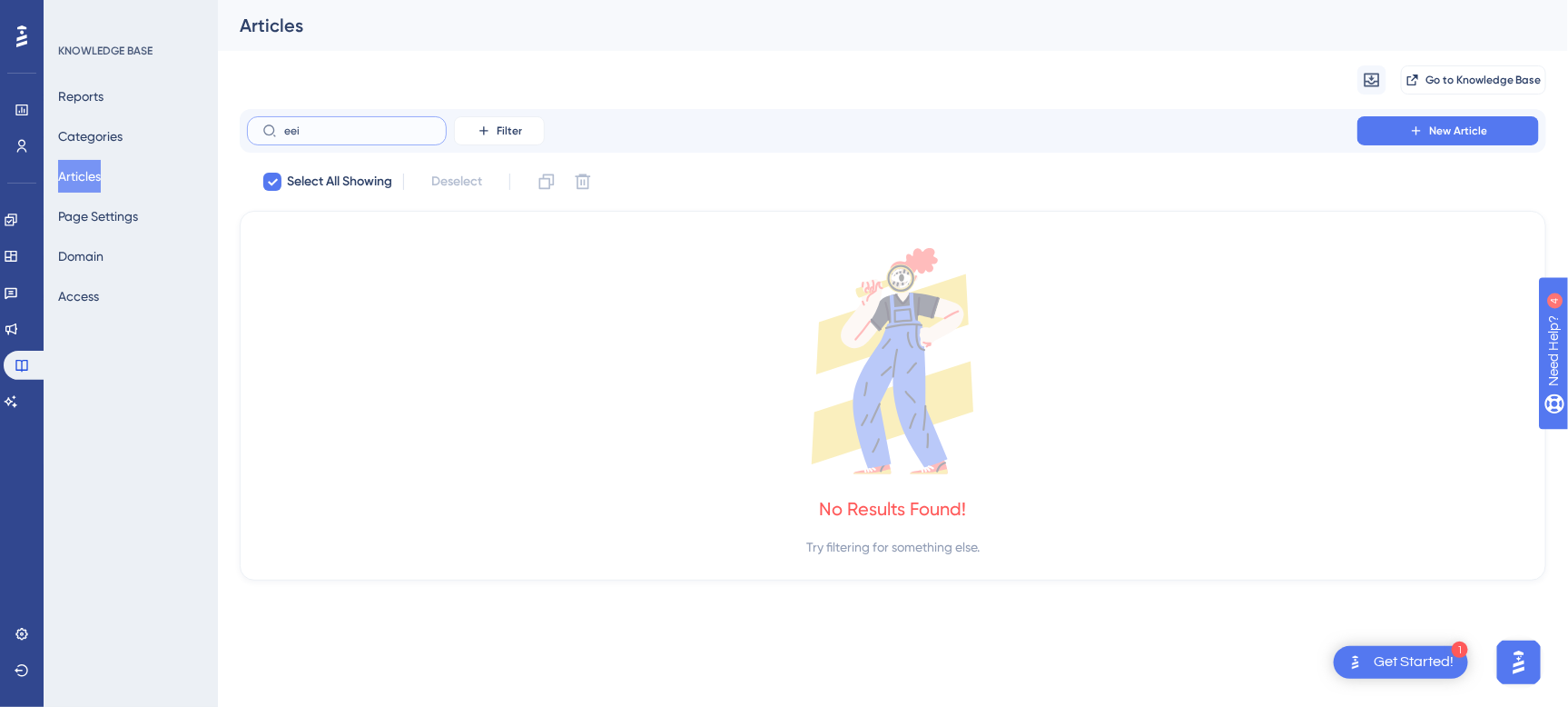
type input "ee"
checkbox input "false"
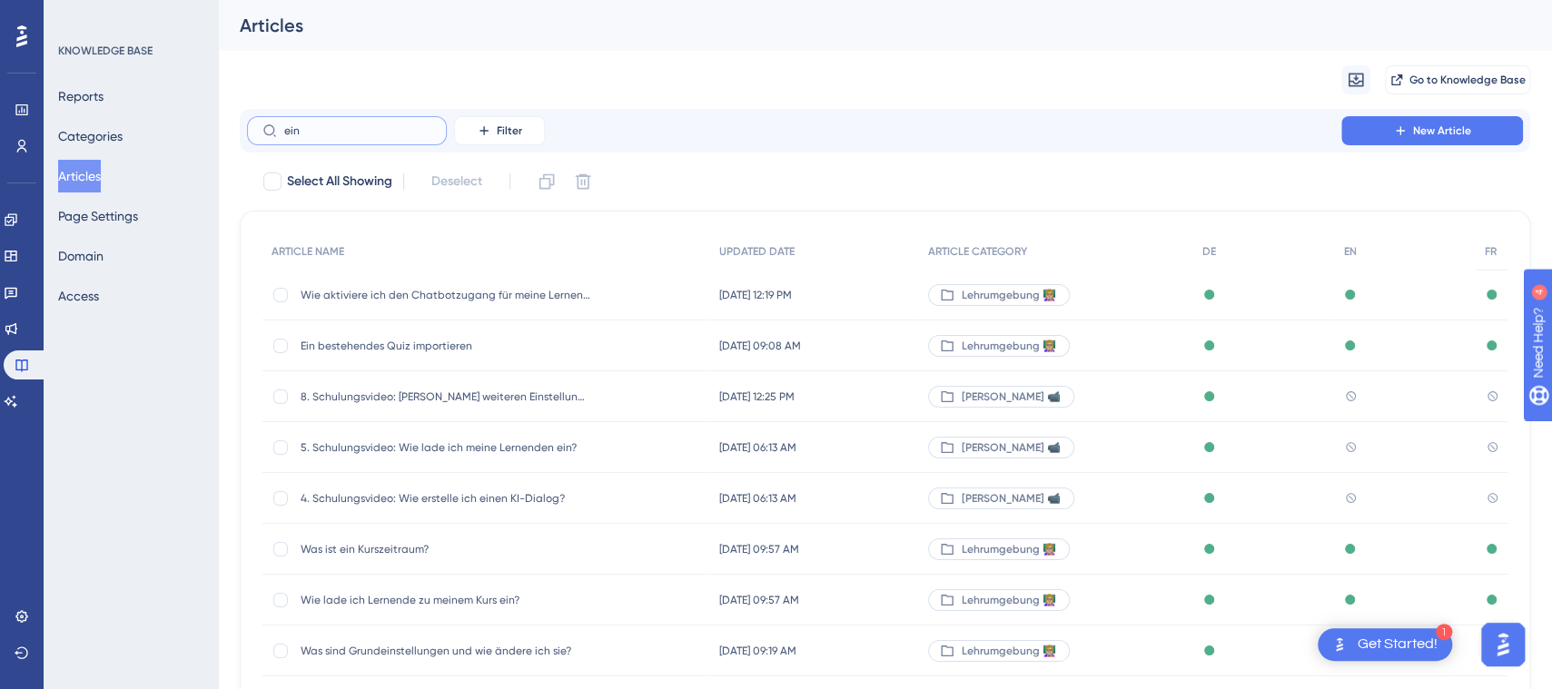
type input "einl"
checkbox input "true"
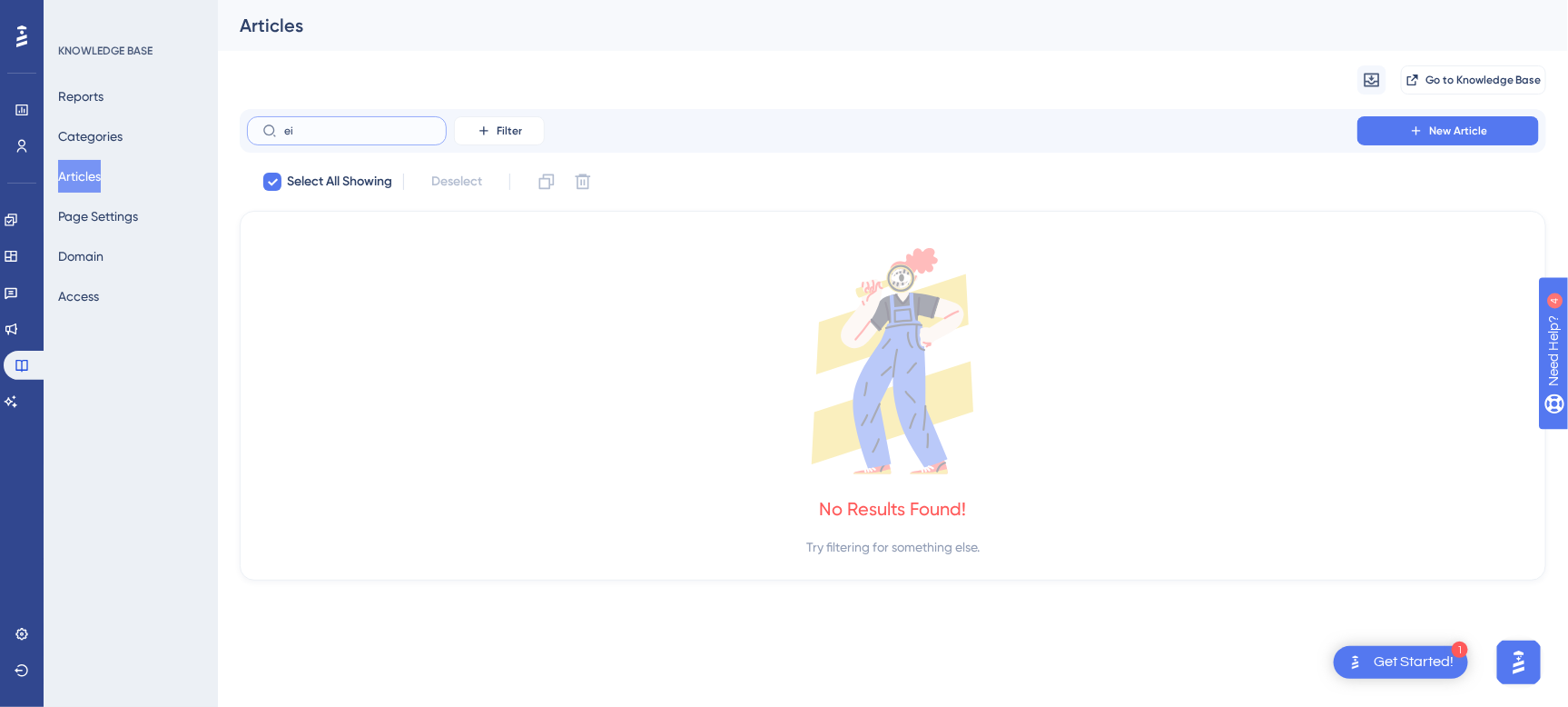
type input "e"
checkbox input "false"
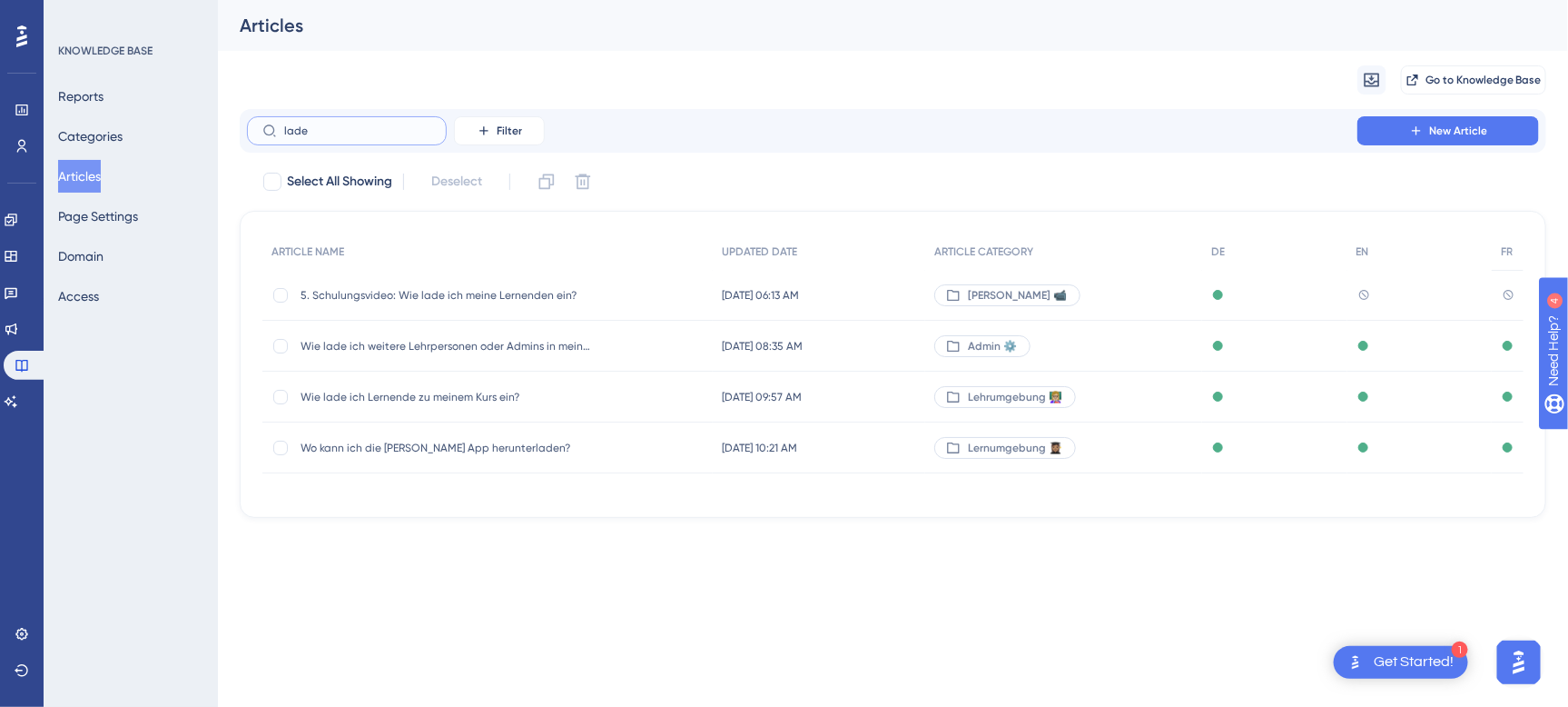
type input "lade e"
checkbox input "true"
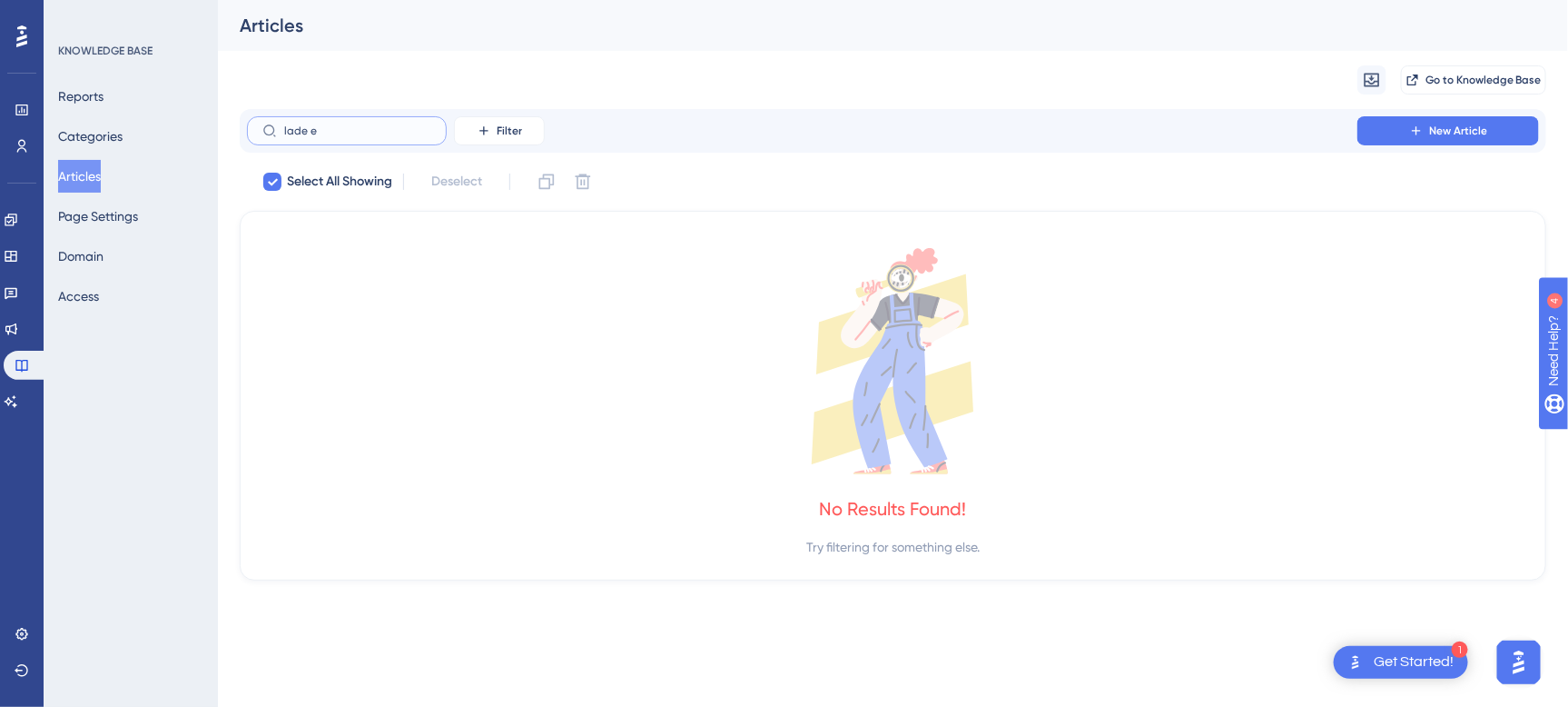
type input "lade"
checkbox input "false"
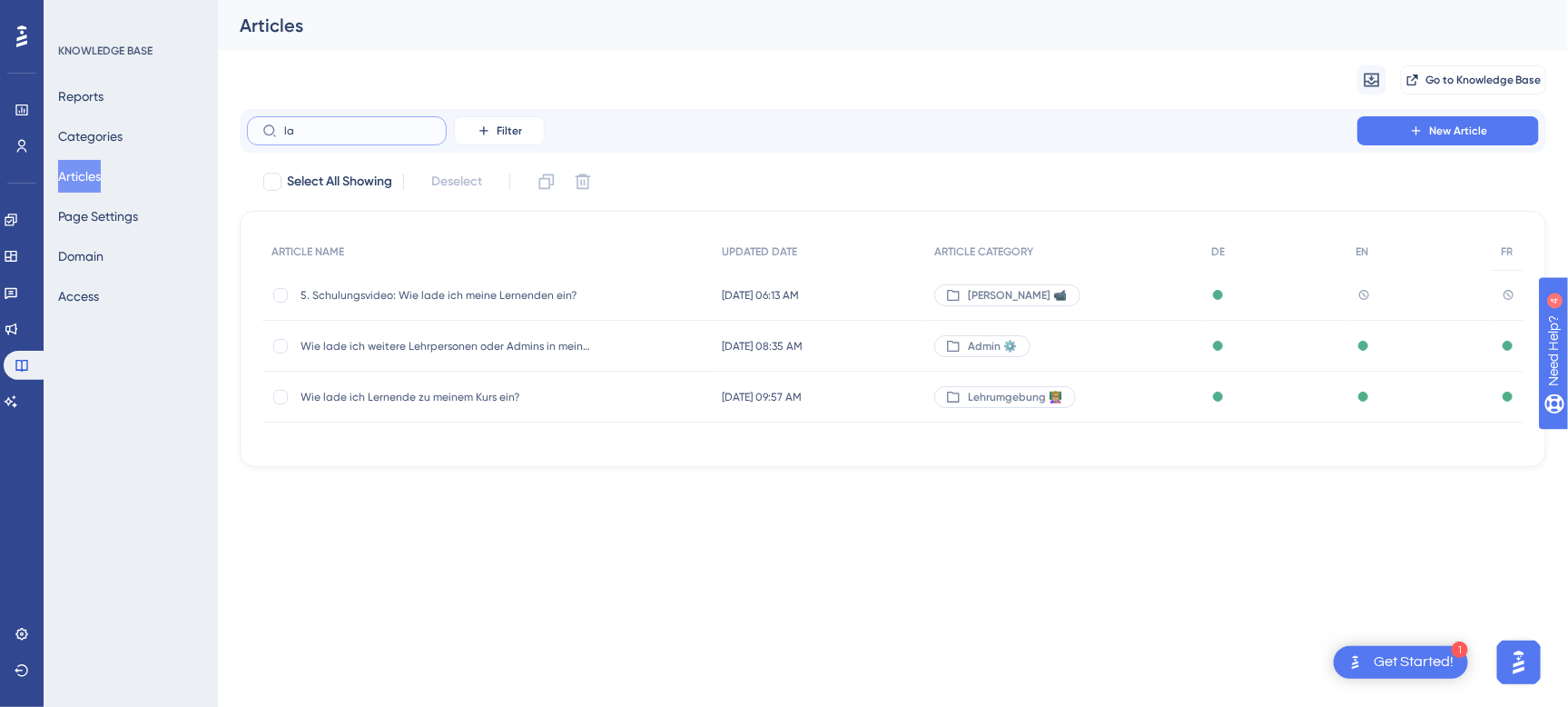
type input "l"
